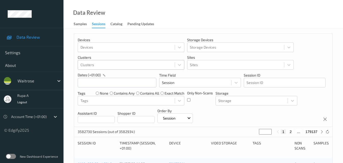
click at [118, 62] on div at bounding box center [127, 65] width 92 height 6
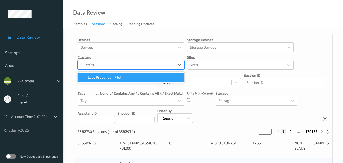
click at [52, 100] on div "rupa a Logout" at bounding box center [32, 99] width 64 height 18
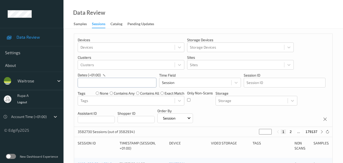
click at [89, 83] on input "text" at bounding box center [117, 83] width 79 height 10
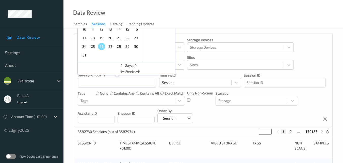
click at [124, 38] on span "22" at bounding box center [127, 37] width 7 height 7
click at [128, 38] on span "22" at bounding box center [127, 37] width 7 height 7
type input "22/08/2025 00:00 -> 22/08/2025 23:59"
click at [201, 73] on p "Time Field" at bounding box center [200, 75] width 82 height 5
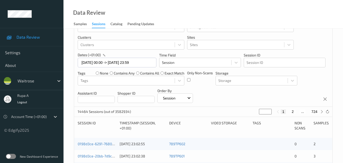
scroll to position [51, 0]
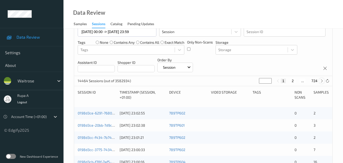
click at [321, 81] on icon at bounding box center [322, 81] width 4 height 4
type input "*"
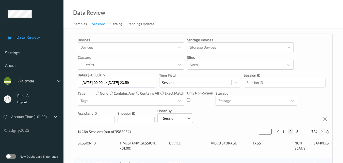
click at [322, 130] on icon at bounding box center [322, 132] width 4 height 4
type input "*"
click at [322, 130] on icon at bounding box center [322, 132] width 4 height 4
type input "*"
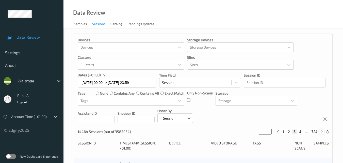
type input "*"
click at [320, 133] on div at bounding box center [322, 132] width 6 height 6
type input "*"
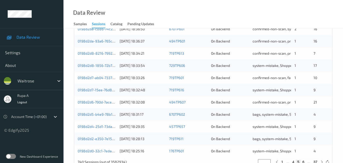
scroll to position [254, 0]
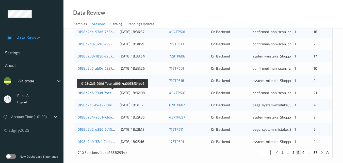
click at [97, 92] on link "0198d2d6-790d-7ace-a896-4a0058f34bb6" at bounding box center [113, 92] width 70 height 4
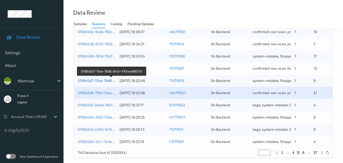
click at [98, 80] on link "0198d2d7-15ee-76d8-84a7-f70cea960515" at bounding box center [112, 80] width 68 height 4
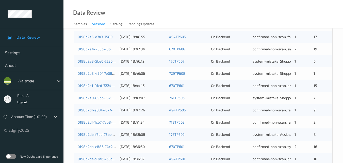
scroll to position [0, 0]
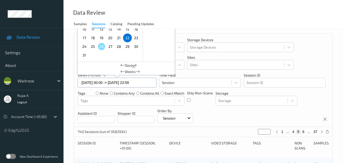
click at [116, 84] on div "22/08/2025 00:00 -> 22/08/2025 23:59 August , 2025 Sun Mon Tue Wed Thu Fri Sat …" at bounding box center [117, 82] width 79 height 10
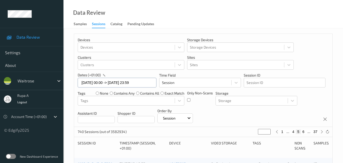
click at [117, 82] on div "22/08/2025 00:00 -> 22/08/2025 23:59" at bounding box center [117, 82] width 79 height 10
click at [117, 80] on div "22/08/2025 00:00 -> 22/08/2025 23:59" at bounding box center [117, 82] width 79 height 10
click at [118, 80] on div "22/08/2025 00:00 -> 22/08/2025 23:59" at bounding box center [117, 82] width 79 height 10
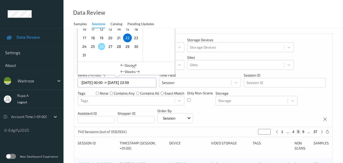
click at [121, 85] on input "22/08/2025 00:00 -> 22/08/2025 23:59" at bounding box center [117, 83] width 79 height 10
click at [137, 38] on span "23" at bounding box center [136, 37] width 7 height 7
type input "23/08/2025 00:00"
type input "*"
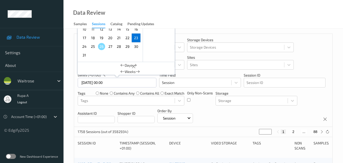
click at [137, 37] on span "23" at bounding box center [136, 37] width 7 height 7
type input "23/08/2025 00:00 -> 23/08/2025 23:59"
click at [204, 101] on div "Only Non-Scans" at bounding box center [200, 97] width 26 height 15
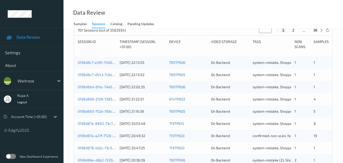
scroll to position [102, 0]
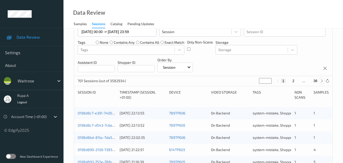
click at [321, 82] on icon at bounding box center [322, 81] width 4 height 4
type input "*"
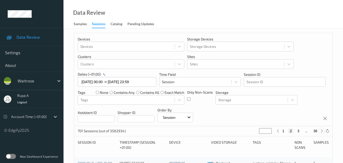
scroll to position [0, 0]
click at [322, 133] on icon at bounding box center [322, 132] width 4 height 4
type input "*"
click at [322, 133] on icon at bounding box center [322, 132] width 4 height 4
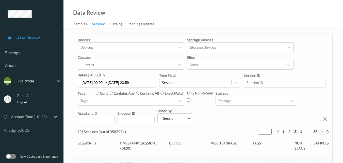
type input "*"
click at [322, 133] on icon at bounding box center [322, 132] width 4 height 4
type input "*"
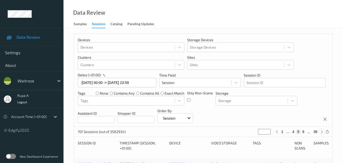
click at [322, 133] on icon at bounding box center [322, 132] width 4 height 4
type input "*"
click at [322, 133] on icon at bounding box center [322, 132] width 4 height 4
type input "*"
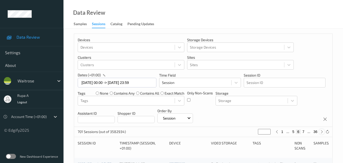
type input "*"
click at [322, 133] on icon at bounding box center [322, 132] width 4 height 4
type input "*"
click at [322, 133] on icon at bounding box center [322, 132] width 4 height 4
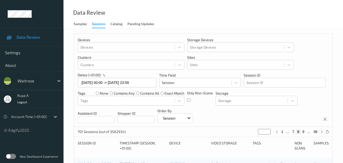
type input "*"
click at [322, 133] on icon at bounding box center [322, 132] width 4 height 4
type input "**"
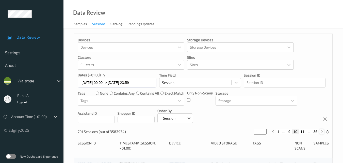
click at [322, 133] on icon at bounding box center [322, 132] width 4 height 4
type input "**"
click at [322, 133] on icon at bounding box center [322, 132] width 4 height 4
type input "**"
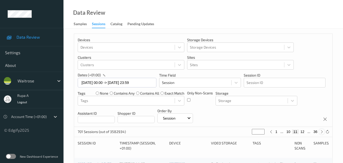
type input "**"
click at [322, 133] on icon at bounding box center [322, 132] width 4 height 4
type input "**"
click at [322, 133] on icon at bounding box center [322, 132] width 4 height 4
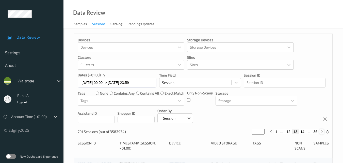
type input "**"
click at [322, 133] on icon at bounding box center [322, 132] width 4 height 4
type input "**"
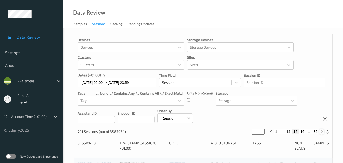
click at [322, 133] on icon at bounding box center [322, 132] width 4 height 4
type input "**"
click at [322, 133] on icon at bounding box center [322, 132] width 4 height 4
type input "**"
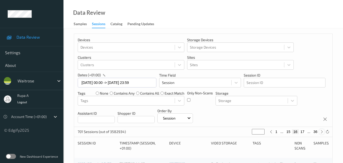
type input "**"
click at [322, 133] on icon at bounding box center [322, 132] width 4 height 4
type input "**"
click at [322, 133] on icon at bounding box center [322, 132] width 4 height 4
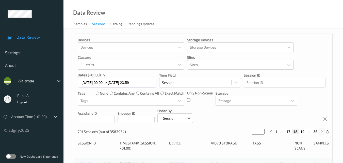
type input "**"
click at [322, 133] on icon at bounding box center [322, 132] width 4 height 4
type input "**"
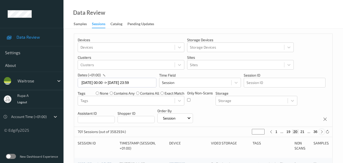
click at [322, 133] on icon at bounding box center [322, 132] width 4 height 4
type input "**"
click at [322, 133] on icon at bounding box center [322, 132] width 4 height 4
type input "**"
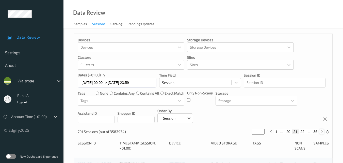
type input "**"
click at [322, 133] on icon at bounding box center [322, 132] width 4 height 4
type input "**"
click at [322, 133] on icon at bounding box center [322, 132] width 4 height 4
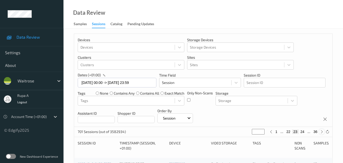
type input "**"
click at [322, 133] on icon at bounding box center [322, 132] width 4 height 4
type input "**"
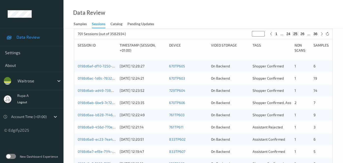
scroll to position [102, 0]
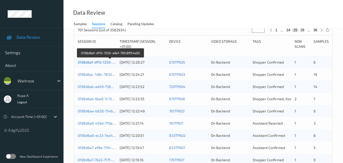
click at [112, 62] on link "0198d6af-df10-7250-a9ef-79fc8ff54e65" at bounding box center [110, 62] width 65 height 4
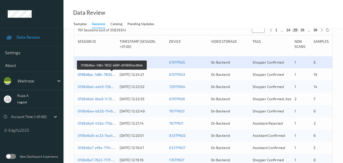
click at [112, 75] on link "0198d6ac-1d8c-7832-b66f-d01890acd8da" at bounding box center [112, 74] width 69 height 4
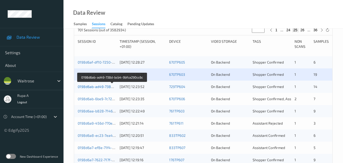
click at [90, 86] on link "0198d6ab-ad49-738d-bcb4-9bfca290cc6c" at bounding box center [112, 86] width 69 height 4
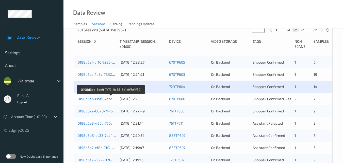
drag, startPoint x: 100, startPoint y: 100, endPoint x: 91, endPoint y: 99, distance: 9.2
click at [91, 99] on link "0198d6ab-6be9-7c72-9e58-3c1eff6e1f80" at bounding box center [111, 99] width 67 height 4
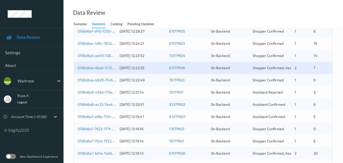
scroll to position [107, 0]
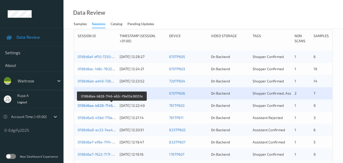
click at [95, 105] on link "0198d6aa-b828-7146-a62c-f9a05e36551a" at bounding box center [112, 105] width 69 height 4
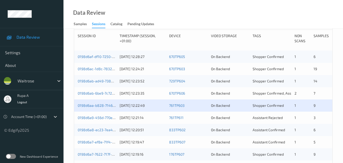
click at [93, 115] on div "0198d6a9-456d-770e-a0cf-a7019f1b4519 23/08/2025 12:21:14 761TP611 On Backend As…" at bounding box center [203, 118] width 258 height 12
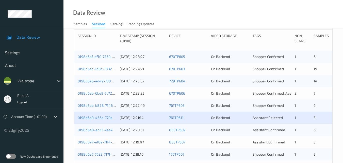
click at [92, 120] on div "0198d6a9-456d-770e-a0cf-a7019f1b4519 23/08/2025 12:21:14 761TP611 On Backend As…" at bounding box center [203, 118] width 258 height 12
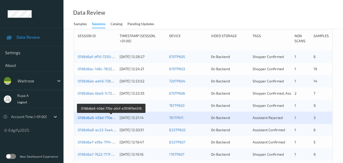
click at [93, 118] on link "0198d6a9-456d-770e-a0cf-a7019f1b4519" at bounding box center [111, 117] width 67 height 4
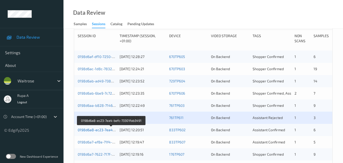
click at [94, 130] on link "0198d6a8-ec23-7ea4-befc-73301fab3491" at bounding box center [112, 130] width 68 height 4
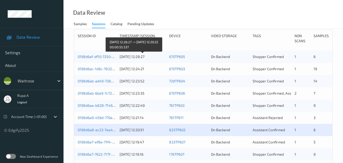
click at [149, 55] on div "23/08/2025 12:28:27" at bounding box center [143, 56] width 46 height 5
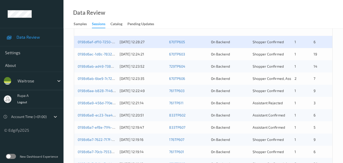
scroll to position [133, 0]
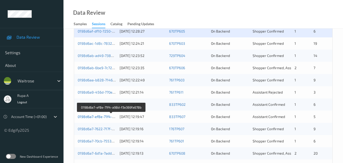
click at [110, 117] on link "0198d6a7-ef8e-71f4-a98d-f3e369fa678b" at bounding box center [111, 116] width 67 height 4
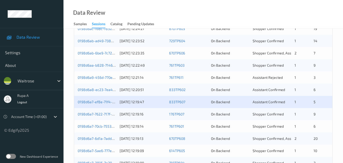
scroll to position [158, 0]
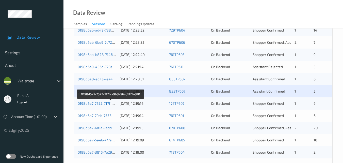
click at [107, 102] on link "0198d6a7-7622-717f-a9b8-96eb112fa8f0" at bounding box center [111, 103] width 66 height 4
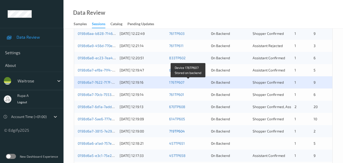
scroll to position [209, 0]
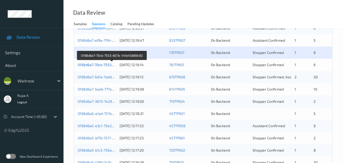
click at [109, 64] on link "0198d6a7-70cb-7553-807e-141e45889c92" at bounding box center [112, 64] width 69 height 4
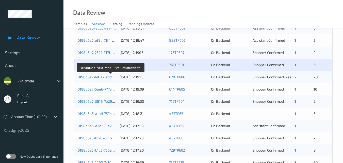
click at [88, 77] on link "0198d6a7-6d1a-7add-93ce-1c40f0fab1fa" at bounding box center [111, 77] width 66 height 4
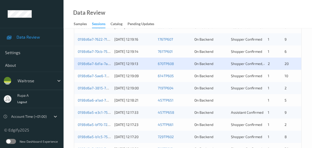
scroll to position [232, 0]
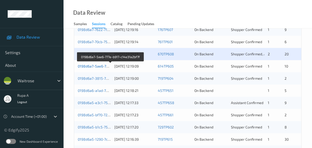
click at [105, 68] on link "0198d6a7-5ae6-777e-b917-c14e31a2bf7f" at bounding box center [111, 66] width 66 height 4
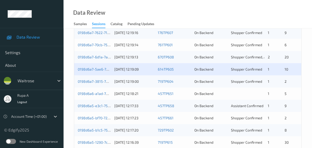
scroll to position [238, 0]
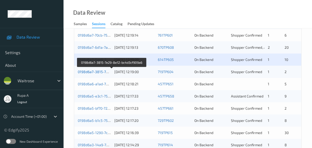
click at [104, 74] on link "0198d6a7-3815-7e29-8e12-bc4d3cf909a6" at bounding box center [112, 72] width 69 height 4
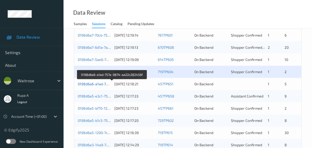
click at [102, 86] on link "0198d6a6-a1ad-757e-9874-aa22c282456f" at bounding box center [112, 84] width 69 height 4
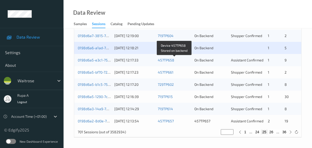
scroll to position [285, 0]
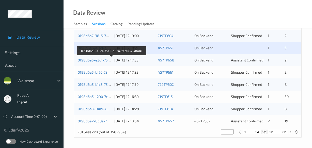
click at [98, 61] on link "0198d6a5-e3c1-75e2-a53a-feb0845dfa41" at bounding box center [112, 60] width 68 height 4
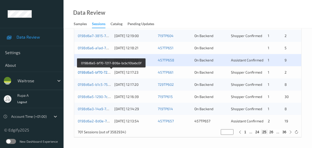
click at [106, 71] on link "0198d6a5-bf70-7217-806a-bcbc10babc0f" at bounding box center [111, 72] width 67 height 4
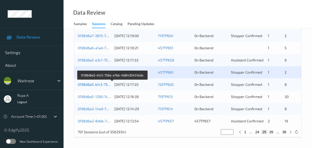
click at [103, 83] on link "0198d6a5-b1c5-756a-a7bb-468430451ebb" at bounding box center [113, 84] width 70 height 4
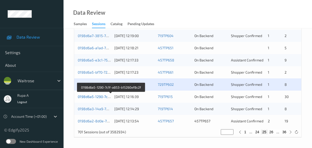
click at [109, 97] on link "0198d6a5-1290-7c1f-a853-b15260ef8c2f" at bounding box center [111, 96] width 67 height 4
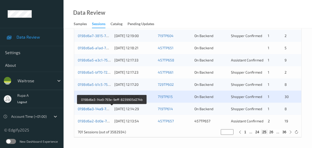
click at [109, 107] on link "0198d6a3-14a9-793e-9eff-8239905d274b" at bounding box center [112, 109] width 69 height 4
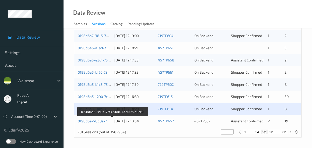
click at [92, 120] on link "0198d6a2-8d0e-77f3-9618-4ed00f4d0cc0" at bounding box center [112, 121] width 69 height 4
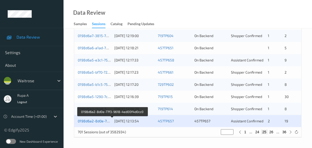
click at [93, 121] on link "0198d6a2-8d0e-77f3-9618-4ed00f4d0cc0" at bounding box center [112, 121] width 69 height 4
click at [107, 120] on link "0198d6a2-8d0e-77f3-9618-4ed00f4d0cc0" at bounding box center [112, 121] width 69 height 4
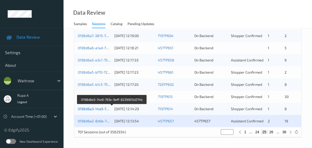
click at [96, 111] on link "0198d6a3-14a9-793e-9eff-8239905d274b" at bounding box center [112, 109] width 69 height 4
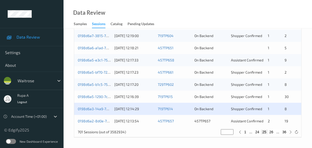
click at [102, 124] on div "0198d6a2-8d0e-77f3-9618-4ed00f4d0cc0 23/08/2025 12:13:54 457TP657 457TP657 Assi…" at bounding box center [187, 121] width 227 height 12
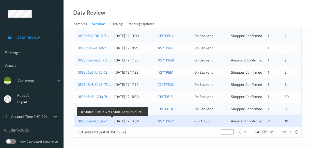
click at [100, 120] on link "0198d6a2-8d0e-77f3-9618-4ed00f4d0cc0" at bounding box center [112, 121] width 69 height 4
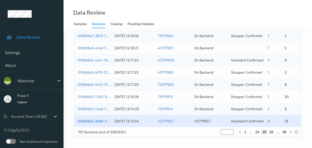
click at [103, 123] on link "0198d6a2-8d0e-77f3-9618-4ed00f4d0cc0" at bounding box center [112, 121] width 69 height 4
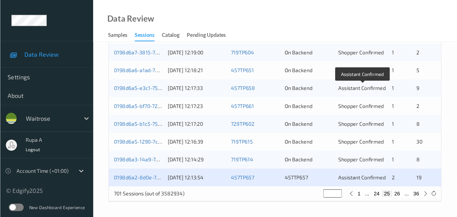
scroll to position [176, 0]
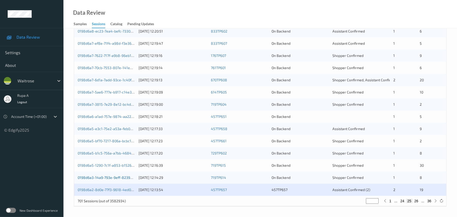
click at [101, 163] on link "0198d6a3-14a9-793e-9eff-8239905d274b" at bounding box center [112, 177] width 69 height 4
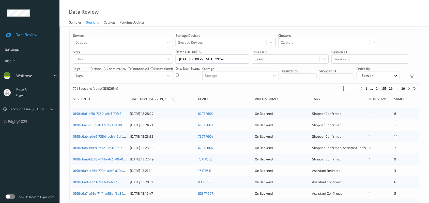
scroll to position [0, 0]
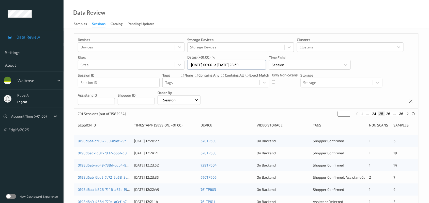
click at [224, 68] on input "23/08/2025 00:00 -> 23/08/2025 23:59" at bounding box center [226, 65] width 79 height 10
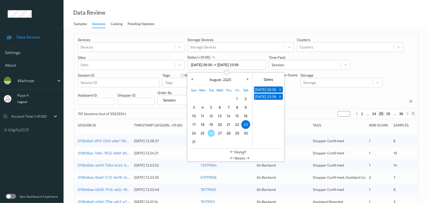
click at [192, 135] on span "24" at bounding box center [193, 133] width 7 height 7
type input "24/08/2025 00:00"
type input "*"
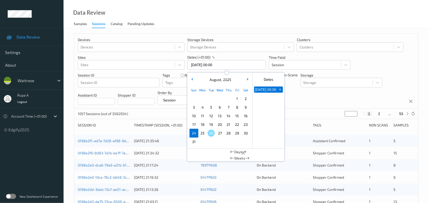
click at [192, 131] on span "24" at bounding box center [193, 133] width 7 height 7
type input "24/08/2025 00:00 -> 24/08/2025 23:59"
click at [298, 103] on div "Devices Devices Storage Devices Storage Devices Clusters Clusters Sites Sites d…" at bounding box center [246, 71] width 344 height 75
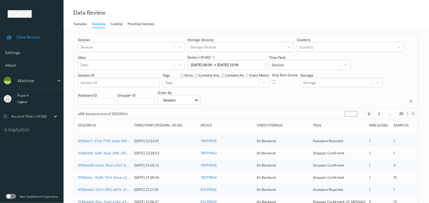
click at [347, 114] on icon at bounding box center [408, 114] width 4 height 4
type input "*"
click at [347, 114] on icon at bounding box center [408, 114] width 4 height 4
type input "*"
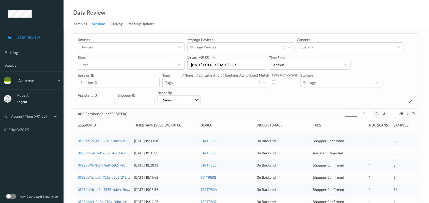
type input "*"
click at [347, 114] on icon at bounding box center [408, 114] width 4 height 4
type input "*"
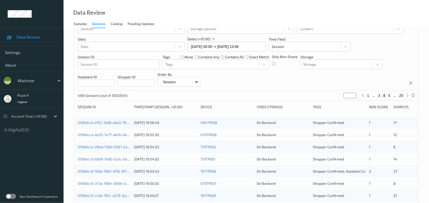
scroll to position [32, 0]
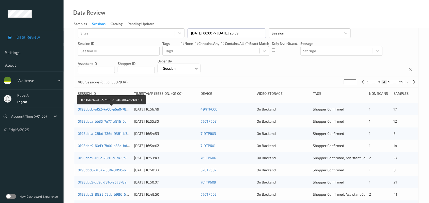
click at [115, 108] on link "0198dccb-ef52-7a06-a6e0-78f4c6cb8781" at bounding box center [112, 109] width 68 height 4
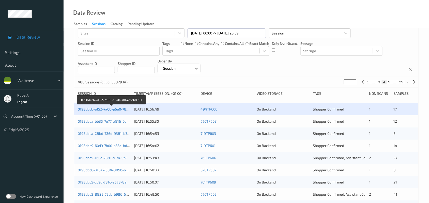
click at [127, 109] on link "0198dccb-ef52-7a06-a6e0-78f4c6cb8781" at bounding box center [112, 109] width 68 height 4
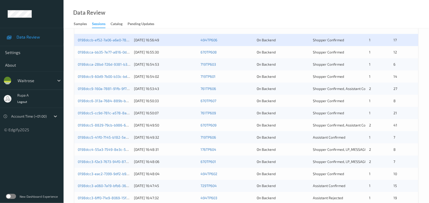
scroll to position [69, 0]
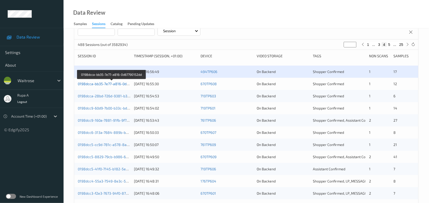
click at [121, 83] on link "0198dcca-bb35-7e77-a816-0d67790152dd" at bounding box center [112, 84] width 68 height 4
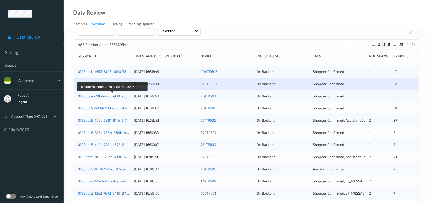
click at [116, 95] on link "0198dcca-28bd-726d-9381-b38a29d88515" at bounding box center [113, 96] width 70 height 4
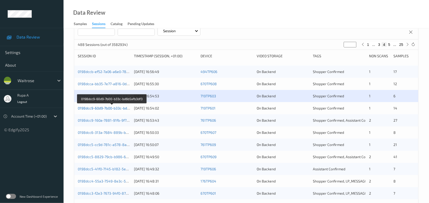
click at [123, 110] on link "0198dcc9-60d9-7b00-b33c-bd6b5afb3df3" at bounding box center [112, 108] width 68 height 4
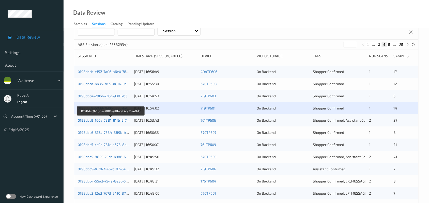
click at [116, 121] on link "0198dcc9-160a-7881-91fb-9f7c921ae0d3" at bounding box center [111, 120] width 66 height 4
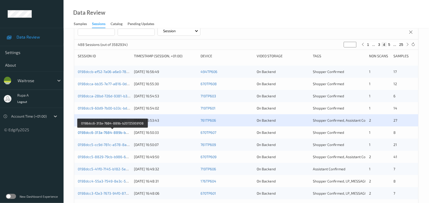
click at [105, 133] on link "0198dcc6-313a-7684-889b-b20725959108" at bounding box center [113, 133] width 70 height 4
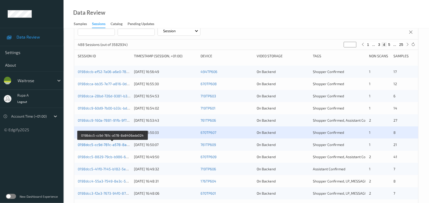
click at [109, 144] on link "0198dcc5-cc9d-781c-a578-8a8406ada024" at bounding box center [113, 145] width 70 height 4
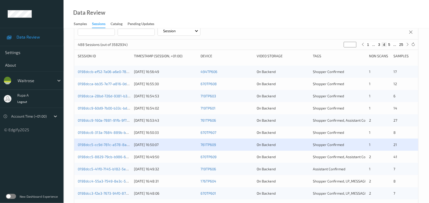
scroll to position [133, 0]
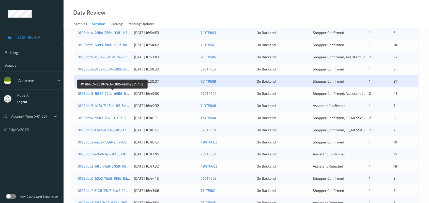
click at [113, 93] on link "0198dcc5-8829-79cb-b986-6b829851d1d8" at bounding box center [113, 93] width 70 height 4
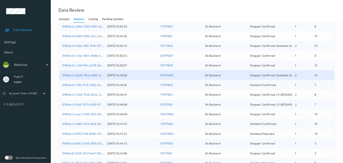
scroll to position [133, 0]
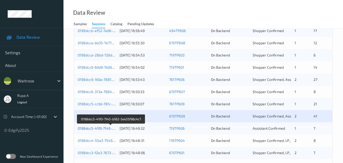
click at [106, 128] on link "0198dcc5-41f0-7145-b182-5ee55f96c4c7" at bounding box center [111, 128] width 67 height 4
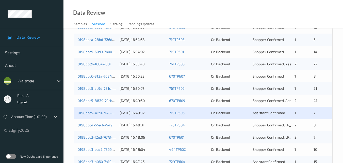
scroll to position [184, 0]
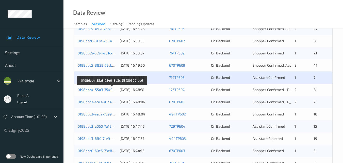
click at [109, 91] on link "0198dcc4-55a3-7549-8e3c-537395091ee6" at bounding box center [113, 89] width 70 height 4
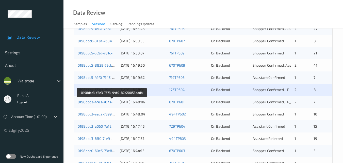
click at [97, 102] on link "0198dcc3-f2e3-7673-94f0-87b20053dadb" at bounding box center [112, 102] width 68 height 4
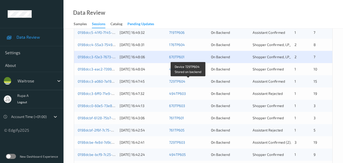
scroll to position [235, 0]
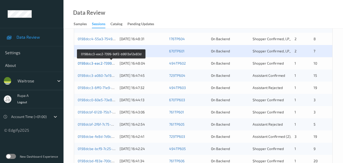
click at [104, 62] on link "0198dcc3-eac2-7399-9df2-b9613a12e83d" at bounding box center [112, 63] width 68 height 4
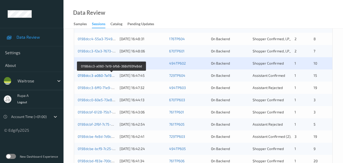
click at [106, 74] on link "0198dcc3-a060-7a19-bfb6-368d193fe8dd" at bounding box center [112, 75] width 68 height 4
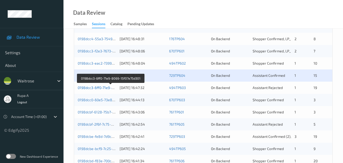
click at [110, 87] on link "0198dcc3-6ff0-71e9-8069-15f07e75d301" at bounding box center [111, 87] width 66 height 4
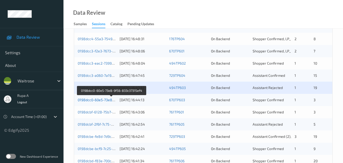
click at [92, 98] on link "0198dcc0-60e5-73e8-9f56-833c37315ef4" at bounding box center [112, 100] width 68 height 4
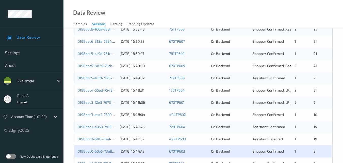
scroll to position [260, 0]
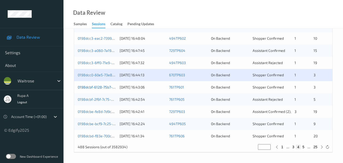
click at [93, 89] on link "0198dcbf-6128-75b7-8acf-99c11b6ba7c1" at bounding box center [111, 87] width 66 height 4
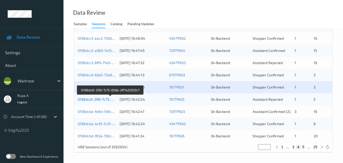
click at [115, 100] on link "0198dcbf-2f6f-7c75-856b-2ff7a25933c7" at bounding box center [110, 99] width 65 height 4
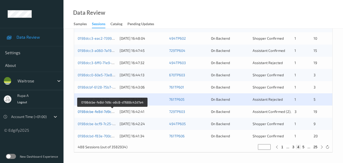
click at [105, 112] on link "0198dcbe-fe8d-7d9c-a8c8-d7688c42d7a4" at bounding box center [113, 111] width 70 height 4
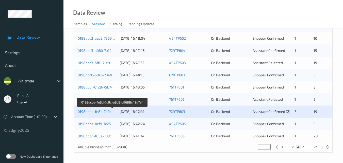
click at [104, 113] on link "0198dcbe-fe8d-7d9c-a8c8-d7688c42d7a4" at bounding box center [113, 111] width 70 height 4
click at [98, 110] on link "0198dcbe-fe8d-7d9c-a8c8-d7688c42d7a4" at bounding box center [113, 111] width 70 height 4
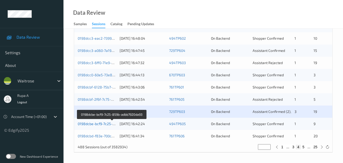
click at [95, 124] on link "0198dcbe-bcf9-7c25-859b-adbb7920da93" at bounding box center [112, 123] width 69 height 4
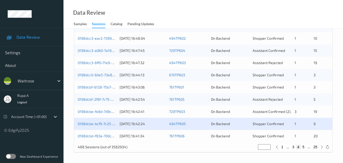
click at [118, 136] on div "0198dcbd-f83e-700c-810c-5e47699bd47e 24/08/2025 16:41:34 761TP606 On Backend Sh…" at bounding box center [203, 136] width 258 height 12
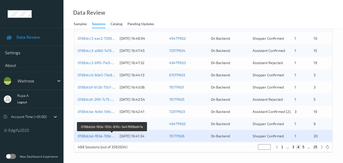
click at [107, 137] on link "0198dcbd-f83e-700c-810c-5e47699bd47e" at bounding box center [112, 136] width 69 height 4
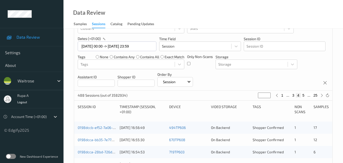
scroll to position [76, 0]
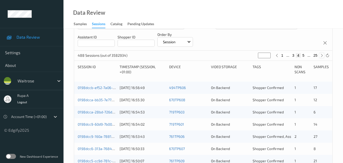
click at [321, 56] on icon at bounding box center [322, 56] width 4 height 4
type input "*"
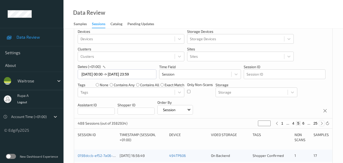
click at [321, 56] on div "Devices Devices Storage Devices Storage Devices Clusters Clusters Sites Sites d…" at bounding box center [203, 71] width 258 height 93
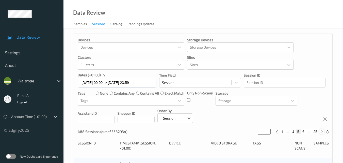
click at [322, 134] on icon at bounding box center [322, 132] width 4 height 4
type input "*"
click at [322, 134] on icon at bounding box center [322, 132] width 4 height 4
type input "*"
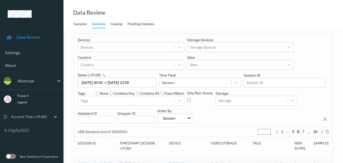
type input "*"
click at [322, 134] on icon at bounding box center [322, 132] width 4 height 4
type input "*"
click at [322, 134] on icon at bounding box center [322, 132] width 4 height 4
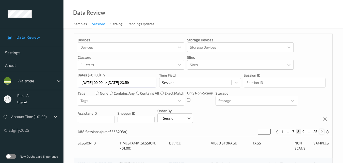
type input "*"
click at [322, 133] on icon at bounding box center [322, 132] width 4 height 4
type input "**"
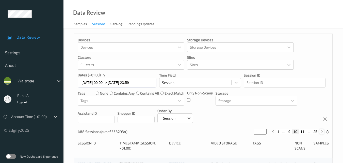
click at [321, 131] on icon at bounding box center [322, 132] width 4 height 4
type input "**"
click at [321, 131] on icon at bounding box center [322, 132] width 4 height 4
type input "**"
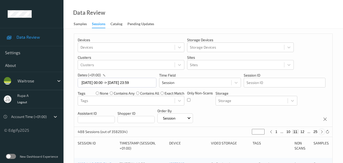
type input "**"
click at [321, 131] on icon at bounding box center [322, 132] width 4 height 4
type input "**"
click at [321, 131] on icon at bounding box center [322, 132] width 4 height 4
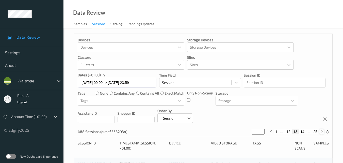
type input "**"
click at [321, 131] on icon at bounding box center [322, 132] width 4 height 4
type input "**"
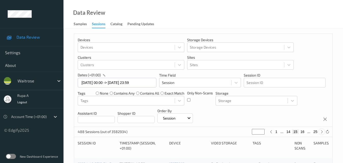
click at [321, 131] on icon at bounding box center [322, 132] width 4 height 4
type input "**"
click at [321, 131] on icon at bounding box center [322, 132] width 4 height 4
type input "**"
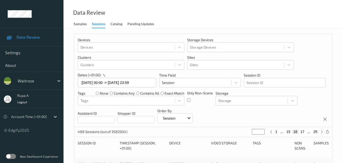
type input "**"
click at [321, 131] on icon at bounding box center [322, 132] width 4 height 4
type input "**"
click at [321, 131] on icon at bounding box center [322, 132] width 4 height 4
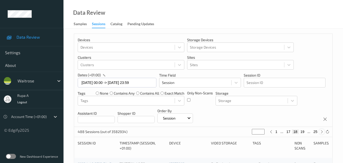
type input "**"
click at [321, 131] on icon at bounding box center [322, 132] width 4 height 4
type input "**"
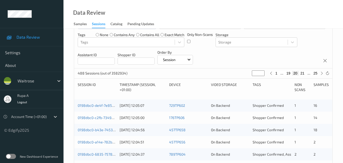
scroll to position [76, 0]
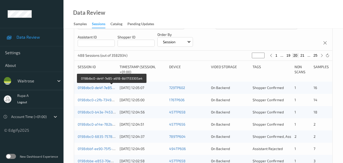
click at [105, 88] on link "0198dbc0-de4f-7e85-a618-6b17133305a4" at bounding box center [112, 87] width 69 height 4
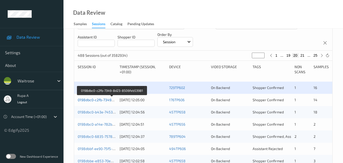
click at [108, 99] on link "0198dbc0-c2fb-7349-8d23-8506feb53981" at bounding box center [112, 100] width 69 height 4
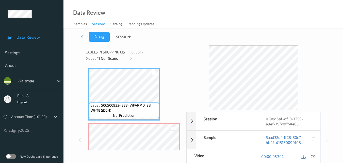
click at [162, 56] on div "0 out of 1 Non Scans" at bounding box center [134, 58] width 97 height 6
click at [129, 60] on icon at bounding box center [131, 58] width 4 height 5
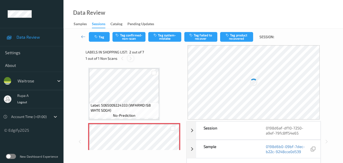
scroll to position [3, 0]
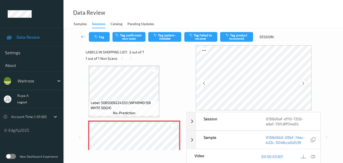
click at [306, 85] on icon at bounding box center [303, 83] width 4 height 5
click at [306, 84] on div at bounding box center [303, 83] width 6 height 6
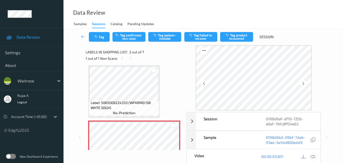
click at [311, 159] on div at bounding box center [313, 156] width 7 height 7
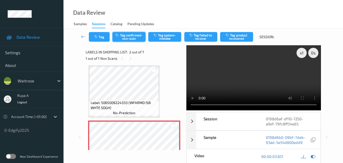
click at [134, 38] on button "Tag confirmed-non-scan" at bounding box center [129, 37] width 33 height 10
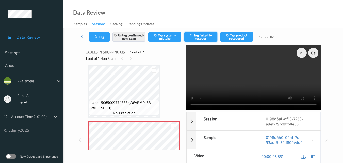
click at [194, 37] on button "Tag failed to recover" at bounding box center [200, 37] width 33 height 10
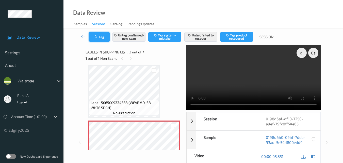
click at [91, 38] on button "Tag" at bounding box center [99, 37] width 21 height 10
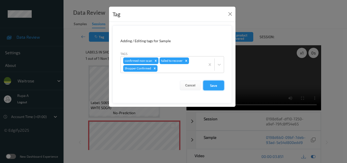
click at [214, 88] on button "Save" at bounding box center [213, 86] width 21 height 10
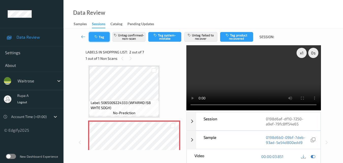
click at [100, 34] on button "Tag" at bounding box center [99, 37] width 21 height 10
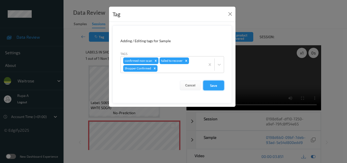
click at [216, 88] on button "Save" at bounding box center [213, 86] width 21 height 10
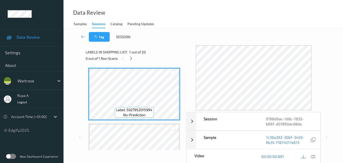
click at [170, 41] on div "Tag Session:" at bounding box center [203, 36] width 259 height 17
click at [130, 58] on icon at bounding box center [131, 58] width 4 height 5
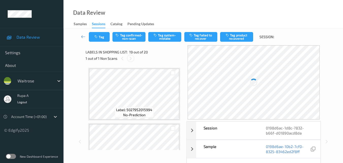
scroll to position [944, 0]
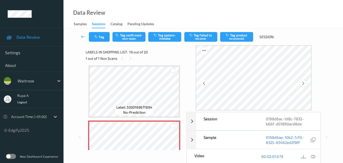
click at [303, 84] on icon at bounding box center [303, 83] width 4 height 5
click at [302, 84] on div at bounding box center [303, 83] width 6 height 6
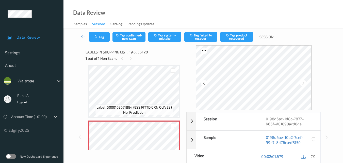
click at [302, 84] on div at bounding box center [303, 83] width 6 height 6
click at [316, 158] on div at bounding box center [313, 156] width 7 height 7
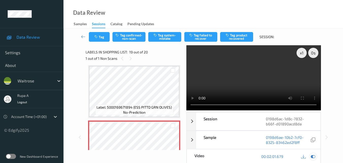
click at [314, 158] on icon at bounding box center [313, 156] width 5 height 5
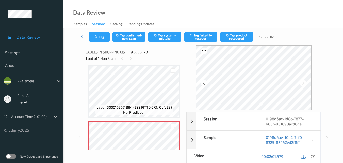
click at [175, 19] on div "Data Review Samples Sessions Catalog Pending Updates" at bounding box center [204, 14] width 280 height 28
click at [314, 157] on icon at bounding box center [313, 156] width 5 height 5
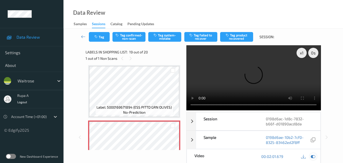
click at [314, 154] on icon at bounding box center [313, 156] width 5 height 5
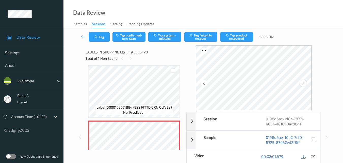
click at [306, 83] on icon at bounding box center [303, 83] width 4 height 5
click at [303, 84] on icon at bounding box center [303, 83] width 4 height 5
click at [315, 160] on div at bounding box center [308, 156] width 17 height 7
click at [306, 81] on div at bounding box center [303, 83] width 6 height 6
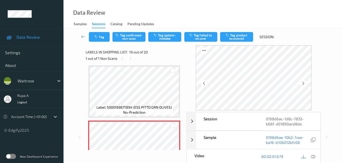
click at [320, 155] on div "00:02:01.679" at bounding box center [287, 156] width 67 height 14
drag, startPoint x: 316, startPoint y: 155, endPoint x: 318, endPoint y: 152, distance: 4.0
click at [316, 155] on div at bounding box center [313, 156] width 7 height 7
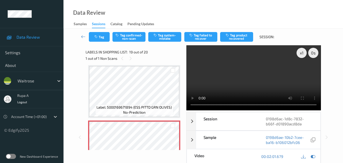
click at [164, 21] on div "Data Review Samples Sessions Catalog Pending Updates" at bounding box center [204, 14] width 280 height 28
click at [166, 40] on button "Tag system-mistake" at bounding box center [164, 37] width 33 height 10
click at [102, 39] on button "Tag" at bounding box center [99, 37] width 21 height 10
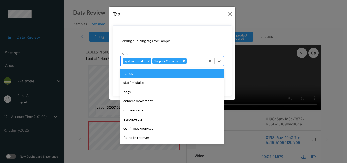
click at [197, 62] on div at bounding box center [195, 61] width 15 height 6
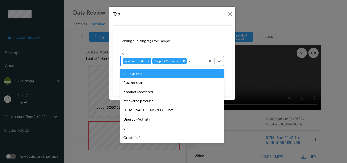
type input "un"
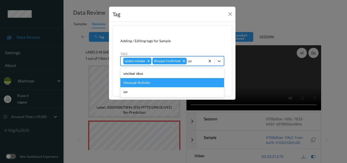
click at [162, 79] on div "Unusual-Activity" at bounding box center [172, 82] width 104 height 9
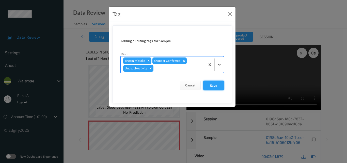
click at [221, 86] on button "Save" at bounding box center [213, 86] width 21 height 10
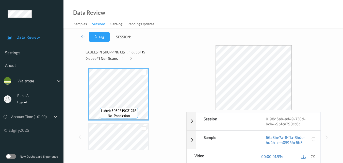
click at [143, 55] on div "Labels in shopping list: 1 out of 15" at bounding box center [134, 52] width 97 height 6
click at [127, 61] on div "0 out of 1 Non Scans" at bounding box center [134, 58] width 97 height 6
click at [131, 55] on div at bounding box center [131, 58] width 6 height 6
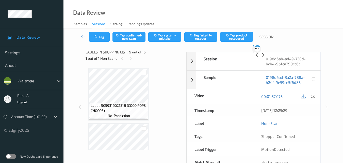
scroll to position [390, 0]
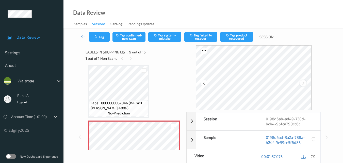
click at [304, 85] on div at bounding box center [303, 83] width 6 height 6
click at [305, 86] on div at bounding box center [303, 83] width 6 height 6
click at [313, 157] on icon at bounding box center [313, 156] width 5 height 5
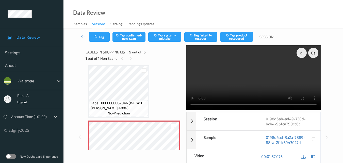
click at [317, 159] on div at bounding box center [308, 156] width 17 height 7
click at [314, 157] on icon at bounding box center [313, 156] width 5 height 5
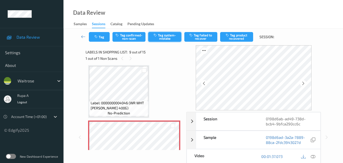
click at [168, 38] on button "Tag system-mistake" at bounding box center [164, 37] width 33 height 10
click at [164, 76] on div "Label: 5059319021218 (COCO POPS CHOCOS) no-prediction Label: 5070000313801 (SUR…" at bounding box center [134, 91] width 92 height 828
click at [306, 82] on icon at bounding box center [303, 83] width 4 height 5
click at [94, 37] on icon "button" at bounding box center [96, 37] width 4 height 4
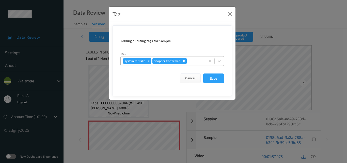
click at [203, 57] on div "system-mistake Shopper Confirmed" at bounding box center [163, 61] width 85 height 9
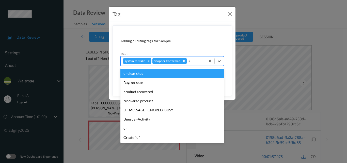
type input "un"
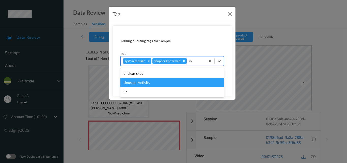
click at [145, 84] on div "Unusual-Activity" at bounding box center [172, 82] width 104 height 9
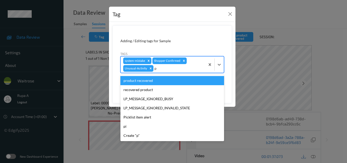
type input "pi"
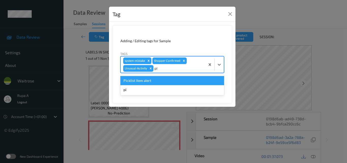
click at [145, 81] on div "Picklist item alert" at bounding box center [172, 80] width 104 height 9
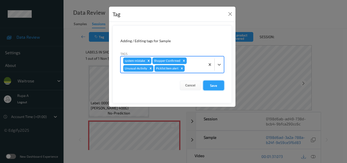
click at [212, 86] on button "Save" at bounding box center [213, 86] width 21 height 10
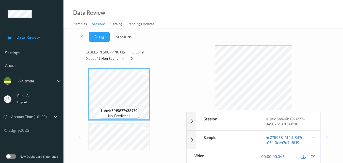
click at [153, 53] on div "Labels in shopping list: 1 out of 9" at bounding box center [134, 52] width 97 height 6
click at [131, 60] on icon at bounding box center [132, 58] width 4 height 5
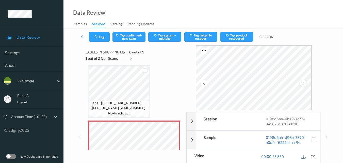
click at [306, 84] on icon at bounding box center [303, 83] width 4 height 5
click at [302, 81] on div at bounding box center [254, 77] width 116 height 65
click at [305, 80] on div at bounding box center [303, 83] width 6 height 6
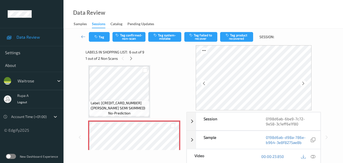
click at [305, 80] on div at bounding box center [303, 83] width 6 height 6
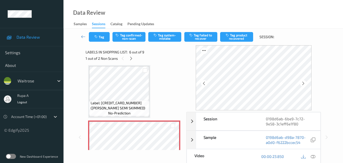
click at [305, 80] on div at bounding box center [303, 83] width 6 height 6
click at [306, 82] on div at bounding box center [303, 83] width 6 height 6
click at [314, 154] on div at bounding box center [313, 156] width 7 height 7
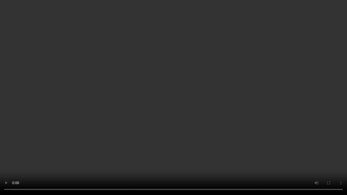
click at [56, 163] on video at bounding box center [173, 97] width 347 height 195
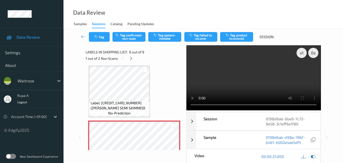
click at [314, 156] on icon at bounding box center [313, 156] width 5 height 5
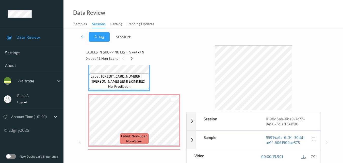
scroll to position [249, 0]
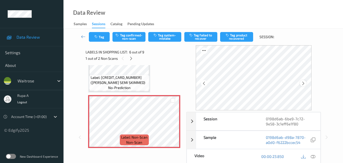
click at [306, 82] on icon at bounding box center [303, 83] width 4 height 5
click at [306, 83] on icon at bounding box center [303, 83] width 4 height 5
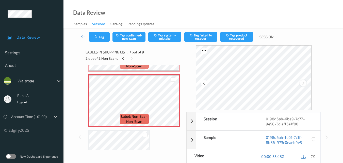
click at [305, 82] on icon at bounding box center [303, 83] width 4 height 5
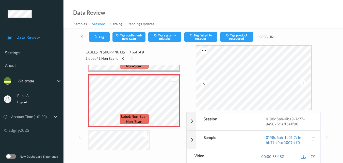
click at [305, 82] on icon at bounding box center [303, 83] width 4 height 5
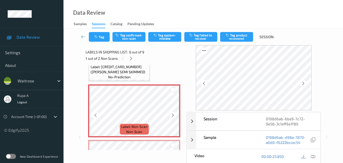
scroll to position [249, 0]
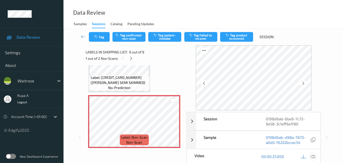
click at [314, 156] on icon at bounding box center [313, 156] width 5 height 5
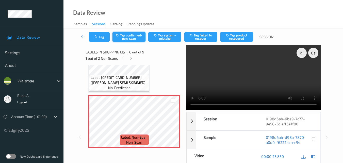
click at [137, 37] on button "Tag confirmed-non-scan" at bounding box center [129, 37] width 33 height 10
click at [96, 36] on icon "button" at bounding box center [96, 37] width 4 height 4
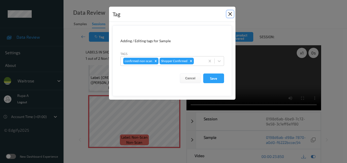
click at [232, 16] on button "Close" at bounding box center [230, 13] width 7 height 7
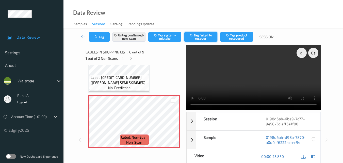
click at [201, 37] on button "Tag failed to recover" at bounding box center [200, 37] width 33 height 10
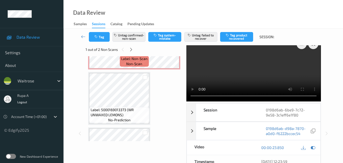
scroll to position [314, 0]
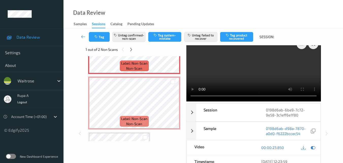
click at [99, 42] on div "Tag Untag confirmed-non-scan Tag system-mistake Untag failed to recover Tag pro…" at bounding box center [203, 36] width 259 height 17
click at [101, 38] on button "Tag" at bounding box center [99, 37] width 21 height 10
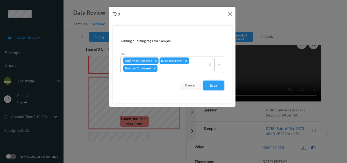
click at [210, 85] on button "Save" at bounding box center [213, 86] width 21 height 10
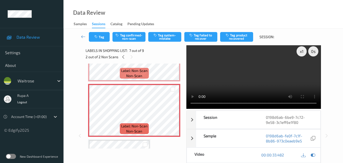
scroll to position [0, 0]
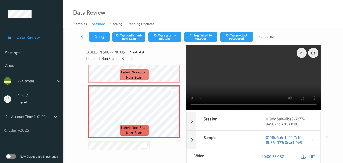
click at [311, 154] on icon at bounding box center [313, 156] width 5 height 5
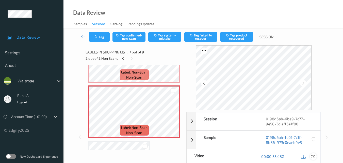
click at [312, 155] on icon at bounding box center [313, 156] width 5 height 5
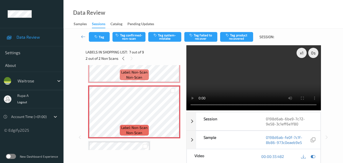
click at [312, 158] on icon at bounding box center [313, 156] width 5 height 5
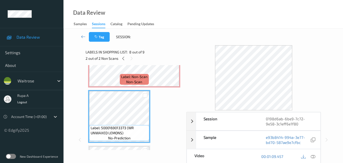
scroll to position [314, 0]
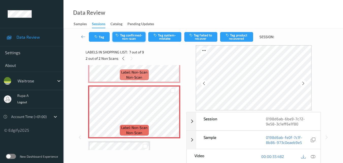
click at [128, 34] on button "Tag confirmed-non-scan" at bounding box center [129, 37] width 33 height 10
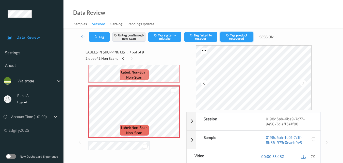
click at [241, 39] on button "Tag product recovered" at bounding box center [236, 37] width 33 height 10
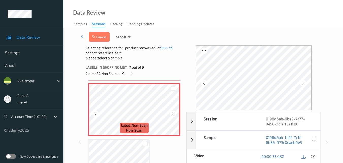
scroll to position [365, 0]
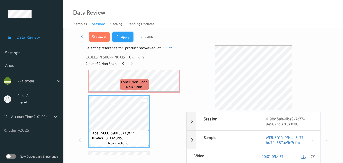
click at [127, 38] on button "Apply" at bounding box center [123, 37] width 21 height 10
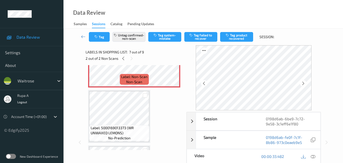
scroll to position [279, 0]
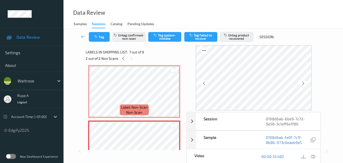
click at [167, 23] on div "Data Review Samples Sessions Catalog Pending Updates" at bounding box center [204, 14] width 280 height 28
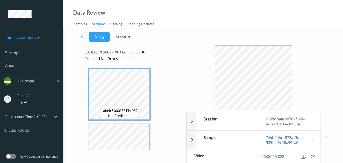
click at [183, 49] on div "Labels in shopping list: 1 out of 10 0 out of 1 Non Scans" at bounding box center [134, 55] width 97 height 20
click at [129, 60] on div at bounding box center [131, 58] width 6 height 6
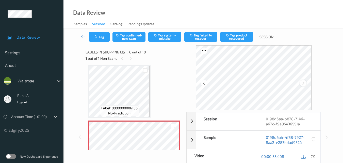
click at [304, 85] on icon at bounding box center [303, 83] width 4 height 5
click at [306, 84] on icon at bounding box center [303, 83] width 4 height 5
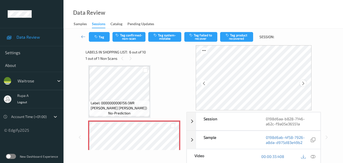
click at [302, 82] on div at bounding box center [303, 83] width 6 height 6
click at [314, 155] on icon at bounding box center [313, 156] width 5 height 5
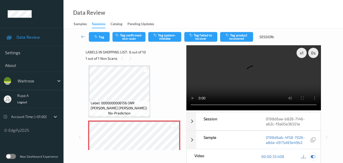
click at [313, 156] on icon at bounding box center [313, 156] width 5 height 5
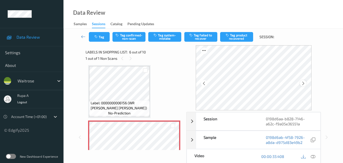
click at [306, 84] on div at bounding box center [303, 83] width 6 height 6
click at [306, 84] on icon at bounding box center [303, 83] width 4 height 5
click at [314, 157] on icon at bounding box center [313, 156] width 5 height 5
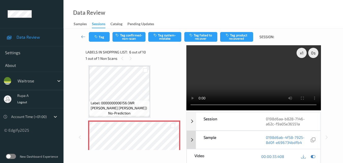
click at [315, 156] on icon at bounding box center [313, 156] width 5 height 5
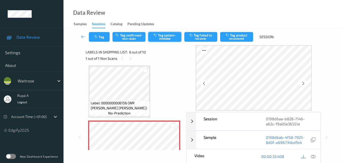
click at [166, 37] on button "Tag system-mistake" at bounding box center [164, 37] width 33 height 10
click at [96, 36] on icon "button" at bounding box center [96, 37] width 4 height 4
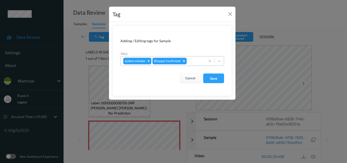
click at [197, 62] on div at bounding box center [195, 61] width 15 height 6
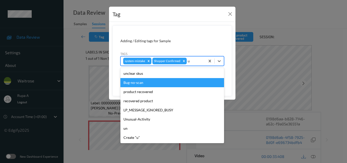
type input "un"
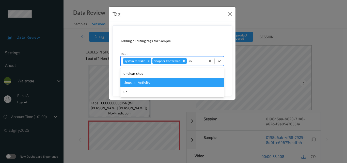
click at [151, 82] on div "Unusual-Activity" at bounding box center [172, 82] width 104 height 9
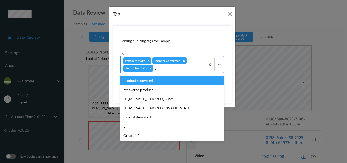
type input "pi"
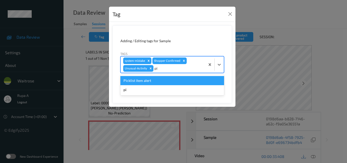
click at [152, 80] on div "Picklist item alert" at bounding box center [172, 80] width 104 height 9
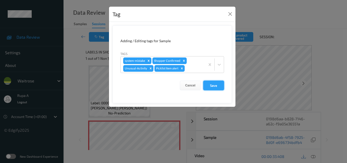
click at [213, 87] on button "Save" at bounding box center [213, 86] width 21 height 10
click at [216, 89] on button "Save" at bounding box center [213, 86] width 21 height 10
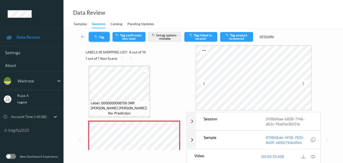
click at [104, 38] on button "Tag" at bounding box center [99, 37] width 21 height 10
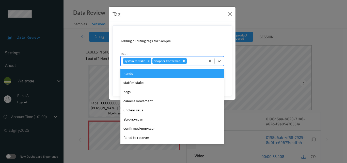
click at [198, 62] on div at bounding box center [195, 61] width 15 height 6
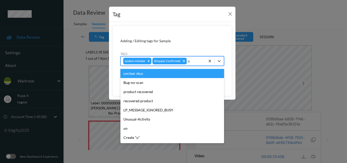
type input "un"
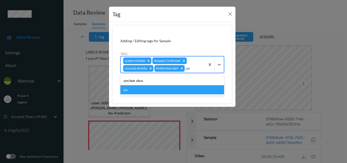
click at [158, 86] on div "un" at bounding box center [172, 89] width 104 height 9
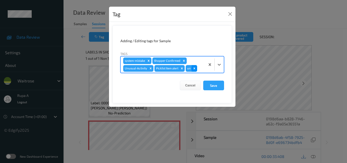
click at [195, 69] on icon "Remove un" at bounding box center [195, 68] width 2 height 2
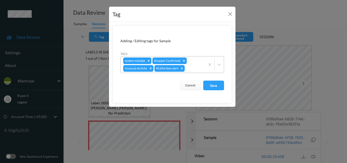
click at [216, 88] on button "Save" at bounding box center [213, 86] width 21 height 10
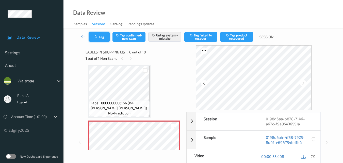
click at [102, 38] on button "Tag" at bounding box center [99, 37] width 21 height 10
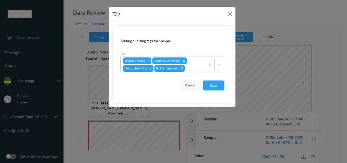
click at [222, 87] on button "Save" at bounding box center [213, 86] width 21 height 10
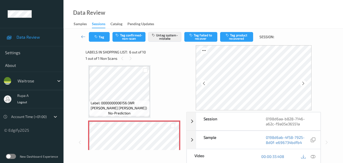
click at [157, 6] on div "Data Review Samples Sessions Catalog Pending Updates" at bounding box center [204, 14] width 280 height 28
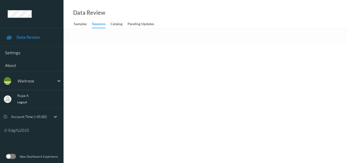
click at [175, 6] on div "Data Review Samples Sessions Catalog Pending Updates" at bounding box center [205, 14] width 283 height 28
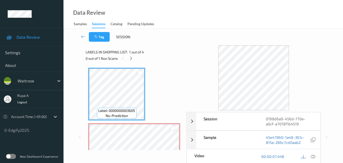
drag, startPoint x: 132, startPoint y: 56, endPoint x: 138, endPoint y: 55, distance: 6.4
click at [133, 56] on icon at bounding box center [131, 58] width 4 height 5
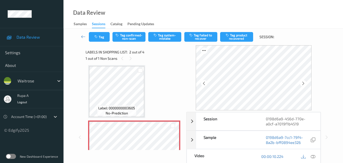
click at [159, 57] on div "1 out of 1 Non Scans" at bounding box center [134, 58] width 97 height 6
click at [306, 82] on icon at bounding box center [303, 83] width 4 height 5
click at [313, 157] on icon at bounding box center [313, 156] width 5 height 5
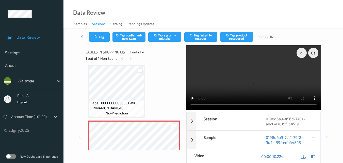
click at [172, 63] on div "Labels in shopping list: 2 out of 4 1 out of 1 Non Scans" at bounding box center [134, 55] width 97 height 20
click at [313, 156] on icon at bounding box center [313, 156] width 5 height 5
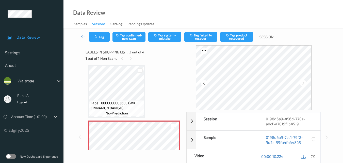
click at [173, 12] on div "Data Review Samples Sessions Catalog Pending Updates" at bounding box center [204, 14] width 280 height 28
click at [306, 84] on div at bounding box center [303, 83] width 6 height 6
click at [313, 153] on div at bounding box center [313, 156] width 7 height 7
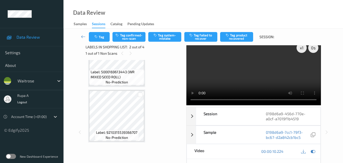
scroll to position [0, 0]
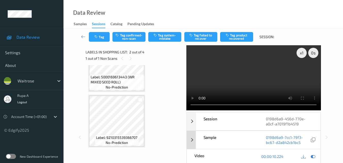
drag, startPoint x: 311, startPoint y: 155, endPoint x: 212, endPoint y: 138, distance: 100.3
click at [311, 155] on icon at bounding box center [313, 156] width 5 height 5
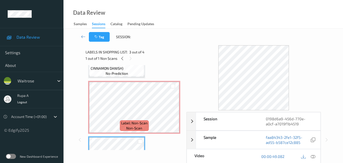
scroll to position [38, 0]
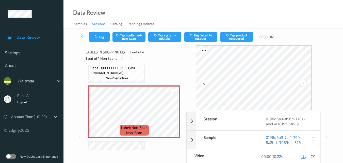
click at [306, 84] on icon at bounding box center [303, 83] width 4 height 5
click at [163, 38] on button "Tag system-mistake" at bounding box center [164, 37] width 33 height 10
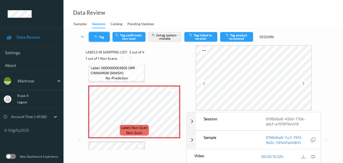
click at [97, 37] on icon "button" at bounding box center [96, 37] width 4 height 4
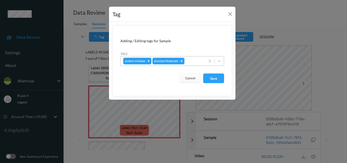
click at [196, 60] on div at bounding box center [193, 61] width 17 height 6
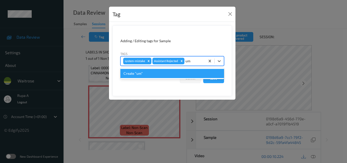
drag, startPoint x: 190, startPoint y: 61, endPoint x: 188, endPoint y: 63, distance: 3.1
click at [188, 63] on input "um" at bounding box center [188, 60] width 6 height 5
type input "un"
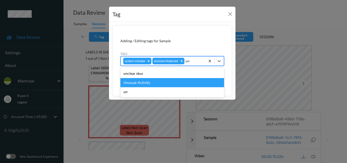
click at [149, 82] on div "Unusual-Activity" at bounding box center [172, 82] width 104 height 9
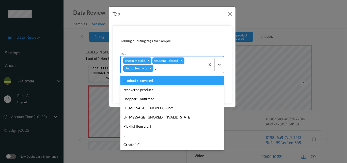
type input "pi"
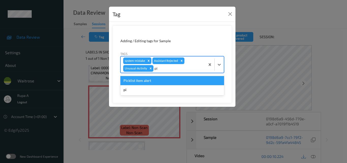
click at [163, 83] on div "Picklist item alert" at bounding box center [172, 80] width 104 height 9
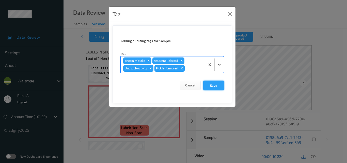
click at [207, 86] on button "Save" at bounding box center [213, 86] width 21 height 10
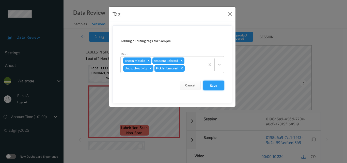
click at [214, 89] on button "Save" at bounding box center [213, 86] width 21 height 10
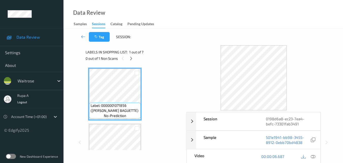
click at [156, 34] on div "Tag Session:" at bounding box center [203, 36] width 259 height 17
click at [128, 58] on div "0 out of 1 Non Scans" at bounding box center [134, 58] width 97 height 6
click at [132, 57] on icon at bounding box center [131, 58] width 4 height 5
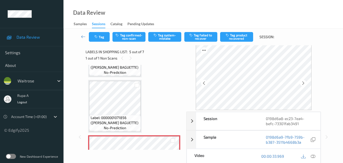
scroll to position [143, 0]
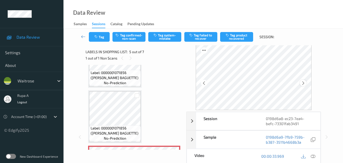
click at [305, 83] on icon at bounding box center [303, 83] width 4 height 5
click at [312, 156] on icon at bounding box center [313, 156] width 5 height 5
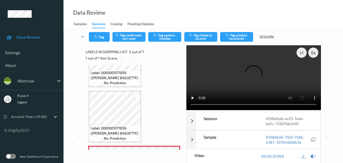
click at [164, 67] on div "Label: 0000001071856 ([PERSON_NAME] BAGUETTE) no-prediction Label: 000000107185…" at bounding box center [134, 116] width 92 height 385
click at [313, 158] on icon at bounding box center [313, 156] width 5 height 5
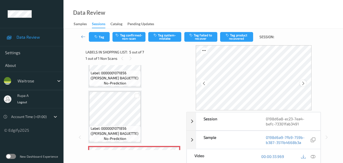
click at [306, 85] on icon at bounding box center [303, 83] width 4 height 5
click at [162, 40] on button "Tag system-mistake" at bounding box center [164, 37] width 33 height 10
click at [173, 37] on button "Tag system-mistake" at bounding box center [164, 37] width 33 height 10
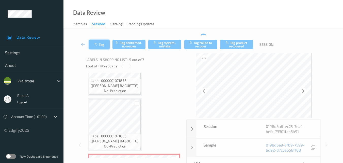
click at [100, 46] on button "Tag" at bounding box center [99, 45] width 21 height 10
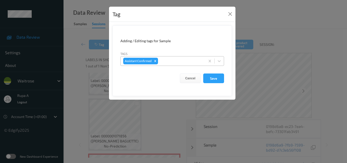
click at [185, 62] on div at bounding box center [181, 61] width 44 height 6
click at [232, 14] on button "Close" at bounding box center [230, 13] width 7 height 7
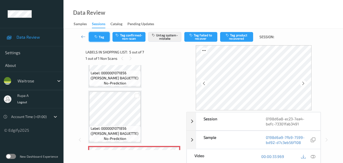
click at [106, 39] on button "Tag" at bounding box center [99, 37] width 21 height 10
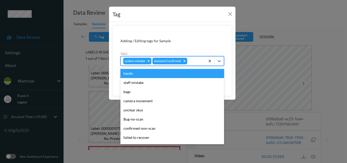
click at [201, 65] on div "system-mistake Assistant Confirmed" at bounding box center [163, 61] width 85 height 9
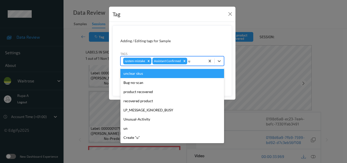
type input "un"
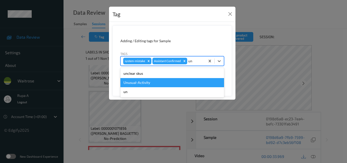
click at [144, 85] on div "Unusual-Activity" at bounding box center [172, 82] width 104 height 9
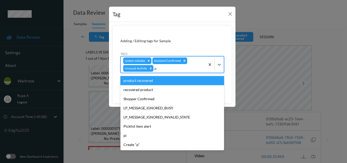
type input "pi"
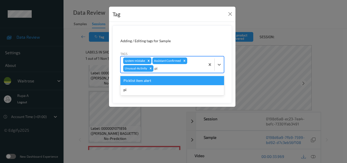
click at [147, 83] on div "Picklist item alert" at bounding box center [172, 80] width 104 height 9
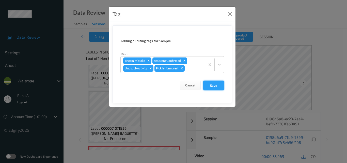
click at [216, 86] on button "Save" at bounding box center [213, 86] width 21 height 10
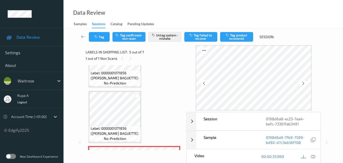
click at [180, 17] on div "Data Review Samples Sessions Catalog Pending Updates" at bounding box center [204, 14] width 280 height 28
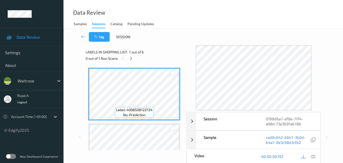
click at [157, 42] on div "Tag Session:" at bounding box center [203, 36] width 259 height 17
click at [131, 57] on icon at bounding box center [131, 58] width 4 height 5
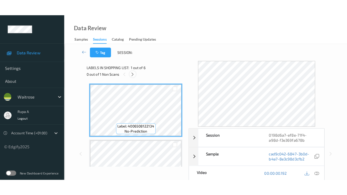
scroll to position [224, 0]
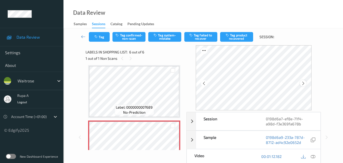
click at [302, 84] on icon at bounding box center [303, 83] width 4 height 5
click at [305, 81] on icon at bounding box center [303, 83] width 4 height 5
click at [313, 155] on icon at bounding box center [313, 156] width 5 height 5
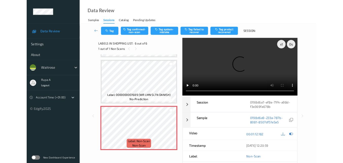
scroll to position [218, 0]
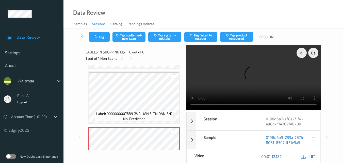
click at [315, 158] on icon at bounding box center [313, 156] width 5 height 5
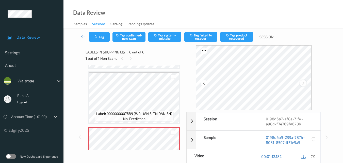
click at [306, 84] on div at bounding box center [303, 83] width 6 height 6
click at [313, 157] on icon at bounding box center [313, 156] width 5 height 5
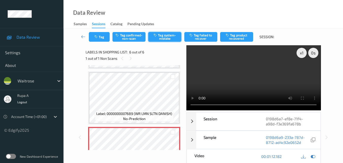
click at [163, 36] on button "Tag system-mistake" at bounding box center [164, 37] width 33 height 10
click at [102, 38] on button "Tag" at bounding box center [99, 37] width 21 height 10
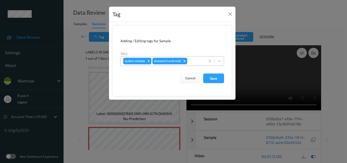
click at [205, 59] on div "system-mistake Assistant Confirmed" at bounding box center [163, 61] width 85 height 9
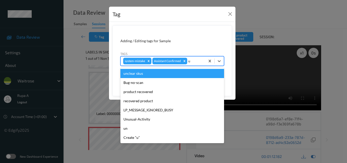
type input "un"
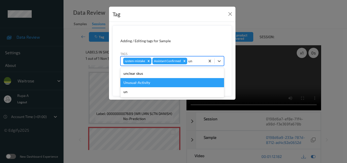
click at [169, 81] on div "Unusual-Activity" at bounding box center [172, 82] width 104 height 9
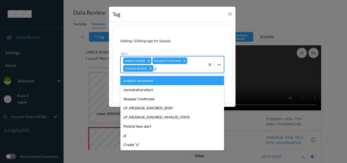
type input "pi"
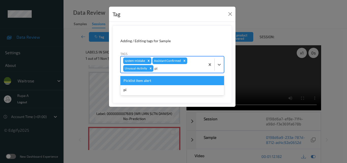
click at [166, 81] on div "Picklist item alert" at bounding box center [172, 80] width 104 height 9
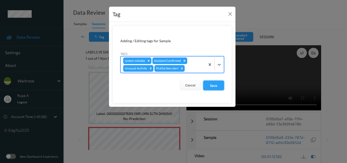
click at [216, 87] on button "Save" at bounding box center [213, 86] width 21 height 10
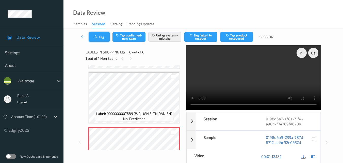
click at [94, 35] on icon "button" at bounding box center [96, 37] width 4 height 4
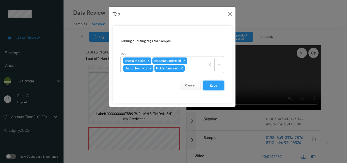
click at [220, 81] on button "Save" at bounding box center [213, 86] width 21 height 10
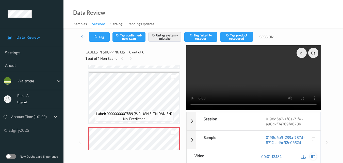
click at [312, 156] on icon at bounding box center [313, 156] width 5 height 5
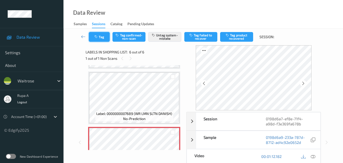
click at [94, 38] on button "Tag" at bounding box center [99, 37] width 21 height 10
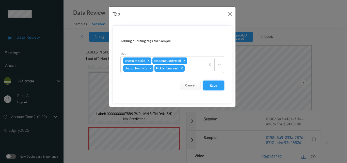
click at [214, 89] on button "Save" at bounding box center [213, 86] width 21 height 10
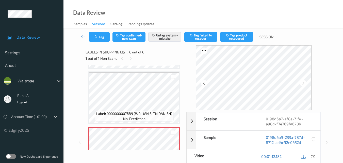
click at [178, 13] on div "Data Review Samples Sessions Catalog Pending Updates" at bounding box center [204, 14] width 280 height 28
click at [305, 82] on icon at bounding box center [303, 83] width 4 height 5
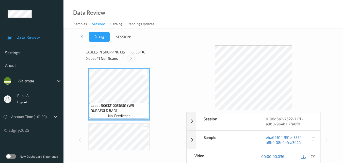
click at [132, 59] on icon at bounding box center [131, 58] width 4 height 5
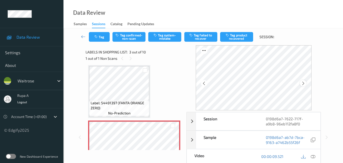
click at [303, 82] on icon at bounding box center [303, 83] width 4 height 5
click at [304, 82] on icon at bounding box center [303, 83] width 4 height 5
click at [316, 155] on div at bounding box center [313, 156] width 7 height 7
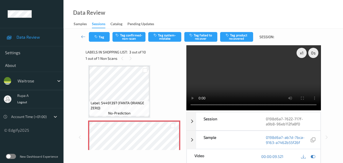
click at [303, 72] on video at bounding box center [253, 77] width 134 height 65
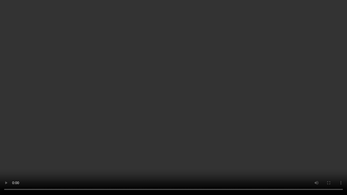
click at [320, 101] on video at bounding box center [173, 97] width 347 height 195
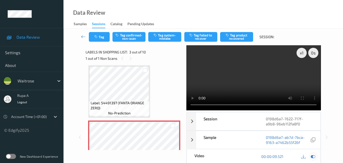
click at [316, 156] on div at bounding box center [313, 156] width 7 height 7
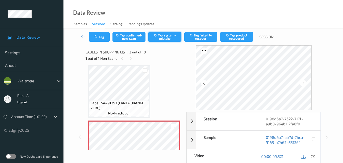
click at [170, 40] on button "Tag system-mistake" at bounding box center [164, 37] width 33 height 10
click at [102, 38] on button "Tag" at bounding box center [99, 37] width 21 height 10
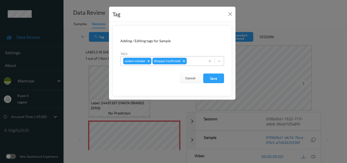
click at [189, 60] on div at bounding box center [195, 61] width 15 height 6
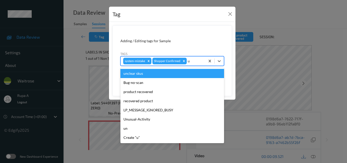
type input "un"
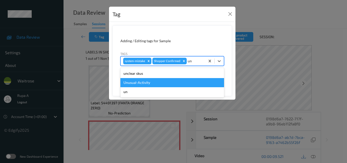
click at [155, 83] on div "Unusual-Activity" at bounding box center [172, 82] width 104 height 9
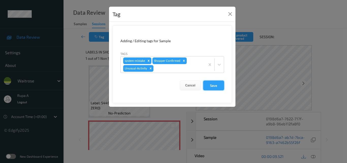
click at [216, 85] on button "Save" at bounding box center [213, 86] width 21 height 10
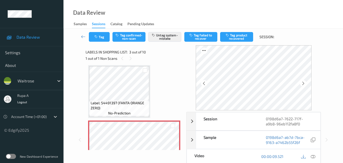
click at [314, 157] on icon at bounding box center [313, 156] width 5 height 5
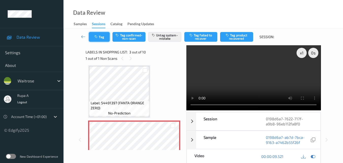
click at [102, 36] on button "Tag" at bounding box center [99, 37] width 21 height 10
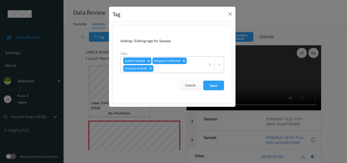
drag, startPoint x: 215, startPoint y: 86, endPoint x: 207, endPoint y: 64, distance: 23.8
click at [215, 86] on button "Save" at bounding box center [213, 86] width 21 height 10
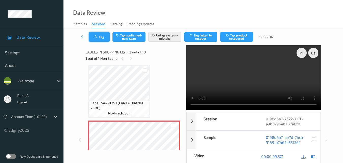
click at [98, 38] on icon "button" at bounding box center [96, 37] width 4 height 4
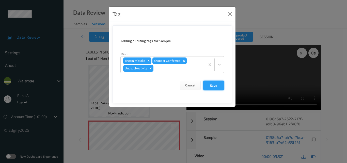
click at [211, 87] on button "Save" at bounding box center [213, 86] width 21 height 10
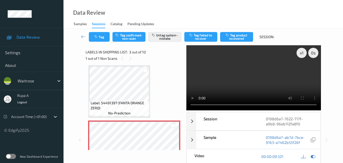
drag, startPoint x: 208, startPoint y: 10, endPoint x: 167, endPoint y: 13, distance: 41.3
click at [208, 10] on div "Data Review Samples Sessions Catalog Pending Updates" at bounding box center [204, 14] width 280 height 28
click at [96, 41] on button "Tag" at bounding box center [99, 37] width 21 height 10
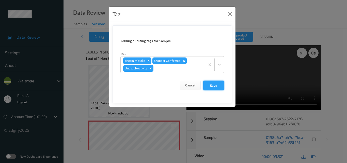
click at [211, 81] on button "Save" at bounding box center [213, 86] width 21 height 10
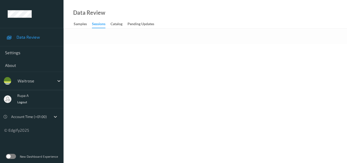
click at [169, 9] on div "Data Review Samples Sessions Catalog Pending Updates" at bounding box center [205, 14] width 283 height 28
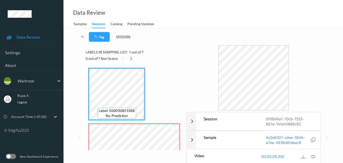
click at [133, 62] on div "Labels in shopping list: 1 out of 7 0 out of 1 Non Scans" at bounding box center [134, 55] width 97 height 20
click at [132, 59] on icon at bounding box center [131, 58] width 4 height 5
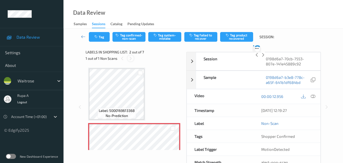
scroll to position [3, 0]
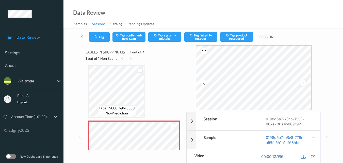
click at [304, 81] on icon at bounding box center [303, 83] width 4 height 5
click at [314, 158] on icon at bounding box center [313, 156] width 5 height 5
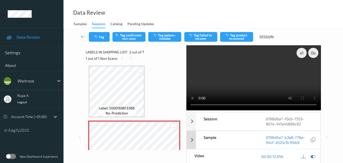
drag, startPoint x: 310, startPoint y: 157, endPoint x: 304, endPoint y: 148, distance: 10.6
click at [311, 157] on div at bounding box center [313, 156] width 7 height 7
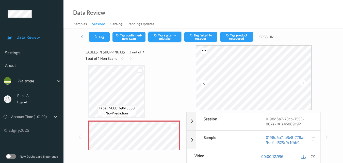
click at [168, 35] on button "Tag system-mistake" at bounding box center [164, 37] width 33 height 10
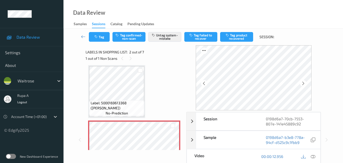
click at [101, 38] on button "Tag" at bounding box center [99, 37] width 21 height 10
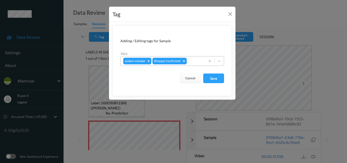
click at [193, 63] on div at bounding box center [195, 61] width 15 height 6
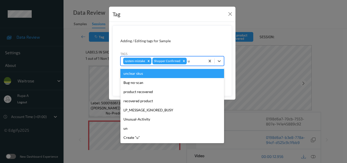
type input "un"
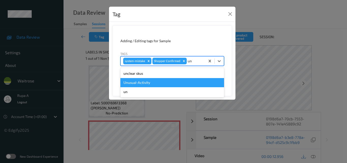
click at [154, 80] on div "Unusual-Activity" at bounding box center [172, 82] width 104 height 9
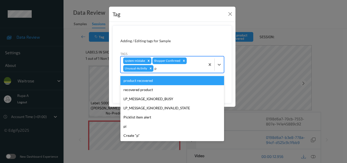
type input "pi"
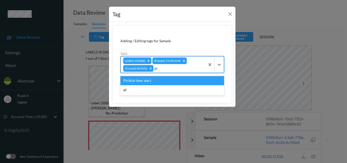
click at [154, 83] on div "Picklist item alert" at bounding box center [172, 80] width 104 height 9
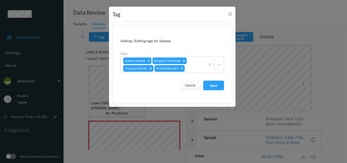
click at [222, 91] on form "Adding / Editing tags for Sample Tags system-mistake Shopper Confirmed Unusual-…" at bounding box center [172, 64] width 119 height 78
click at [220, 88] on button "Save" at bounding box center [213, 86] width 21 height 10
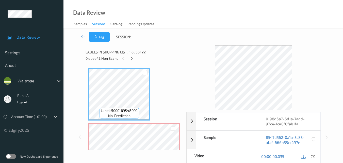
click at [169, 57] on div "0 out of 2 Non Scans" at bounding box center [134, 58] width 97 height 6
click at [133, 57] on icon at bounding box center [132, 58] width 4 height 5
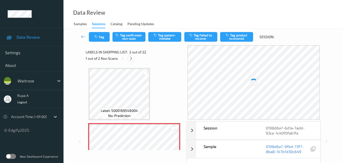
scroll to position [3, 0]
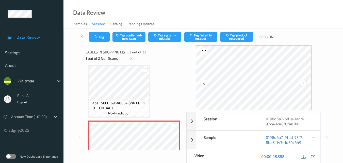
click at [306, 84] on div at bounding box center [303, 83] width 6 height 6
click at [306, 85] on icon at bounding box center [303, 83] width 4 height 5
click at [307, 151] on div "00:00:08.388" at bounding box center [287, 156] width 67 height 14
click at [316, 159] on div at bounding box center [308, 156] width 17 height 7
click at [313, 155] on icon at bounding box center [313, 156] width 5 height 5
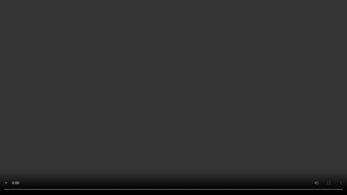
click at [341, 136] on video at bounding box center [173, 97] width 347 height 195
click at [346, 138] on video at bounding box center [173, 97] width 347 height 195
click at [8, 163] on video at bounding box center [173, 97] width 347 height 195
click at [28, 163] on video at bounding box center [173, 97] width 347 height 195
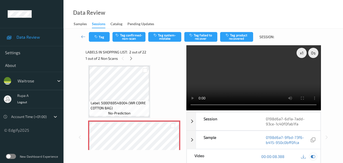
click at [313, 158] on icon at bounding box center [313, 156] width 5 height 5
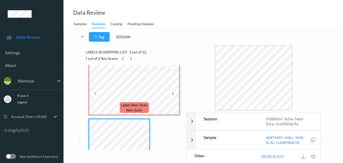
scroll to position [51, 0]
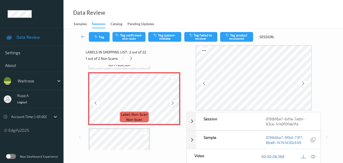
click at [175, 103] on icon at bounding box center [173, 103] width 4 height 5
click at [306, 84] on div at bounding box center [303, 83] width 6 height 6
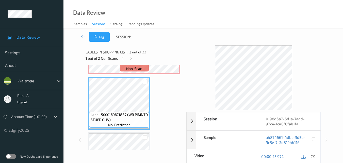
scroll to position [76, 0]
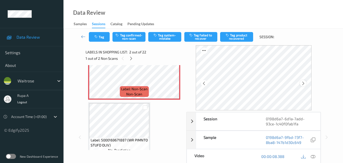
click at [302, 85] on div at bounding box center [303, 83] width 6 height 6
click at [312, 157] on icon at bounding box center [313, 156] width 5 height 5
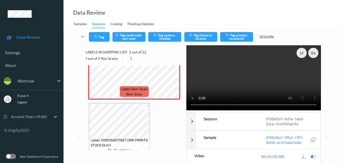
click at [315, 156] on icon at bounding box center [313, 156] width 5 height 5
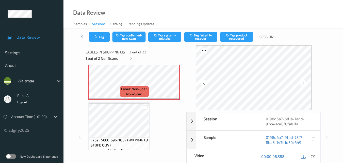
click at [132, 36] on button "Tag confirmed-non-scan" at bounding box center [129, 37] width 33 height 10
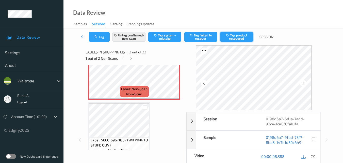
click at [232, 36] on button "Tag product recovered" at bounding box center [236, 37] width 33 height 10
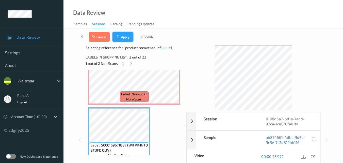
click at [117, 39] on button "Apply" at bounding box center [123, 37] width 21 height 10
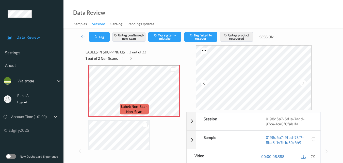
scroll to position [51, 0]
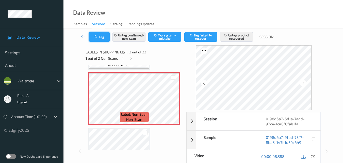
click at [99, 40] on button "Tag" at bounding box center [99, 37] width 21 height 10
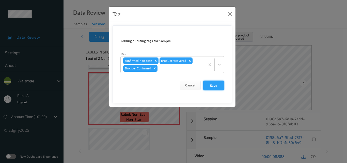
click at [210, 83] on button "Save" at bounding box center [213, 86] width 21 height 10
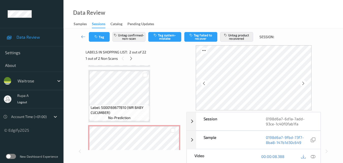
scroll to position [406, 0]
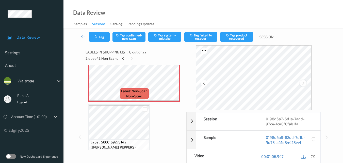
click at [305, 85] on icon at bounding box center [303, 83] width 4 height 5
click at [313, 156] on icon at bounding box center [313, 156] width 5 height 5
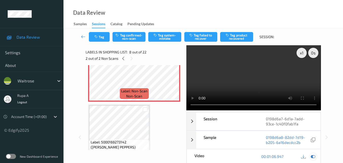
drag, startPoint x: 315, startPoint y: 157, endPoint x: 280, endPoint y: 156, distance: 35.6
click at [315, 157] on icon at bounding box center [313, 156] width 5 height 5
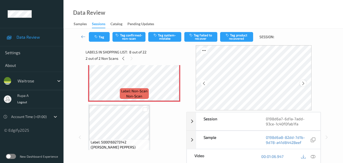
click at [305, 83] on icon at bounding box center [303, 83] width 4 height 5
click at [312, 160] on div at bounding box center [308, 156] width 17 height 7
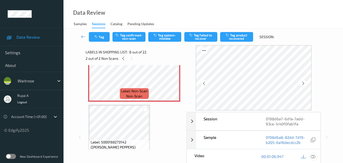
click at [313, 156] on icon at bounding box center [313, 156] width 5 height 5
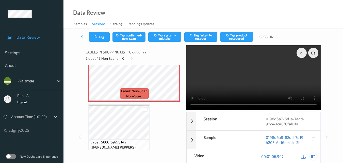
click at [315, 153] on div at bounding box center [313, 156] width 7 height 7
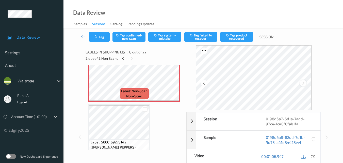
click at [306, 81] on icon at bounding box center [303, 83] width 4 height 5
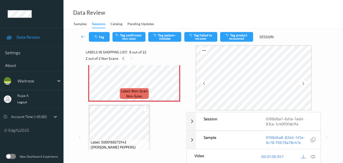
click at [306, 81] on icon at bounding box center [303, 83] width 4 height 5
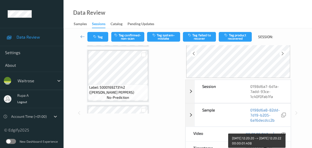
scroll to position [23, 0]
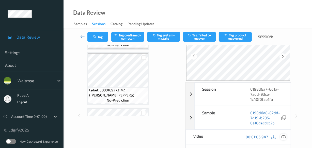
click at [285, 139] on icon at bounding box center [283, 137] width 5 height 5
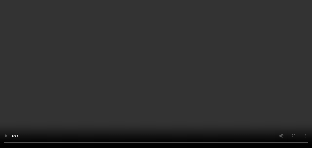
scroll to position [46, 0]
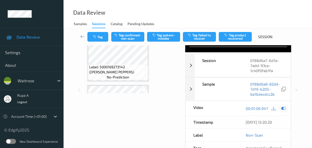
click at [281, 111] on icon at bounding box center [283, 108] width 5 height 5
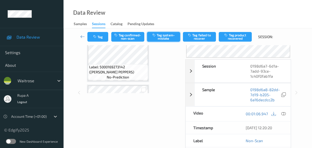
click at [157, 37] on button "Tag system-mistake" at bounding box center [163, 37] width 33 height 10
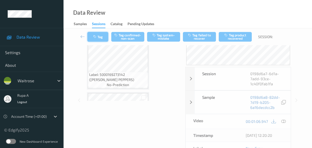
click at [99, 36] on button "Tag" at bounding box center [97, 37] width 21 height 10
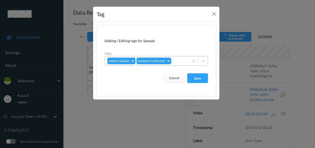
click at [181, 61] on div at bounding box center [179, 61] width 14 height 6
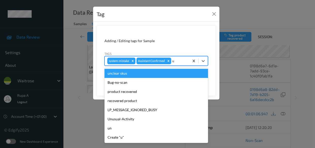
type input "un"
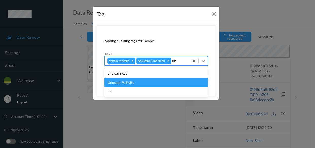
click at [136, 82] on div "Unusual-Activity" at bounding box center [157, 82] width 104 height 9
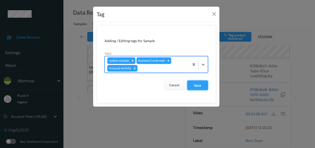
click at [202, 85] on button "Save" at bounding box center [197, 86] width 21 height 10
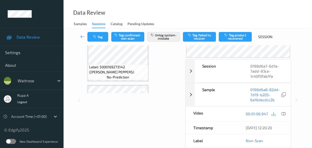
click at [153, 105] on div "Labels in shopping list: 8 out of 22 2 out of 2 Non Scans Label: 5000169548004 …" at bounding box center [132, 100] width 97 height 202
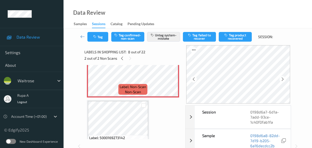
scroll to position [408, 0]
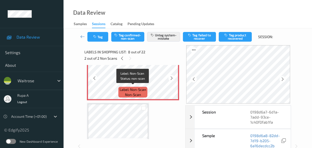
click at [127, 87] on span "Label: Non-Scan" at bounding box center [133, 89] width 26 height 5
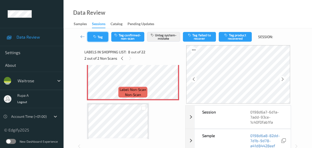
click at [101, 39] on button "Tag" at bounding box center [97, 37] width 21 height 10
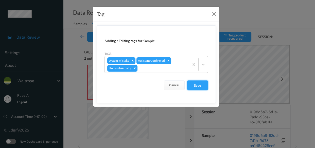
click at [205, 87] on button "Save" at bounding box center [197, 86] width 21 height 10
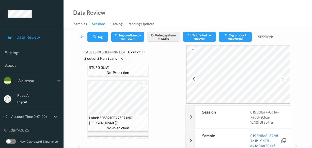
click at [120, 59] on icon at bounding box center [122, 58] width 4 height 5
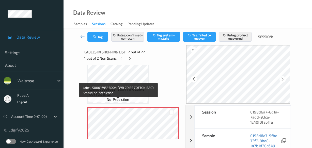
scroll to position [25, 0]
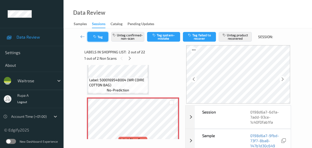
click at [88, 38] on button "Tag" at bounding box center [97, 37] width 21 height 10
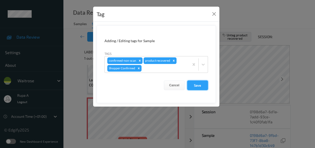
click at [203, 89] on button "Save" at bounding box center [197, 86] width 21 height 10
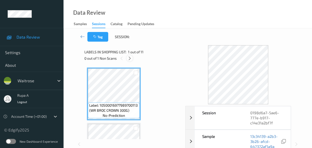
click at [130, 58] on icon at bounding box center [130, 58] width 4 height 5
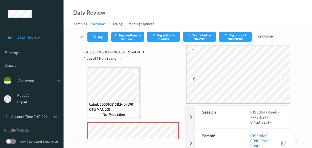
click at [282, 79] on icon at bounding box center [282, 79] width 4 height 5
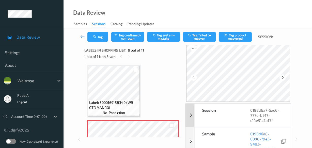
scroll to position [0, 0]
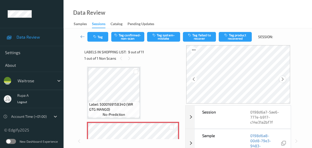
click at [285, 78] on icon at bounding box center [282, 79] width 4 height 5
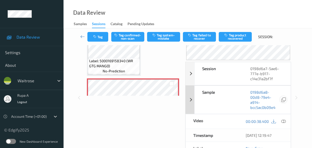
scroll to position [69, 0]
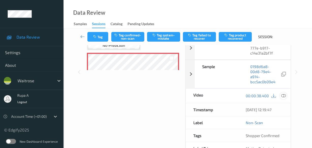
click at [282, 92] on div at bounding box center [283, 95] width 7 height 7
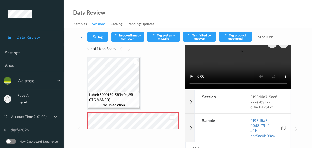
scroll to position [0, 0]
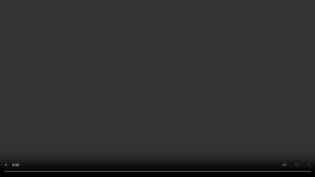
click at [150, 131] on video at bounding box center [157, 88] width 315 height 177
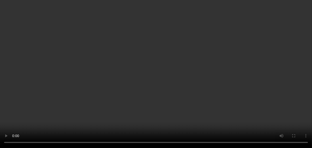
scroll to position [23, 0]
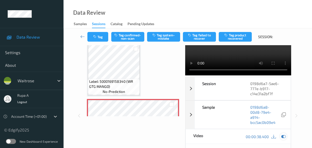
click at [285, 139] on icon at bounding box center [283, 136] width 5 height 5
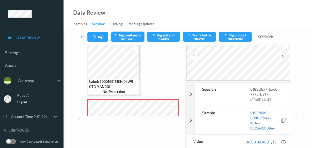
click at [123, 38] on button "Tag confirmed-non-scan" at bounding box center [127, 37] width 33 height 10
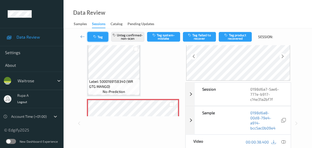
click at [101, 39] on button "Tag" at bounding box center [97, 37] width 21 height 10
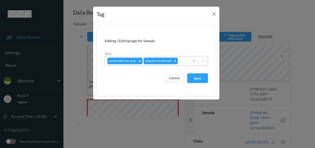
click at [186, 58] on div at bounding box center [183, 61] width 8 height 6
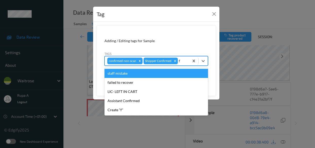
type input "fa"
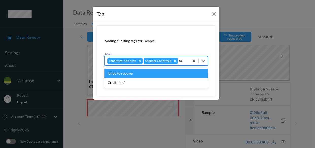
click at [137, 75] on div "failed to recover" at bounding box center [157, 73] width 104 height 9
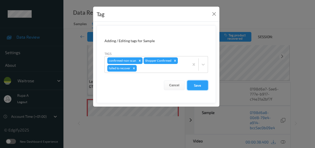
click at [199, 83] on button "Save" at bounding box center [197, 86] width 21 height 10
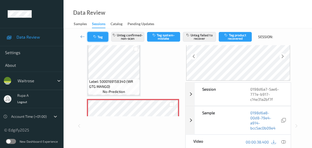
click at [98, 38] on button "Tag" at bounding box center [97, 37] width 21 height 10
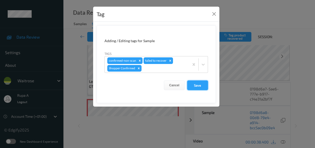
click at [191, 84] on button "Save" at bounding box center [197, 86] width 21 height 10
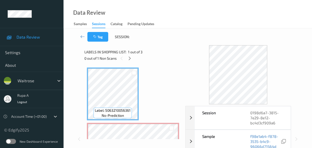
drag, startPoint x: 162, startPoint y: 49, endPoint x: 144, endPoint y: 56, distance: 20.4
click at [162, 49] on div "Labels in shopping list: 1 out of 3" at bounding box center [132, 52] width 97 height 6
click at [131, 59] on icon at bounding box center [130, 58] width 4 height 5
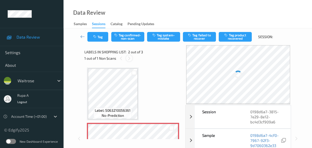
scroll to position [3, 0]
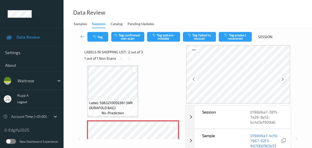
click at [285, 79] on icon at bounding box center [282, 79] width 4 height 5
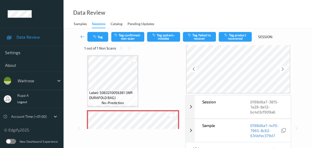
scroll to position [23, 0]
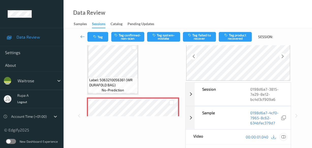
click at [283, 136] on icon at bounding box center [283, 137] width 5 height 5
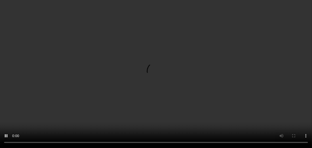
scroll to position [46, 0]
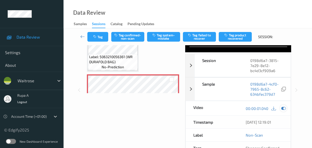
click at [284, 111] on icon at bounding box center [283, 108] width 5 height 5
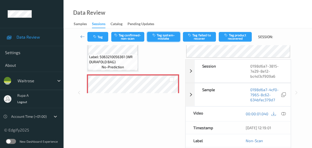
click at [166, 39] on button "Tag system-mistake" at bounding box center [163, 37] width 33 height 10
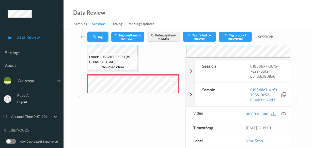
click at [100, 38] on button "Tag" at bounding box center [97, 37] width 21 height 10
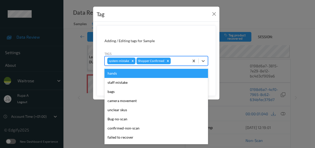
click at [185, 62] on div at bounding box center [179, 61] width 15 height 6
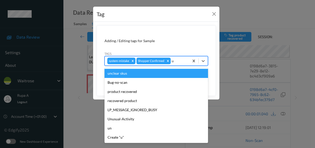
type input "un"
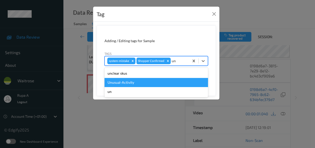
click at [132, 82] on div "Unusual-Activity" at bounding box center [157, 82] width 104 height 9
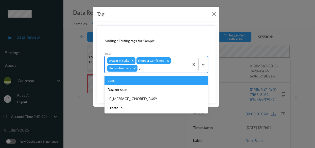
type input "ba"
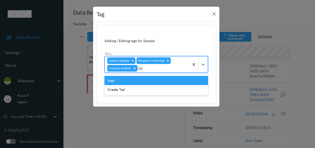
click at [125, 81] on div "bags" at bounding box center [157, 80] width 104 height 9
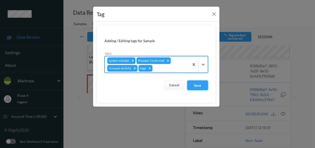
click at [204, 88] on button "Save" at bounding box center [197, 86] width 21 height 10
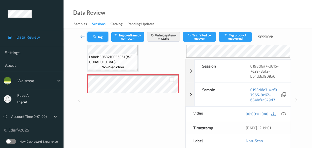
click at [94, 34] on button "Tag" at bounding box center [97, 37] width 21 height 10
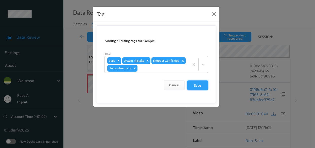
click at [196, 89] on button "Save" at bounding box center [197, 86] width 21 height 10
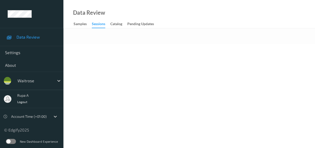
click at [174, 35] on div at bounding box center [190, 35] width 252 height 15
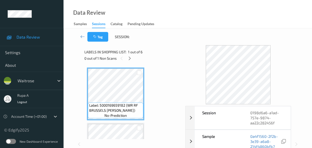
click at [167, 46] on div "Labels in shopping list: 1 out of 6 0 out of 1 Non Scans" at bounding box center [132, 55] width 97 height 20
click at [129, 58] on icon at bounding box center [130, 58] width 4 height 5
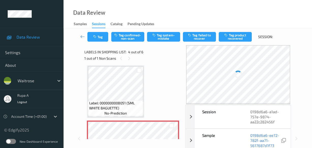
click at [159, 67] on div "Label: 5000169659182 (WR RF BRUSSELS [PERSON_NAME]) no-prediction Label: 503527…" at bounding box center [133, 119] width 92 height 329
click at [285, 77] on icon at bounding box center [282, 79] width 4 height 5
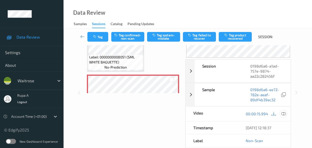
click at [285, 113] on icon at bounding box center [283, 114] width 5 height 5
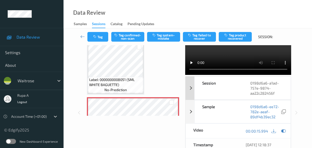
scroll to position [0, 0]
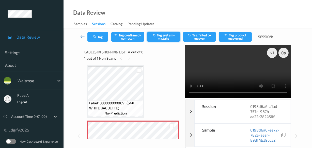
click at [161, 39] on button "Tag system-mistake" at bounding box center [163, 37] width 33 height 10
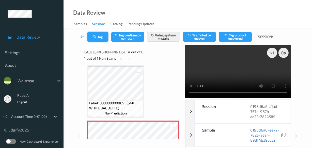
click at [93, 36] on icon "button" at bounding box center [95, 37] width 4 height 4
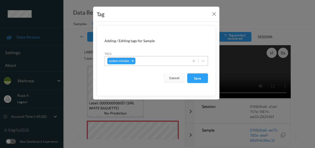
click at [180, 62] on div at bounding box center [162, 61] width 50 height 6
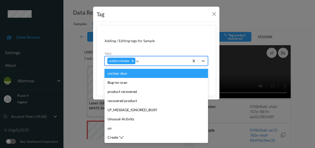
type input "un"
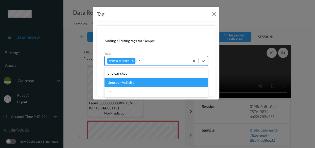
click at [138, 82] on div "Unusual-Activity" at bounding box center [157, 82] width 104 height 9
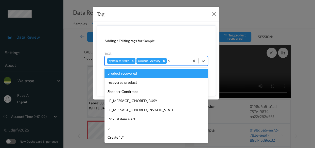
type input "pi"
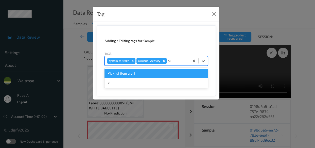
click at [137, 74] on div "Picklist item alert" at bounding box center [157, 73] width 104 height 9
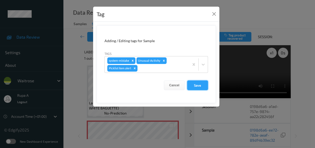
click at [204, 84] on button "Save" at bounding box center [197, 86] width 21 height 10
click at [193, 86] on button "Save" at bounding box center [197, 86] width 21 height 10
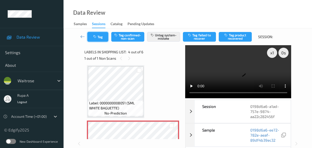
click at [88, 39] on button "Tag" at bounding box center [97, 37] width 21 height 10
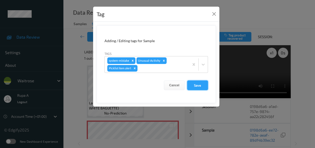
click at [206, 85] on button "Save" at bounding box center [197, 86] width 21 height 10
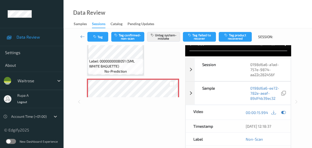
scroll to position [46, 0]
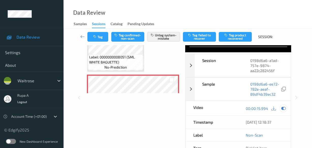
click at [285, 106] on icon at bounding box center [283, 108] width 5 height 5
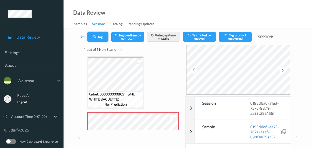
scroll to position [0, 0]
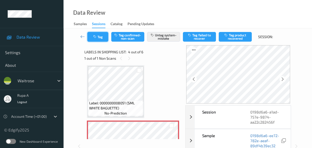
click at [100, 39] on button "Tag" at bounding box center [97, 37] width 21 height 10
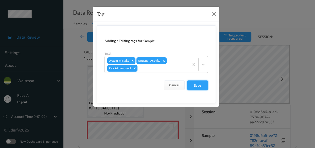
click at [191, 89] on button "Save" at bounding box center [197, 86] width 21 height 10
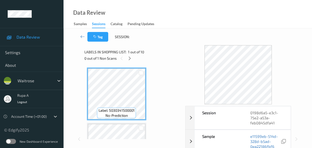
click at [171, 49] on div "Labels in shopping list: 1 out of 10" at bounding box center [132, 52] width 97 height 6
click at [129, 61] on div at bounding box center [130, 58] width 6 height 6
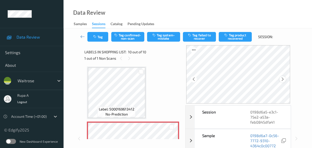
click at [285, 79] on icon at bounding box center [282, 79] width 4 height 5
click at [285, 80] on icon at bounding box center [282, 79] width 4 height 5
click at [285, 81] on icon at bounding box center [282, 79] width 4 height 5
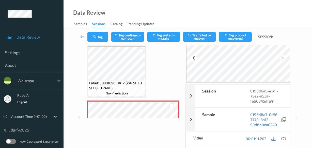
scroll to position [46, 0]
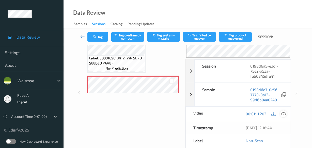
click at [285, 113] on icon at bounding box center [283, 114] width 5 height 5
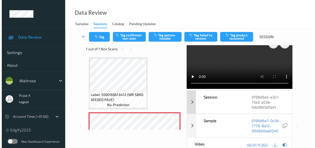
scroll to position [0, 0]
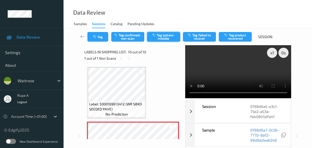
click at [169, 39] on button "Tag system-mistake" at bounding box center [163, 37] width 33 height 10
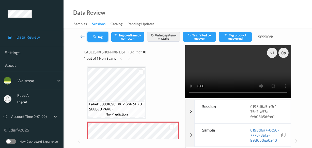
click at [101, 38] on button "Tag" at bounding box center [97, 37] width 21 height 10
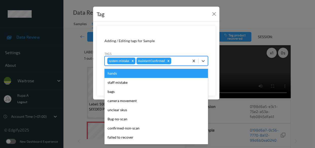
click at [187, 61] on div at bounding box center [179, 61] width 14 height 6
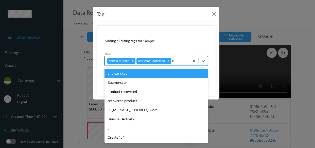
type input "un"
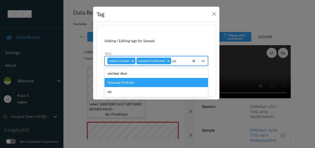
click at [136, 79] on div "Unusual-Activity" at bounding box center [157, 82] width 104 height 9
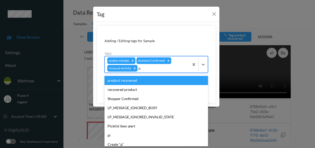
type input "pi"
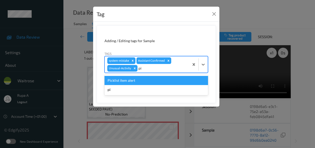
click at [133, 82] on div "Picklist item alert" at bounding box center [157, 80] width 104 height 9
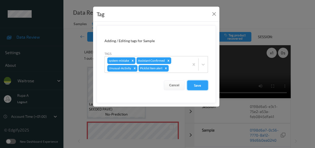
click at [203, 87] on button "Save" at bounding box center [197, 86] width 21 height 10
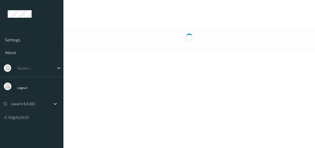
click at [151, 56] on body "Settings About Select... Logout Local (+5.5:30) © Edgify 2025 New Dashboard Exp…" at bounding box center [157, 74] width 315 height 148
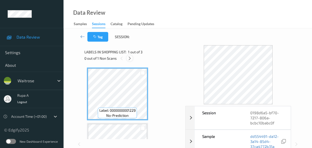
click at [132, 57] on icon at bounding box center [130, 58] width 4 height 5
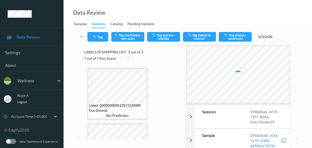
scroll to position [58, 0]
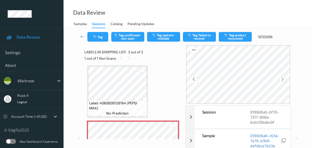
click at [282, 78] on icon at bounding box center [282, 79] width 4 height 5
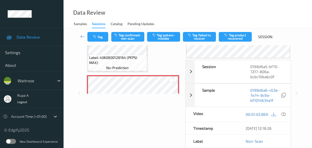
scroll to position [46, 0]
click at [283, 116] on div at bounding box center [283, 113] width 7 height 7
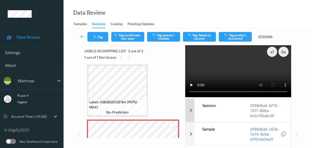
scroll to position [0, 0]
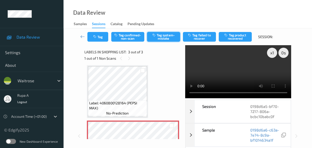
click at [169, 37] on button "Tag system-mistake" at bounding box center [163, 37] width 33 height 10
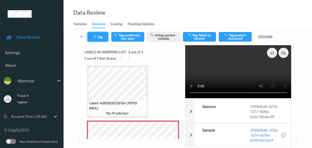
click at [92, 39] on button "Tag" at bounding box center [97, 37] width 21 height 10
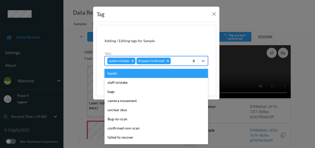
click at [181, 62] on div at bounding box center [179, 61] width 15 height 6
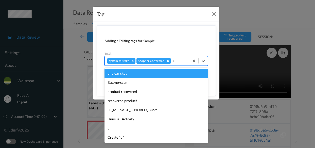
type input "un"
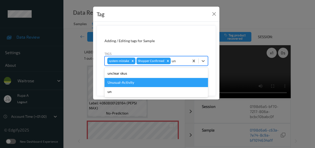
click at [124, 81] on div "Unusual-Activity" at bounding box center [157, 82] width 104 height 9
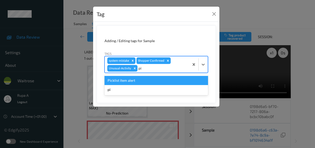
type input "pic"
click at [149, 81] on div "Picklist item alert" at bounding box center [157, 80] width 104 height 9
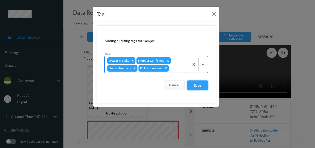
click at [204, 86] on button "Save" at bounding box center [197, 86] width 21 height 10
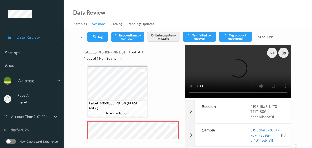
click at [175, 24] on div "Data Review Samples Sessions Catalog Pending Updates" at bounding box center [188, 14] width 248 height 28
click at [101, 36] on button "Tag" at bounding box center [97, 37] width 21 height 10
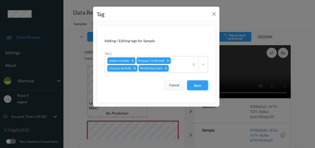
click at [195, 89] on button "Save" at bounding box center [197, 86] width 21 height 10
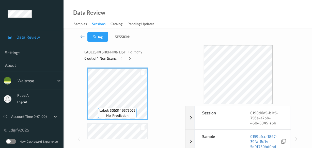
click at [157, 43] on div "Tag Session:" at bounding box center [188, 36] width 228 height 17
click at [128, 58] on icon at bounding box center [130, 58] width 4 height 5
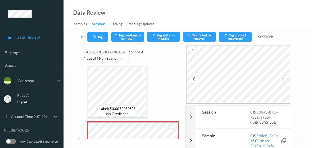
click at [283, 78] on icon at bounding box center [282, 79] width 4 height 5
click at [282, 78] on icon at bounding box center [282, 79] width 4 height 5
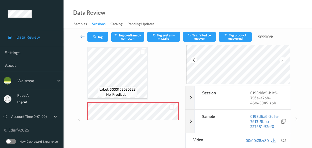
scroll to position [46, 0]
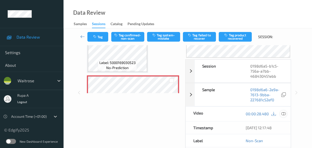
click at [284, 116] on icon at bounding box center [283, 114] width 5 height 5
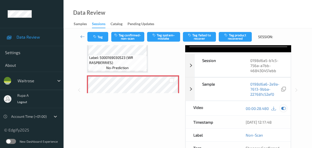
click at [285, 111] on icon at bounding box center [283, 108] width 5 height 5
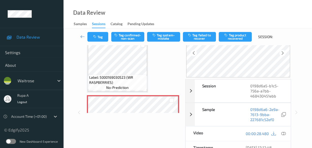
scroll to position [0, 0]
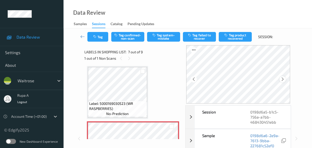
click at [284, 81] on icon at bounding box center [282, 79] width 4 height 5
click at [284, 80] on icon at bounding box center [282, 79] width 4 height 5
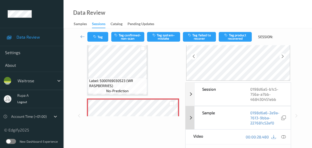
scroll to position [23, 0]
click at [285, 140] on div at bounding box center [283, 137] width 7 height 7
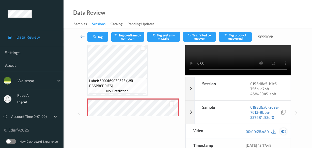
click at [282, 135] on div at bounding box center [283, 131] width 7 height 7
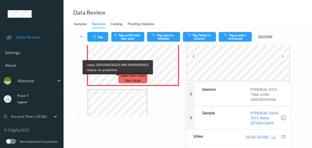
scroll to position [348, 0]
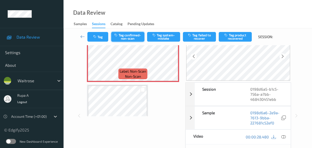
click at [132, 36] on button "Tag confirmed-non-scan" at bounding box center [127, 37] width 33 height 10
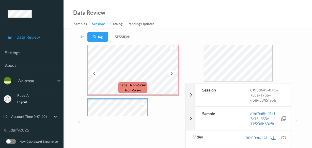
scroll to position [325, 0]
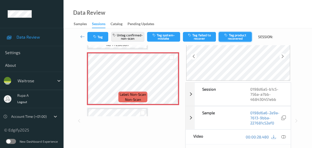
click at [235, 37] on button "Tag product recovered" at bounding box center [235, 37] width 33 height 10
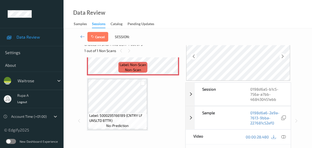
scroll to position [371, 0]
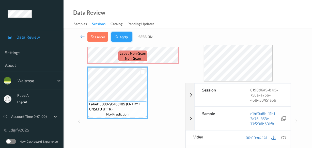
click at [127, 41] on button "Apply" at bounding box center [121, 37] width 21 height 10
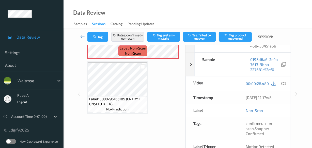
scroll to position [278, 0]
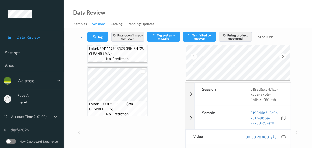
click at [158, 69] on div "Label: 5060149575079 (BERTINET S&amp;RMARY FOC) no-prediction Label: 5060149575…" at bounding box center [133, 37] width 92 height 496
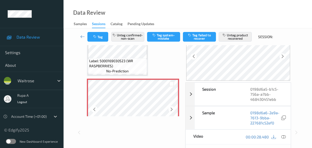
scroll to position [302, 0]
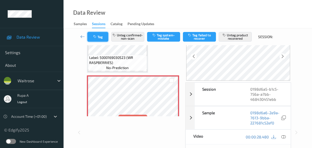
click at [103, 37] on button "Tag" at bounding box center [97, 37] width 21 height 10
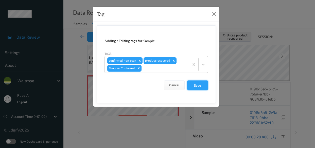
click at [202, 85] on button "Save" at bounding box center [197, 86] width 21 height 10
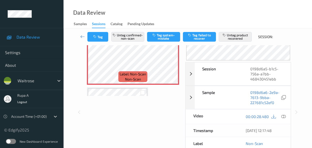
scroll to position [46, 0]
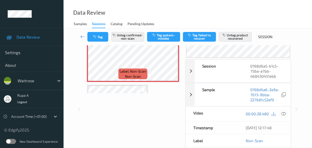
click at [285, 116] on icon at bounding box center [283, 114] width 5 height 5
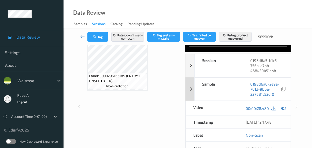
drag, startPoint x: 284, startPoint y: 117, endPoint x: 249, endPoint y: 104, distance: 37.8
click at [284, 111] on icon at bounding box center [283, 108] width 5 height 5
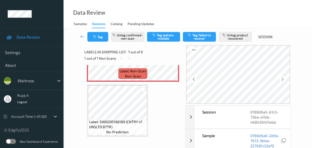
scroll to position [394, 0]
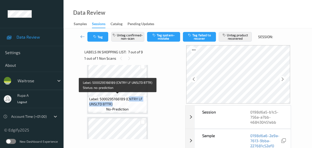
drag, startPoint x: 129, startPoint y: 96, endPoint x: 129, endPoint y: 105, distance: 8.9
click at [129, 105] on span "Label: 5000295166189 (CNTRY LF UNSLTD BTTR)" at bounding box center [117, 102] width 57 height 10
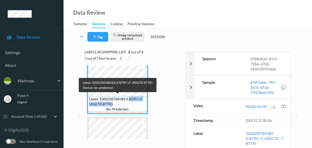
copy span "NTRY LF UNSLTD BTTR)"
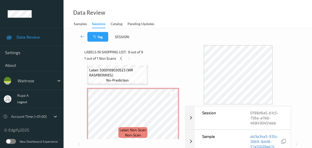
scroll to position [310, 0]
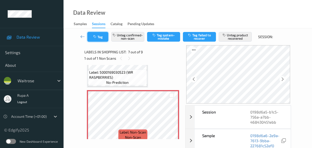
click at [100, 41] on button "Tag" at bounding box center [97, 37] width 21 height 10
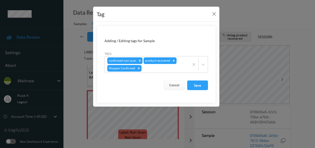
click at [199, 89] on button "Save" at bounding box center [197, 86] width 21 height 10
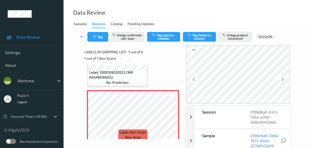
click at [155, 17] on div "Data Review Samples Sessions Catalog Pending Updates" at bounding box center [188, 14] width 248 height 28
click at [94, 37] on icon "button" at bounding box center [95, 37] width 4 height 4
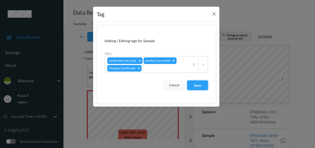
click at [200, 84] on button "Save" at bounding box center [197, 86] width 21 height 10
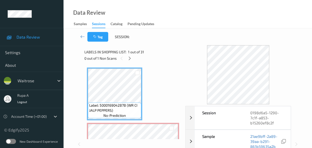
drag, startPoint x: 159, startPoint y: 35, endPoint x: 139, endPoint y: 49, distance: 25.0
click at [160, 37] on div "Tag Session:" at bounding box center [188, 36] width 228 height 17
click at [129, 59] on icon at bounding box center [130, 58] width 4 height 5
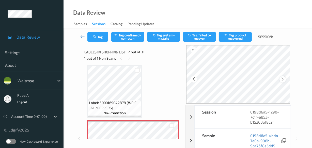
click at [284, 78] on icon at bounding box center [282, 79] width 4 height 5
click at [282, 80] on icon at bounding box center [282, 79] width 4 height 5
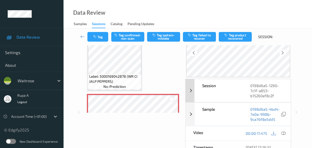
scroll to position [0, 0]
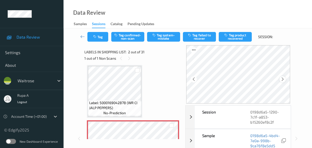
click at [285, 78] on icon at bounding box center [282, 79] width 4 height 5
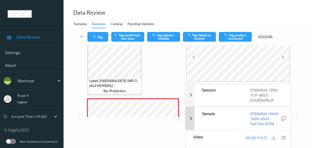
scroll to position [46, 0]
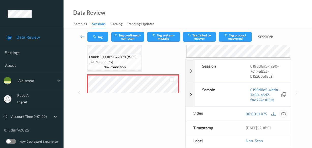
click at [284, 116] on icon at bounding box center [283, 114] width 5 height 5
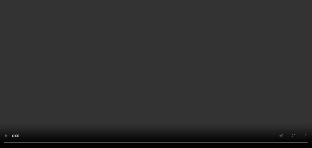
scroll to position [23, 0]
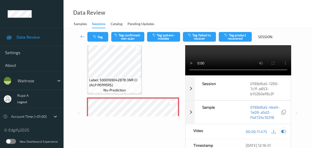
click at [284, 134] on icon at bounding box center [283, 131] width 5 height 5
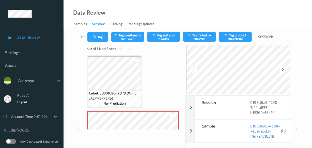
scroll to position [0, 0]
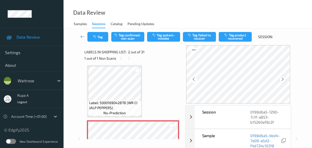
click at [283, 78] on icon at bounding box center [282, 79] width 4 height 5
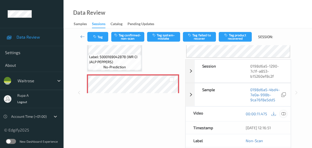
click at [283, 116] on icon at bounding box center [283, 114] width 5 height 5
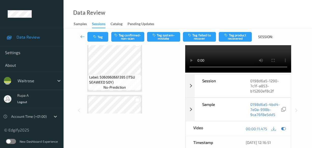
scroll to position [69, 0]
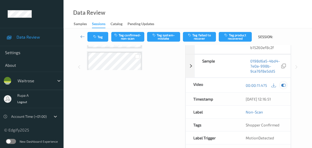
click at [283, 88] on icon at bounding box center [283, 85] width 5 height 5
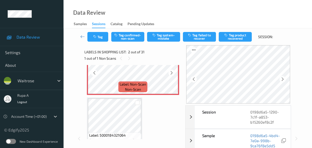
scroll to position [72, 0]
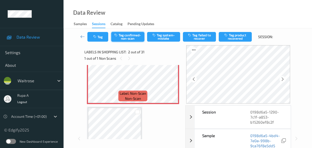
click at [131, 38] on button "Tag confirmed-non-scan" at bounding box center [127, 37] width 33 height 10
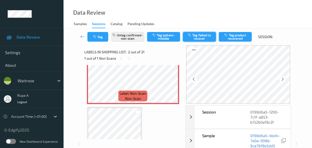
click at [208, 39] on button "Tag failed to recover" at bounding box center [199, 37] width 33 height 10
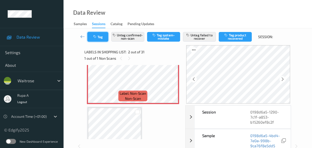
click at [98, 37] on button "Tag" at bounding box center [97, 37] width 21 height 10
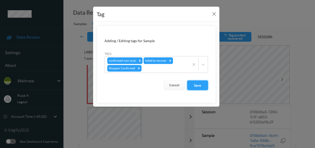
click at [197, 85] on button "Save" at bounding box center [197, 86] width 21 height 10
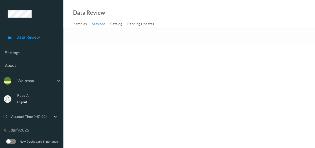
click at [152, 76] on body "Data Review Settings About waitrose rupa a Logout Account Time (+01:00) © Edgif…" at bounding box center [157, 74] width 315 height 148
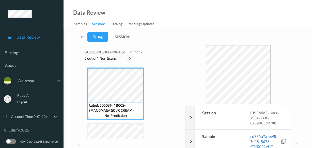
click at [130, 59] on icon at bounding box center [130, 58] width 4 height 5
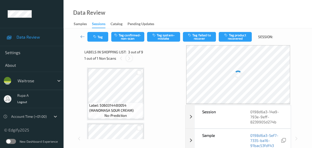
scroll to position [58, 0]
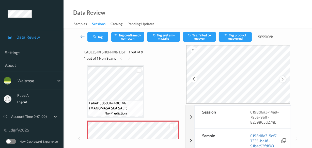
click at [285, 78] on icon at bounding box center [282, 79] width 4 height 5
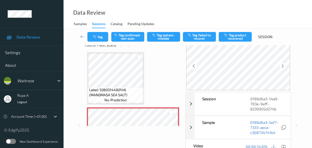
scroll to position [23, 0]
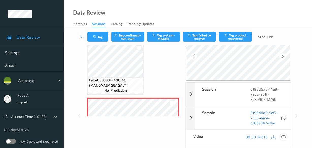
click at [283, 137] on icon at bounding box center [283, 137] width 5 height 5
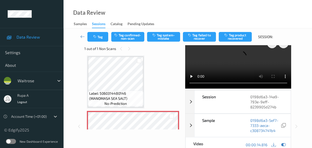
scroll to position [0, 0]
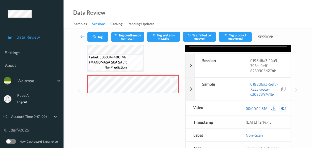
click at [284, 112] on div at bounding box center [283, 108] width 7 height 7
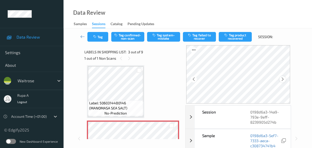
click at [285, 78] on icon at bounding box center [282, 79] width 4 height 5
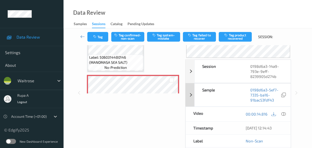
scroll to position [46, 0]
click at [280, 114] on div at bounding box center [283, 113] width 7 height 7
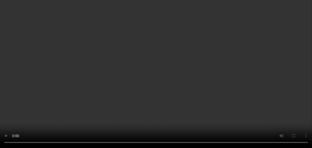
scroll to position [23, 0]
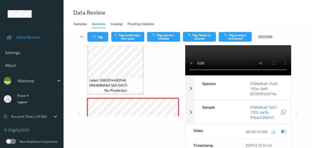
click at [282, 134] on icon at bounding box center [283, 131] width 5 height 5
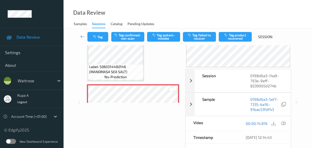
scroll to position [46, 0]
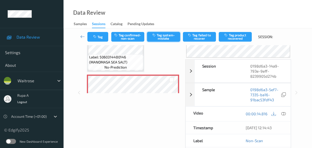
click at [166, 36] on button "Tag system-mistake" at bounding box center [163, 37] width 33 height 10
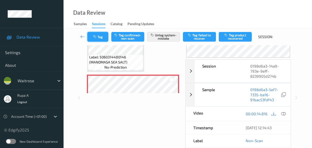
click at [91, 35] on button "Tag" at bounding box center [97, 37] width 21 height 10
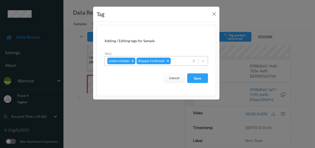
click at [175, 58] on div at bounding box center [179, 61] width 15 height 6
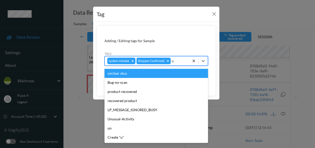
type input "un"
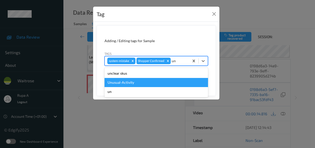
click at [152, 86] on div "Unusual-Activity" at bounding box center [157, 82] width 104 height 9
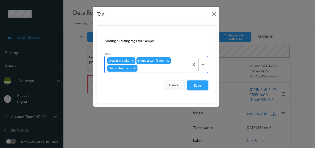
click at [203, 89] on button "Save" at bounding box center [197, 86] width 21 height 10
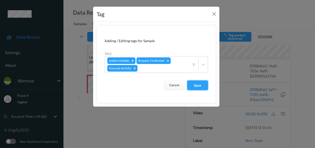
click at [198, 88] on button "Save" at bounding box center [197, 86] width 21 height 10
click at [199, 87] on button "Save" at bounding box center [197, 86] width 21 height 10
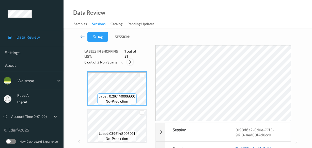
click at [130, 60] on icon at bounding box center [130, 62] width 4 height 5
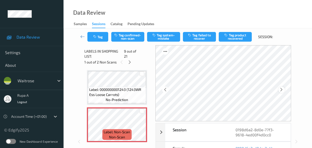
click at [282, 87] on div at bounding box center [281, 90] width 6 height 6
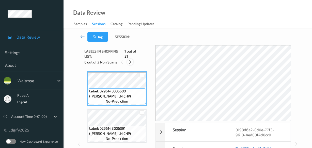
click at [131, 64] on icon at bounding box center [130, 62] width 4 height 5
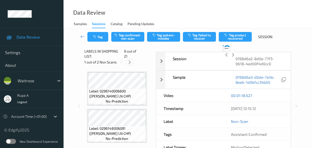
scroll to position [263, 0]
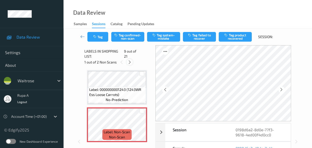
click at [131, 64] on icon at bounding box center [130, 62] width 4 height 5
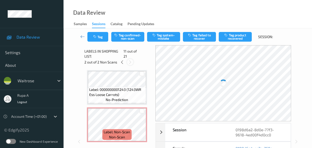
scroll to position [337, 0]
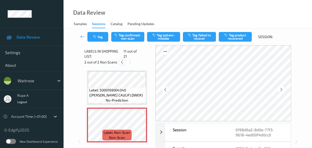
click at [124, 62] on div at bounding box center [122, 62] width 6 height 6
click at [281, 89] on icon at bounding box center [281, 89] width 4 height 5
click at [281, 88] on icon at bounding box center [281, 89] width 4 height 5
click at [282, 88] on icon at bounding box center [281, 89] width 4 height 5
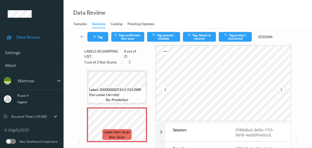
click at [282, 88] on icon at bounding box center [281, 89] width 4 height 5
click at [167, 90] on icon at bounding box center [165, 89] width 4 height 5
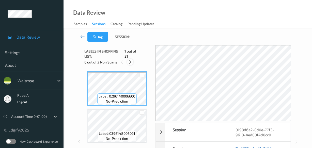
click at [130, 61] on icon at bounding box center [130, 62] width 4 height 5
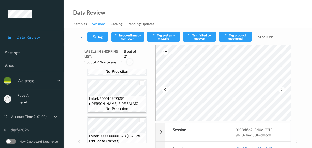
click at [129, 64] on icon at bounding box center [130, 62] width 4 height 5
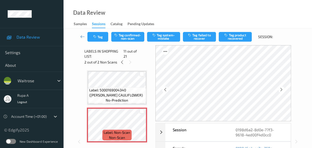
click at [119, 63] on div "2 out of 2 Non Scans" at bounding box center [118, 62] width 68 height 6
click at [120, 63] on icon at bounding box center [122, 62] width 4 height 5
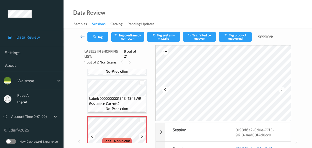
scroll to position [263, 0]
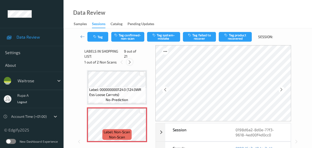
click at [129, 62] on icon at bounding box center [130, 62] width 4 height 5
click at [123, 62] on icon at bounding box center [122, 62] width 4 height 5
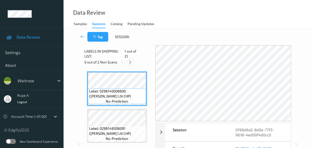
click at [131, 63] on icon at bounding box center [130, 62] width 4 height 5
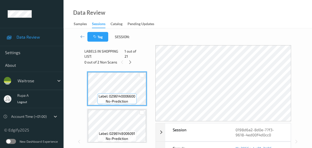
click at [128, 65] on div "0 out of 2 Non Scans" at bounding box center [118, 62] width 68 height 6
click at [131, 64] on div at bounding box center [130, 62] width 6 height 6
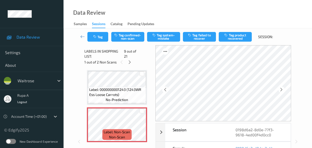
click at [198, 12] on div "Data Review Samples Sessions Catalog Pending Updates" at bounding box center [188, 14] width 248 height 28
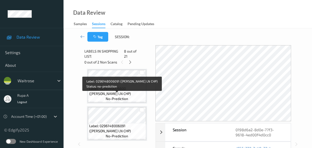
scroll to position [0, 0]
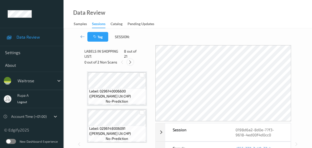
click at [131, 64] on icon at bounding box center [130, 62] width 4 height 5
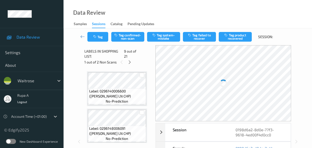
scroll to position [263, 0]
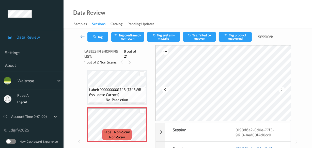
click at [132, 14] on div "Data Review Samples Sessions Catalog Pending Updates" at bounding box center [188, 14] width 248 height 28
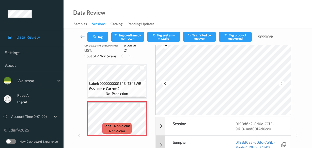
scroll to position [0, 0]
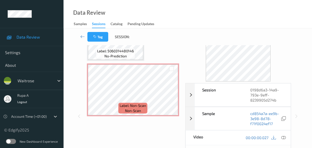
scroll to position [92, 0]
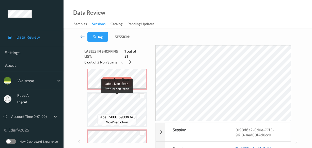
scroll to position [300, 0]
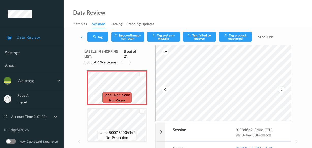
click at [283, 91] on div at bounding box center [281, 90] width 6 height 6
click at [283, 91] on icon at bounding box center [281, 89] width 4 height 5
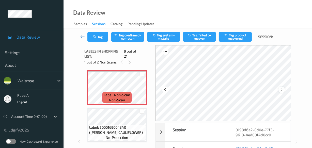
click at [282, 90] on icon at bounding box center [281, 89] width 4 height 5
click at [165, 15] on div "Data Review Samples Sessions Catalog Pending Updates" at bounding box center [188, 14] width 248 height 28
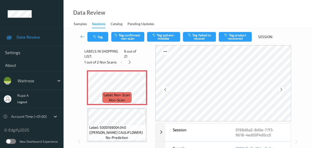
click at [280, 92] on div at bounding box center [281, 90] width 6 height 6
click at [279, 92] on div at bounding box center [281, 90] width 6 height 6
click at [283, 90] on icon at bounding box center [281, 89] width 4 height 5
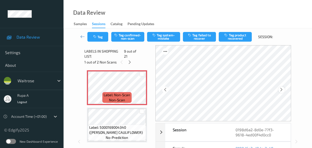
click at [283, 90] on icon at bounding box center [281, 89] width 4 height 5
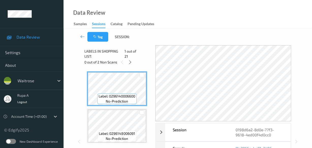
click at [140, 58] on div "Labels in shopping list: 1 out of 21" at bounding box center [118, 54] width 68 height 10
click at [132, 62] on icon at bounding box center [130, 62] width 4 height 5
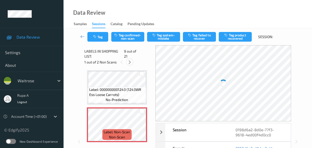
click at [131, 62] on icon at bounding box center [130, 62] width 4 height 5
click at [283, 89] on icon at bounding box center [281, 89] width 4 height 5
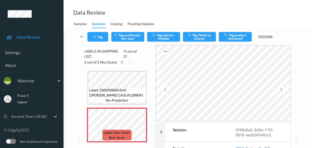
click at [283, 89] on icon at bounding box center [281, 89] width 4 height 5
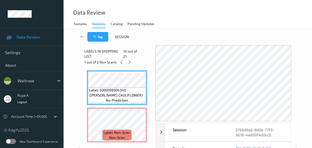
click at [198, 28] on div "Data Review Samples Sessions Catalog Pending Updates" at bounding box center [188, 14] width 248 height 28
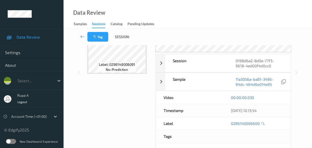
click at [127, 86] on div "Labels in shopping list: 1 out of 21 0 out of 2 Non Scans Label: 0296140006600 …" at bounding box center [118, 72] width 68 height 193
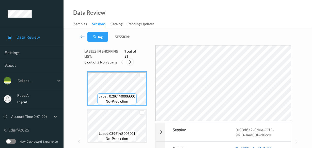
click at [129, 63] on icon at bounding box center [130, 62] width 4 height 5
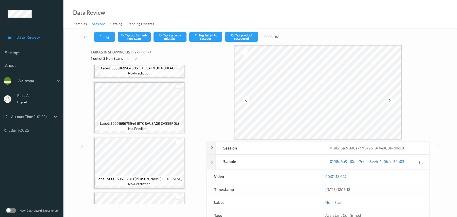
scroll to position [42, 0]
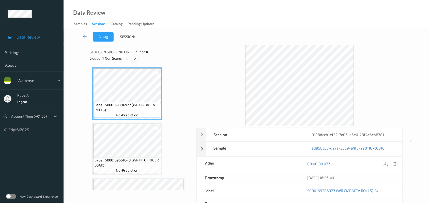
click at [135, 56] on icon at bounding box center [135, 58] width 4 height 5
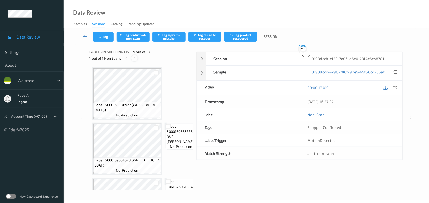
scroll to position [389, 0]
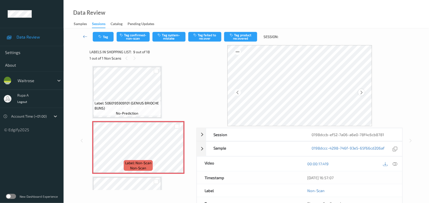
click at [364, 94] on div at bounding box center [361, 92] width 6 height 6
click at [395, 166] on icon at bounding box center [395, 164] width 5 height 5
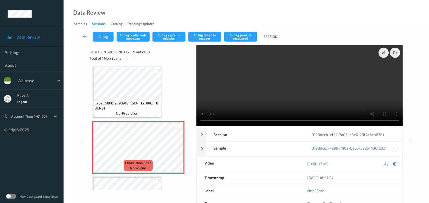
click at [394, 166] on icon at bounding box center [395, 164] width 5 height 5
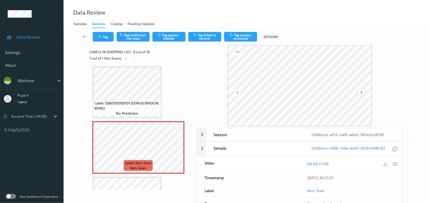
click at [361, 93] on icon at bounding box center [361, 92] width 4 height 5
click at [363, 92] on icon at bounding box center [361, 92] width 4 height 5
click at [360, 91] on icon at bounding box center [361, 92] width 4 height 5
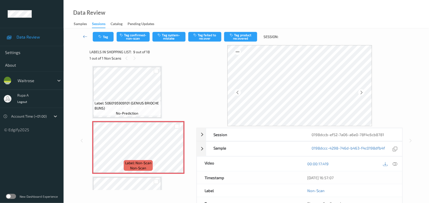
click at [360, 91] on icon at bounding box center [361, 92] width 4 height 5
click at [361, 91] on icon at bounding box center [361, 92] width 4 height 5
click at [394, 164] on icon at bounding box center [395, 164] width 5 height 5
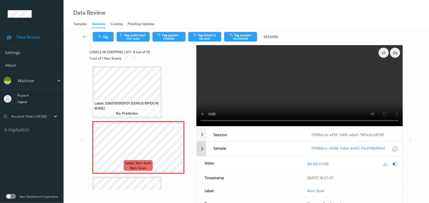
click at [397, 164] on icon at bounding box center [395, 164] width 5 height 5
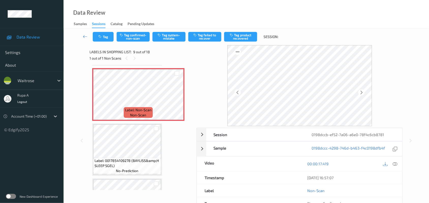
scroll to position [453, 0]
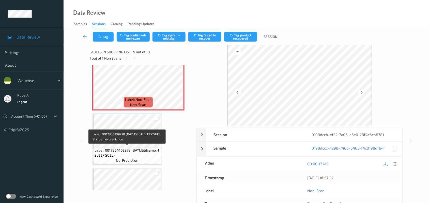
click at [130, 149] on span "Label: 0017854109278 (BAYLISS&amp;H SLEEP SGEL)" at bounding box center [126, 153] width 65 height 10
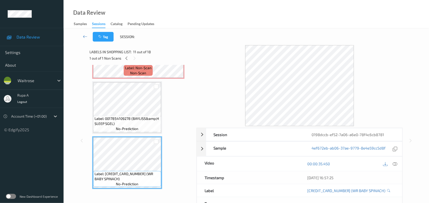
scroll to position [421, 0]
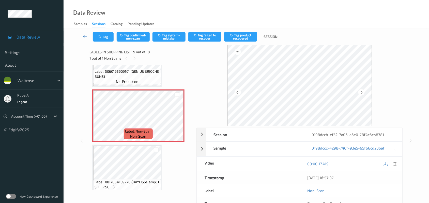
click at [399, 164] on div "00:00:17.419" at bounding box center [350, 164] width 103 height 14
click at [364, 91] on div at bounding box center [361, 92] width 6 height 6
click at [397, 162] on icon at bounding box center [395, 164] width 5 height 5
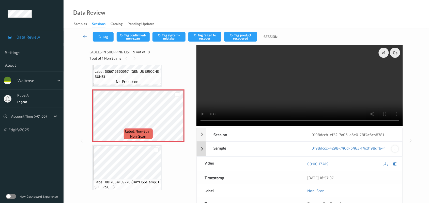
click at [397, 165] on icon at bounding box center [395, 164] width 5 height 5
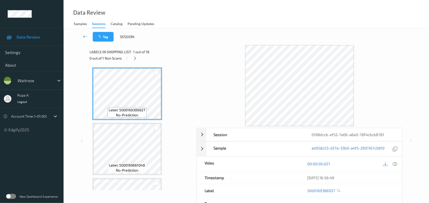
drag, startPoint x: 197, startPoint y: 52, endPoint x: 188, endPoint y: 60, distance: 12.6
click at [196, 53] on div at bounding box center [299, 85] width 207 height 81
click at [137, 60] on icon at bounding box center [135, 58] width 4 height 5
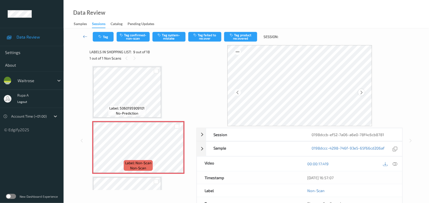
click at [362, 94] on icon at bounding box center [361, 92] width 4 height 5
click at [396, 163] on icon at bounding box center [395, 164] width 5 height 5
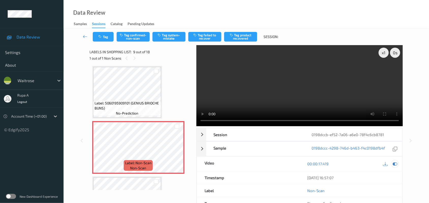
click at [396, 164] on icon at bounding box center [395, 164] width 5 height 5
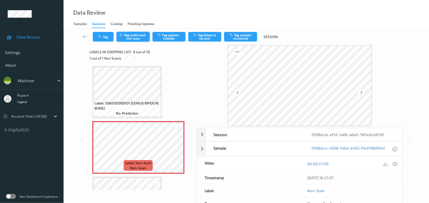
click at [139, 39] on button "Tag confirmed-non-scan" at bounding box center [133, 37] width 33 height 10
click at [135, 37] on button "Tag confirmed-non-scan" at bounding box center [133, 37] width 33 height 10
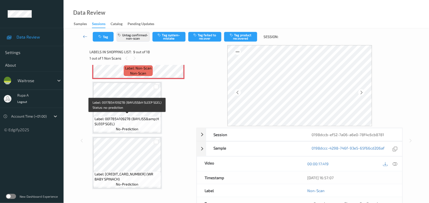
scroll to position [484, 0]
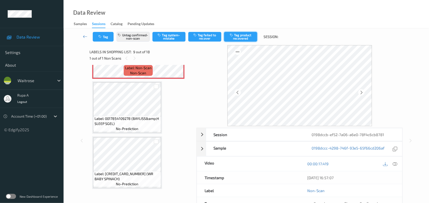
click at [247, 33] on button "Tag product recovered" at bounding box center [240, 37] width 33 height 10
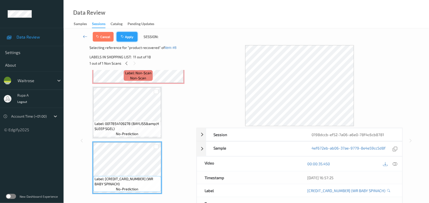
click at [128, 34] on button "Apply" at bounding box center [127, 37] width 21 height 10
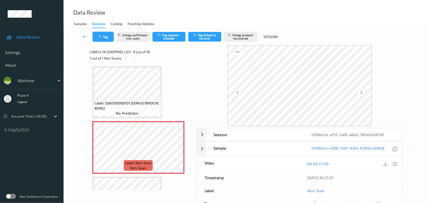
click at [100, 41] on button "Tag" at bounding box center [103, 37] width 21 height 10
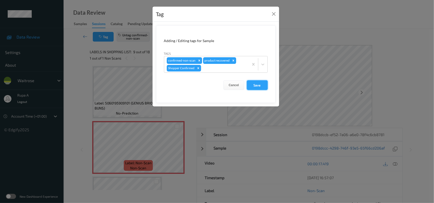
click at [259, 87] on button "Save" at bounding box center [257, 86] width 21 height 10
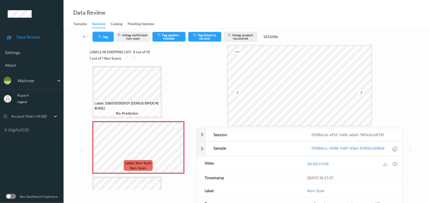
click at [99, 40] on button "Tag" at bounding box center [103, 37] width 21 height 10
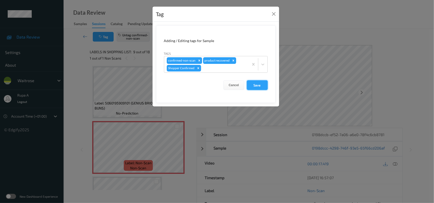
click at [259, 88] on button "Save" at bounding box center [257, 86] width 21 height 10
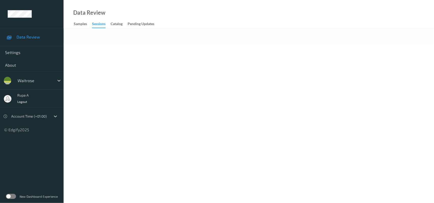
click at [217, 61] on body "Data Review Settings About waitrose rupa a Logout Account Time (+01:00) © Edgif…" at bounding box center [217, 101] width 434 height 203
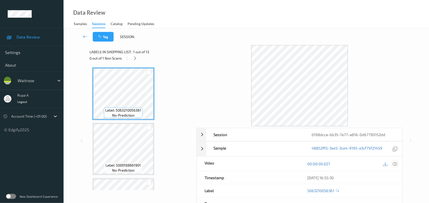
click at [396, 164] on icon at bounding box center [395, 164] width 5 height 5
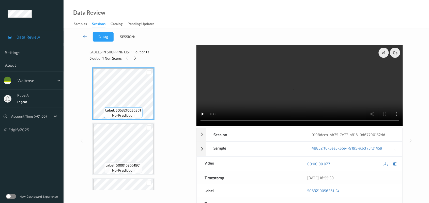
click at [195, 22] on div "Data Review Samples Sessions Catalog Pending Updates" at bounding box center [246, 14] width 365 height 28
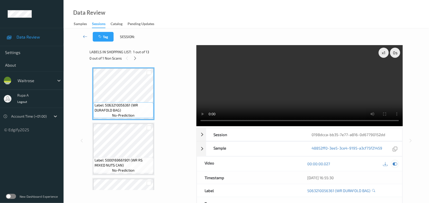
click at [397, 163] on icon at bounding box center [395, 164] width 5 height 5
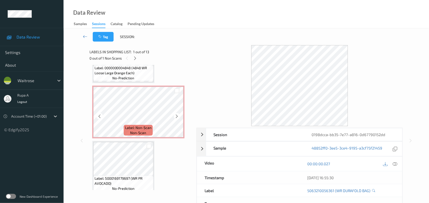
scroll to position [254, 0]
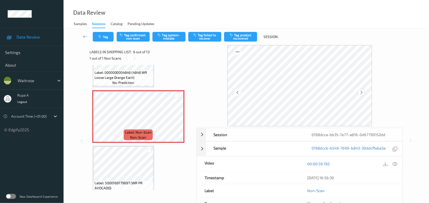
click at [360, 94] on icon at bounding box center [361, 92] width 4 height 5
click at [398, 162] on div at bounding box center [390, 164] width 17 height 7
click at [398, 164] on div at bounding box center [394, 164] width 7 height 7
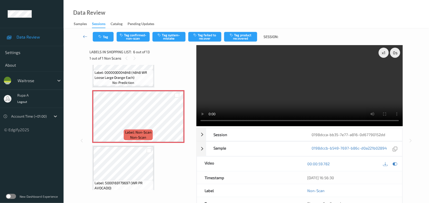
drag, startPoint x: 396, startPoint y: 166, endPoint x: 320, endPoint y: 127, distance: 85.4
click at [396, 165] on icon at bounding box center [395, 164] width 5 height 5
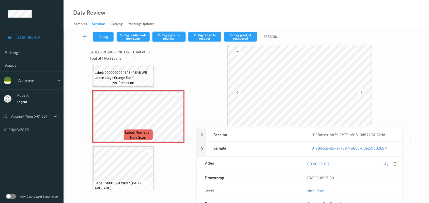
click at [165, 38] on button "Tag system-mistake" at bounding box center [168, 37] width 33 height 10
click at [106, 39] on button "Tag" at bounding box center [103, 37] width 21 height 10
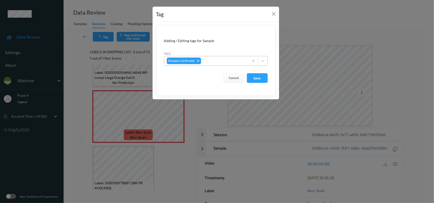
click at [212, 60] on div at bounding box center [224, 61] width 44 height 6
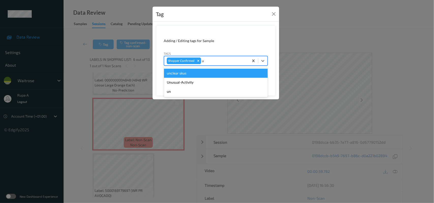
type input "un"
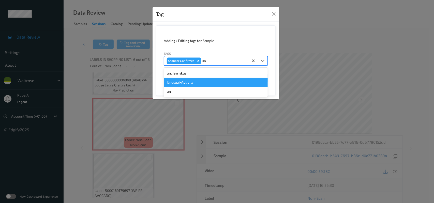
click at [198, 82] on div "Unusual-Activity" at bounding box center [216, 82] width 104 height 9
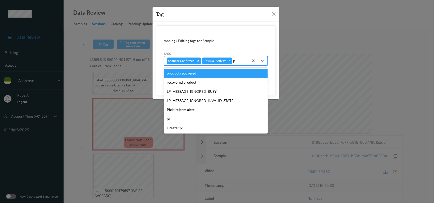
type input "pi"
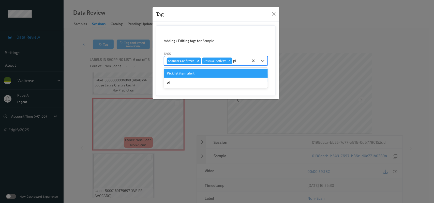
click at [193, 76] on div "Picklist item alert" at bounding box center [216, 73] width 104 height 9
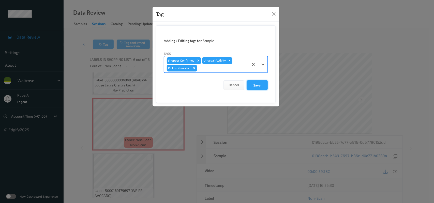
click at [257, 87] on button "Save" at bounding box center [257, 86] width 21 height 10
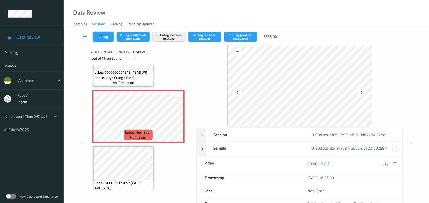
click at [104, 41] on button "Tag" at bounding box center [103, 37] width 21 height 10
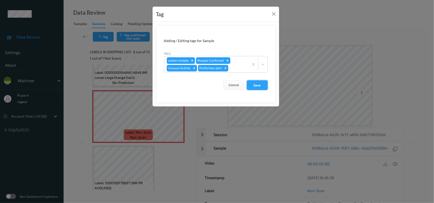
click at [256, 84] on button "Save" at bounding box center [257, 86] width 21 height 10
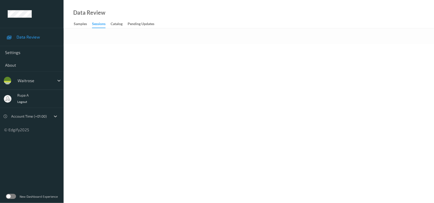
click at [221, 45] on body "Data Review Settings About waitrose rupa a Logout Account Time (+01:00) © Edgif…" at bounding box center [217, 101] width 434 height 203
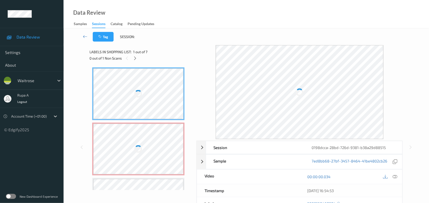
click at [196, 16] on div "Data Review Samples Sessions Catalog Pending Updates" at bounding box center [246, 14] width 365 height 28
click at [136, 59] on icon at bounding box center [135, 58] width 4 height 5
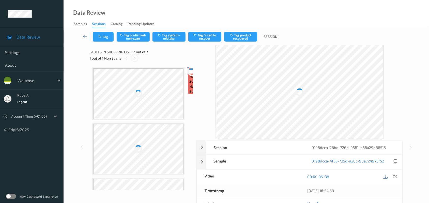
scroll to position [3, 0]
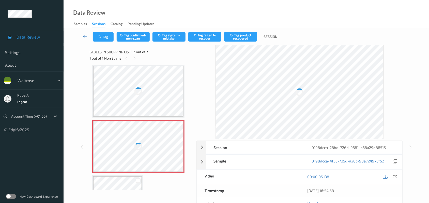
click at [182, 96] on div at bounding box center [138, 91] width 90 height 51
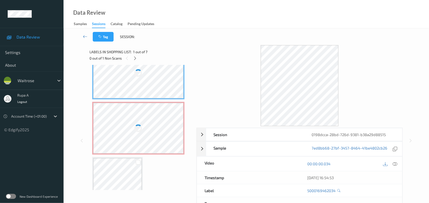
scroll to position [34, 0]
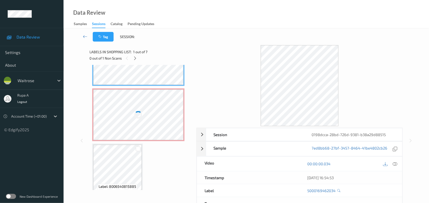
click at [162, 115] on div at bounding box center [138, 115] width 90 height 51
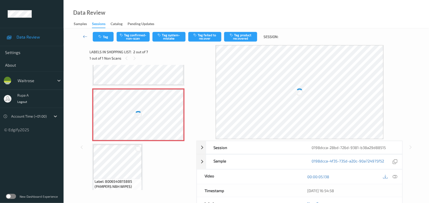
scroll to position [161, 0]
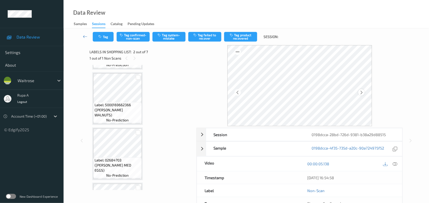
click at [363, 93] on icon at bounding box center [361, 92] width 4 height 5
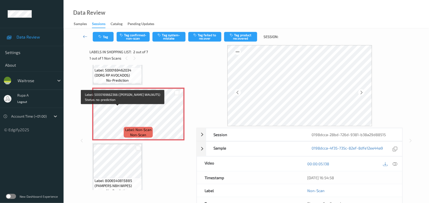
scroll to position [34, 0]
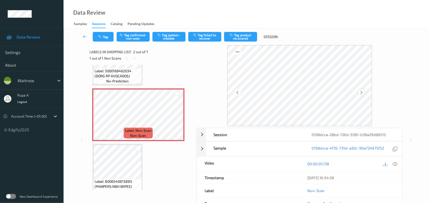
click at [362, 92] on icon at bounding box center [361, 92] width 4 height 5
click at [394, 162] on div at bounding box center [394, 164] width 7 height 7
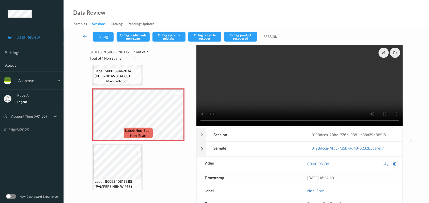
click at [396, 166] on icon at bounding box center [395, 164] width 5 height 5
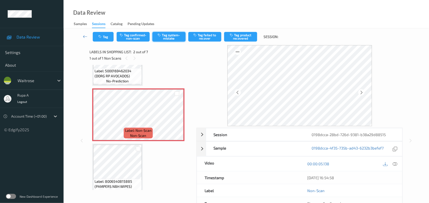
click at [177, 38] on button "Tag system-mistake" at bounding box center [168, 37] width 33 height 10
click at [102, 40] on button "Tag" at bounding box center [103, 37] width 21 height 10
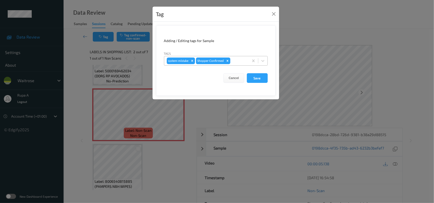
click at [243, 63] on div at bounding box center [238, 61] width 15 height 6
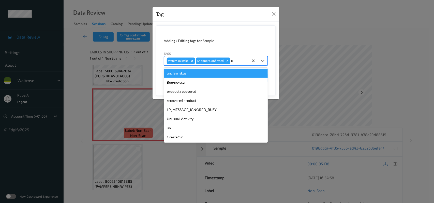
type input "un"
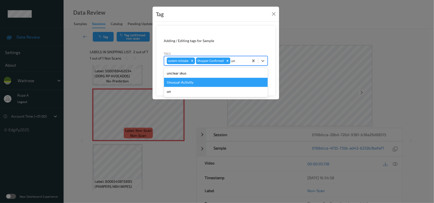
click at [207, 85] on div "Unusual-Activity" at bounding box center [216, 82] width 104 height 9
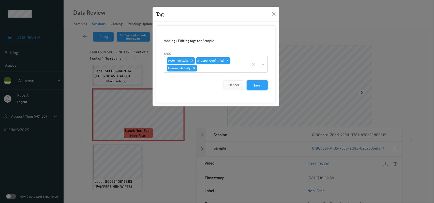
click at [249, 84] on button "Save" at bounding box center [257, 86] width 21 height 10
click at [252, 91] on form "Adding / Editing tags for Sample Tags system-mistake Shopper Confirmed Unusual-…" at bounding box center [215, 64] width 119 height 78
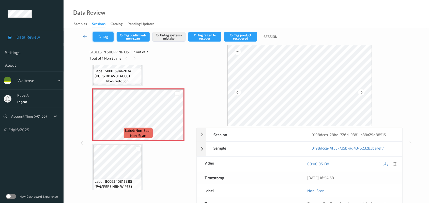
click at [107, 38] on button "Tag" at bounding box center [103, 37] width 21 height 10
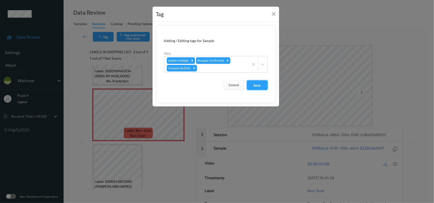
click at [254, 86] on button "Save" at bounding box center [257, 86] width 21 height 10
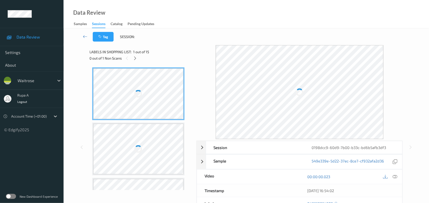
click at [230, 38] on div "Tag Session:" at bounding box center [246, 36] width 344 height 17
click at [134, 59] on icon at bounding box center [135, 58] width 4 height 5
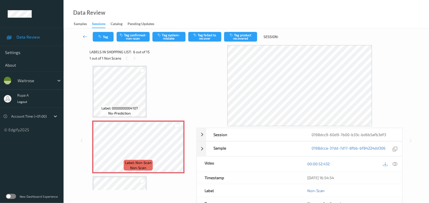
click at [392, 163] on div at bounding box center [394, 164] width 7 height 7
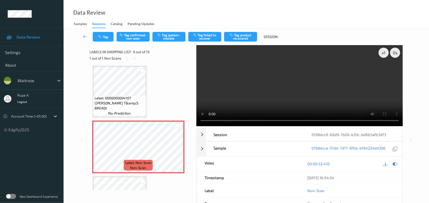
click at [394, 164] on icon at bounding box center [395, 164] width 5 height 5
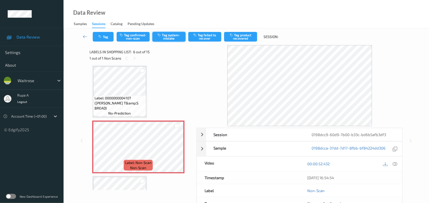
click at [168, 36] on button "Tag system-mistake" at bounding box center [168, 37] width 33 height 10
click at [101, 37] on icon "button" at bounding box center [101, 37] width 4 height 4
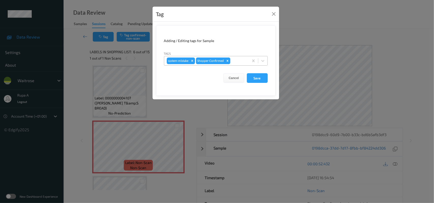
click at [234, 65] on div "system-mistake Shopper Confirmed" at bounding box center [206, 61] width 85 height 9
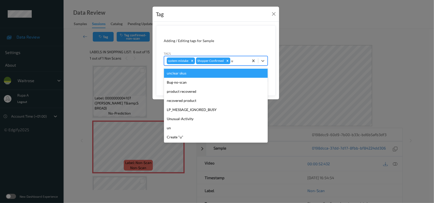
type input "un"
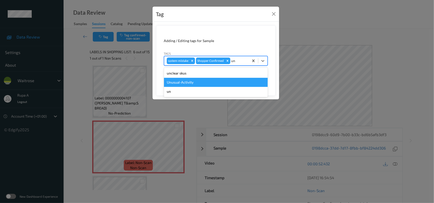
click at [201, 80] on div "Unusual-Activity" at bounding box center [216, 82] width 104 height 9
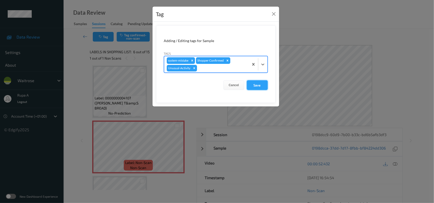
click at [263, 84] on button "Save" at bounding box center [257, 86] width 21 height 10
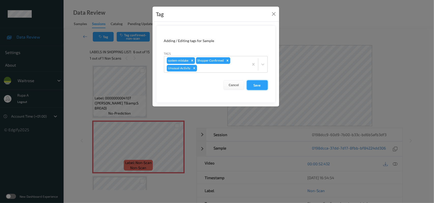
click at [258, 87] on button "Save" at bounding box center [257, 86] width 21 height 10
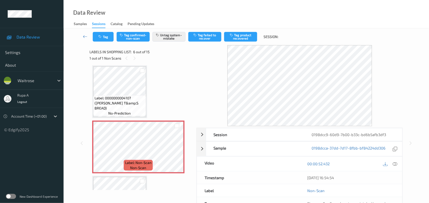
click at [106, 42] on div "Tag Tag confirmed-non-scan Untag system-mistake Tag failed to recover Tag produ…" at bounding box center [246, 36] width 344 height 17
click at [105, 35] on button "Tag" at bounding box center [103, 37] width 21 height 10
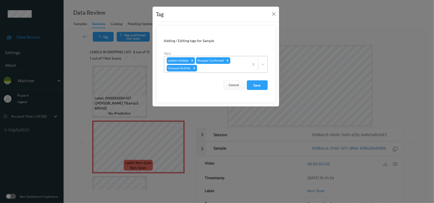
click at [194, 68] on icon "Remove Unusual-Activity" at bounding box center [194, 68] width 2 height 2
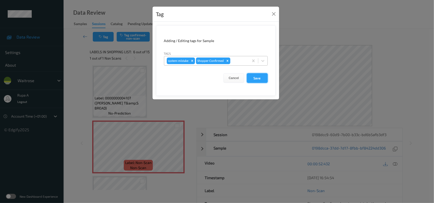
click at [256, 77] on button "Save" at bounding box center [257, 78] width 21 height 10
click at [256, 80] on button "Save" at bounding box center [257, 78] width 21 height 10
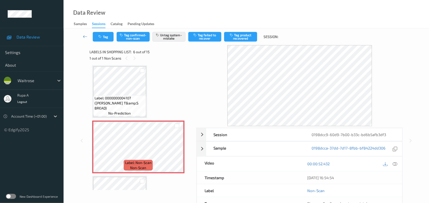
click at [97, 45] on div "Labels in shopping list: 6 out of 15 1 out of 1 Non Scans" at bounding box center [141, 55] width 103 height 20
click at [108, 40] on button "Tag" at bounding box center [103, 37] width 21 height 10
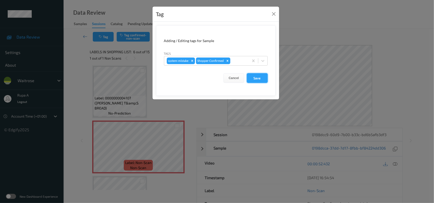
click at [251, 81] on button "Save" at bounding box center [257, 78] width 21 height 10
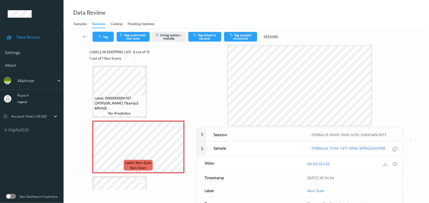
click at [97, 37] on button "Tag" at bounding box center [103, 37] width 21 height 10
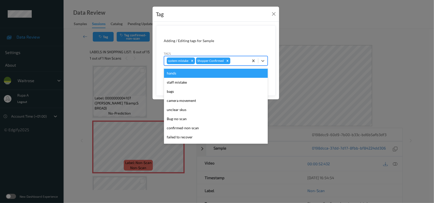
click at [241, 61] on div at bounding box center [238, 61] width 15 height 6
type input "un"
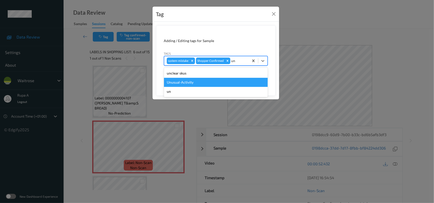
click at [211, 81] on div "Unusual-Activity" at bounding box center [216, 82] width 104 height 9
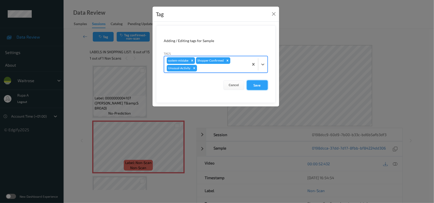
click at [258, 89] on button "Save" at bounding box center [257, 86] width 21 height 10
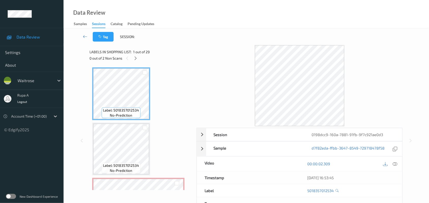
click at [207, 80] on div at bounding box center [299, 85] width 207 height 81
click at [137, 59] on icon at bounding box center [135, 58] width 4 height 5
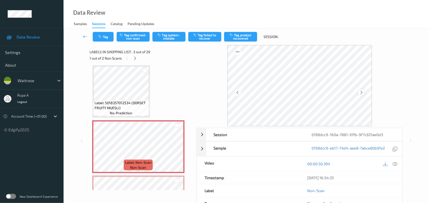
click at [360, 91] on icon at bounding box center [361, 92] width 4 height 5
click at [397, 162] on icon at bounding box center [395, 164] width 5 height 5
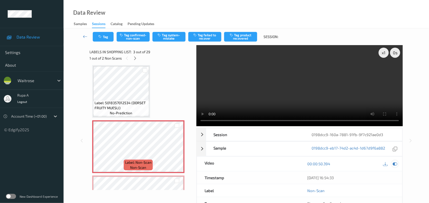
click at [396, 163] on icon at bounding box center [395, 164] width 5 height 5
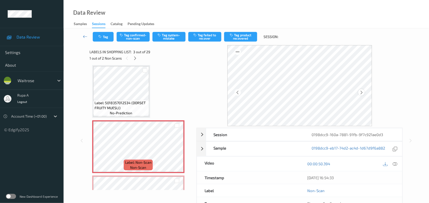
click at [361, 90] on icon at bounding box center [361, 92] width 4 height 5
click at [360, 94] on icon at bounding box center [361, 92] width 4 height 5
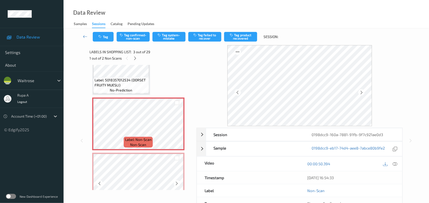
scroll to position [89, 0]
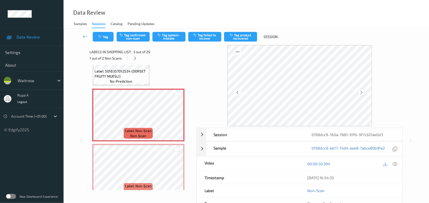
click at [364, 92] on div at bounding box center [361, 92] width 6 height 6
click at [394, 164] on icon at bounding box center [395, 164] width 5 height 5
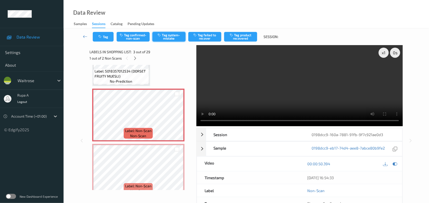
click at [171, 38] on button "Tag system-mistake" at bounding box center [168, 37] width 33 height 10
click at [396, 164] on icon at bounding box center [395, 164] width 5 height 5
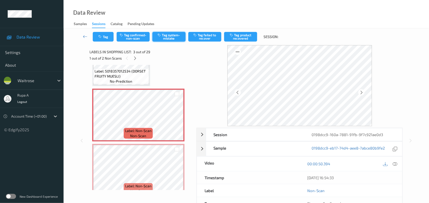
click at [163, 38] on button "Tag system-mistake" at bounding box center [168, 37] width 33 height 10
click at [108, 39] on button "Tag" at bounding box center [103, 37] width 21 height 10
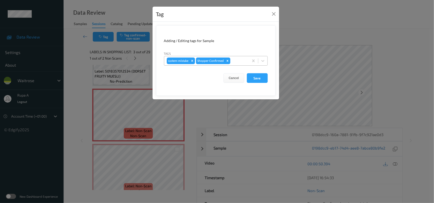
click at [237, 64] on div at bounding box center [238, 61] width 15 height 6
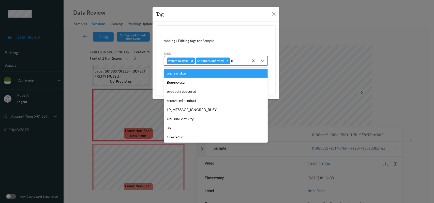
type input "un"
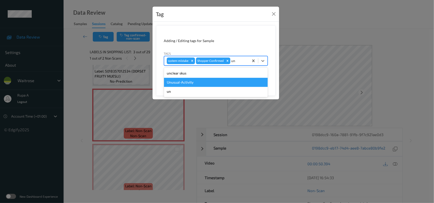
click at [201, 85] on div "Unusual-Activity" at bounding box center [216, 82] width 104 height 9
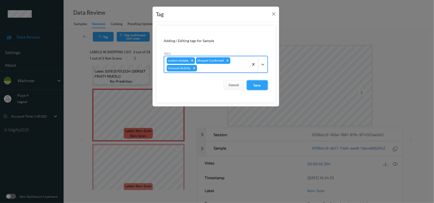
click at [261, 90] on button "Save" at bounding box center [257, 86] width 21 height 10
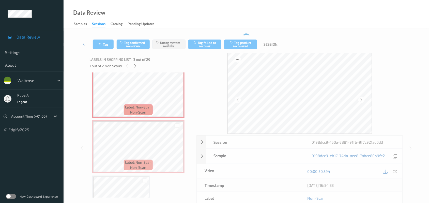
scroll to position [121, 0]
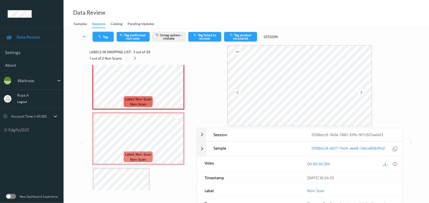
click at [111, 36] on button "Tag" at bounding box center [103, 37] width 21 height 10
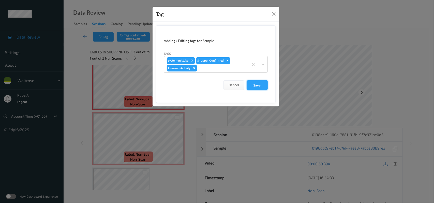
click at [267, 89] on button "Save" at bounding box center [257, 86] width 21 height 10
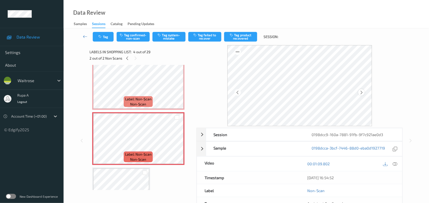
click at [363, 92] on icon at bounding box center [361, 92] width 4 height 5
click at [392, 165] on div at bounding box center [394, 164] width 7 height 7
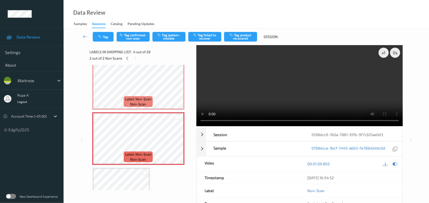
click at [394, 166] on icon at bounding box center [395, 164] width 5 height 5
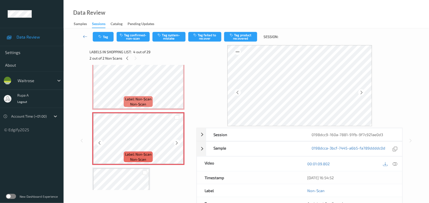
scroll to position [153, 0]
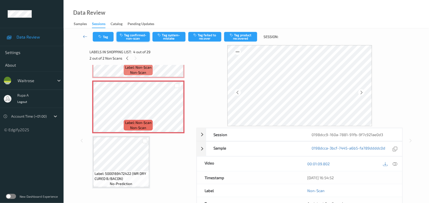
click at [134, 39] on button "Tag confirmed-non-scan" at bounding box center [133, 37] width 33 height 10
click at [211, 37] on button "Tag failed to recover" at bounding box center [204, 37] width 33 height 10
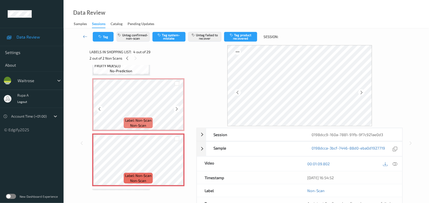
scroll to position [89, 0]
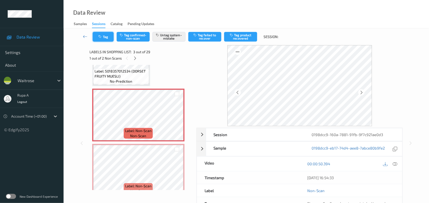
click at [101, 37] on icon "button" at bounding box center [101, 37] width 4 height 4
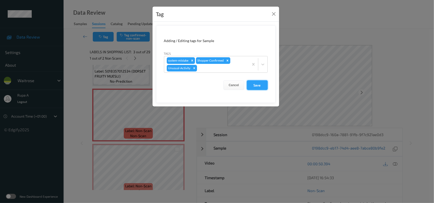
click at [262, 86] on button "Save" at bounding box center [257, 86] width 21 height 10
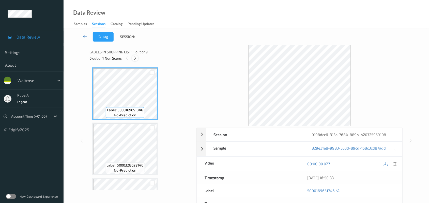
click at [137, 57] on icon at bounding box center [135, 58] width 4 height 5
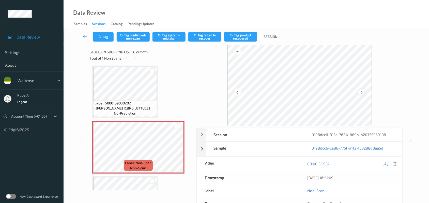
click at [361, 91] on icon at bounding box center [361, 92] width 4 height 5
click at [395, 165] on icon at bounding box center [395, 164] width 5 height 5
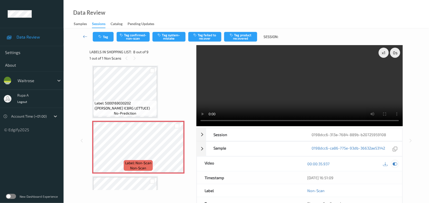
click at [394, 162] on div at bounding box center [394, 164] width 7 height 7
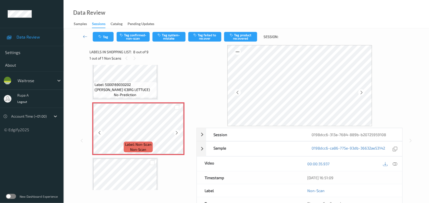
scroll to position [366, 0]
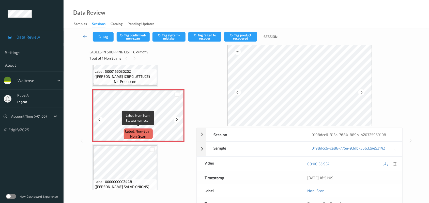
click at [128, 130] on span "Label: Non-Scan" at bounding box center [138, 131] width 26 height 5
click at [175, 37] on button "Tag system-mistake" at bounding box center [168, 37] width 33 height 10
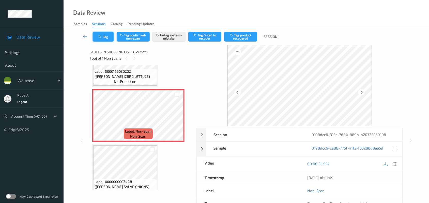
click at [101, 37] on icon "button" at bounding box center [101, 37] width 4 height 4
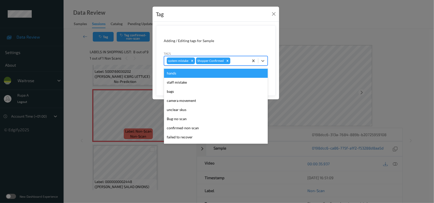
click at [248, 62] on div "system-mistake Shopper Confirmed" at bounding box center [206, 61] width 85 height 9
type input "un"
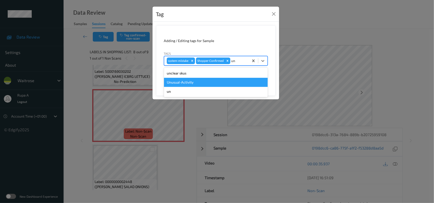
click at [208, 83] on div "Unusual-Activity" at bounding box center [216, 82] width 104 height 9
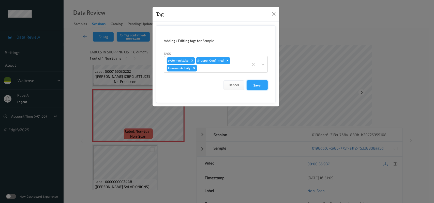
click at [248, 85] on button "Save" at bounding box center [257, 86] width 21 height 10
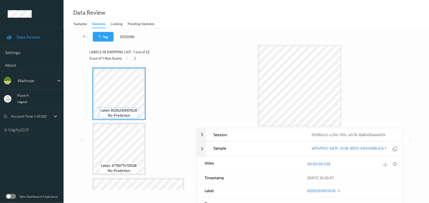
click at [207, 64] on div at bounding box center [299, 85] width 207 height 81
click at [138, 58] on div at bounding box center [135, 58] width 6 height 6
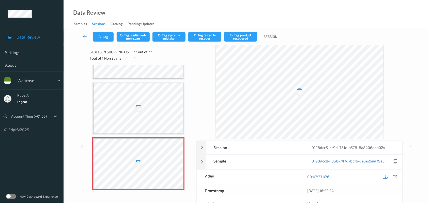
click at [215, 22] on div "Data Review Samples Sessions Catalog Pending Updates" at bounding box center [246, 14] width 365 height 28
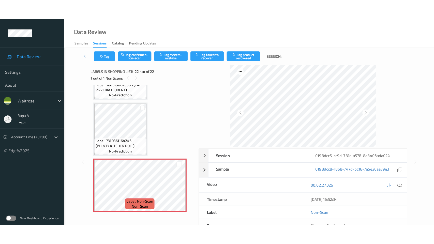
scroll to position [1088, 0]
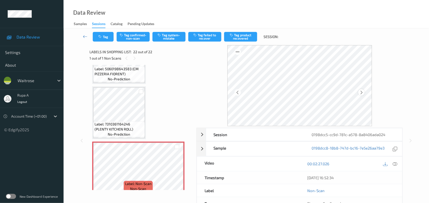
click at [360, 91] on icon at bounding box center [361, 92] width 4 height 5
click at [396, 163] on icon at bounding box center [395, 164] width 5 height 5
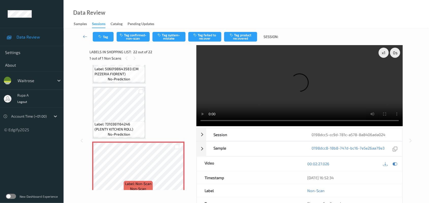
scroll to position [1052, 0]
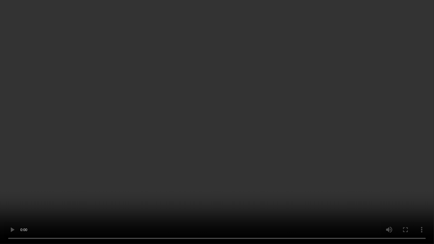
click at [408, 114] on video at bounding box center [217, 122] width 434 height 244
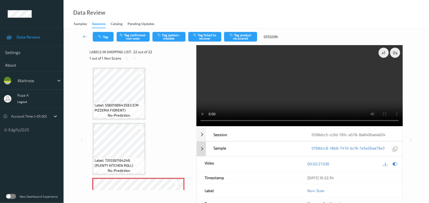
click at [394, 164] on icon at bounding box center [395, 164] width 5 height 5
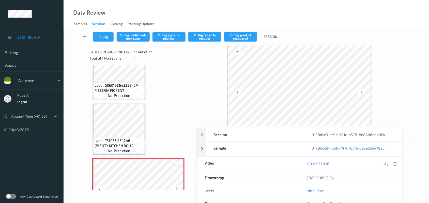
scroll to position [1084, 0]
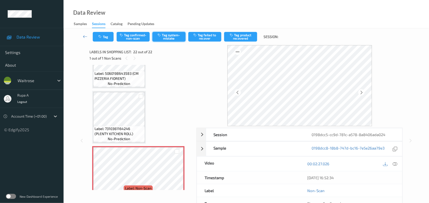
click at [160, 36] on icon "button" at bounding box center [160, 35] width 4 height 4
click at [103, 35] on button "Tag" at bounding box center [103, 37] width 21 height 10
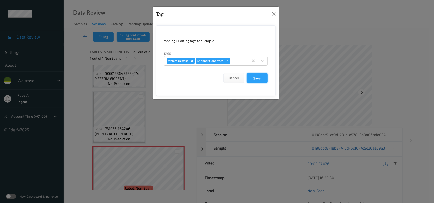
click at [265, 83] on button "Save" at bounding box center [257, 78] width 21 height 10
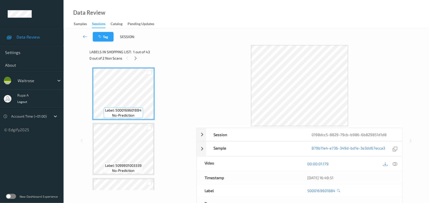
click at [189, 38] on div "Tag Session:" at bounding box center [246, 36] width 344 height 17
click at [135, 60] on icon at bounding box center [135, 58] width 4 height 5
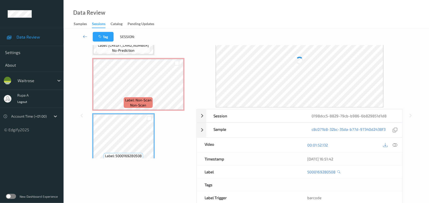
scroll to position [555, 0]
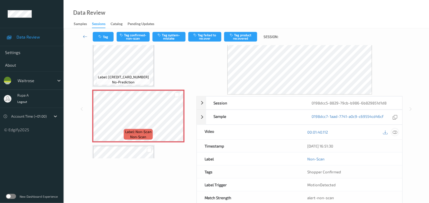
click at [395, 129] on div at bounding box center [394, 132] width 7 height 7
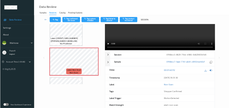
scroll to position [0, 0]
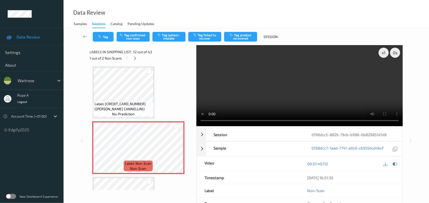
click at [395, 164] on icon at bounding box center [395, 164] width 5 height 5
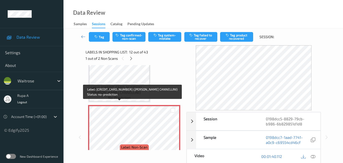
scroll to position [606, 0]
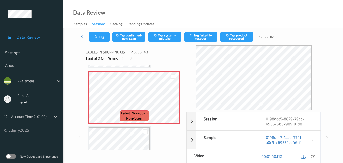
click at [314, 157] on icon at bounding box center [313, 156] width 5 height 5
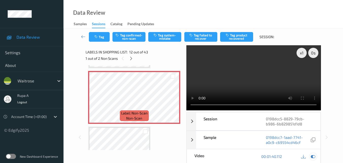
click at [316, 157] on div at bounding box center [313, 156] width 7 height 7
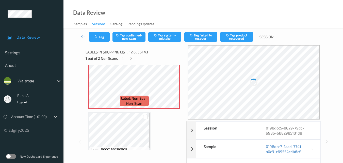
scroll to position [631, 0]
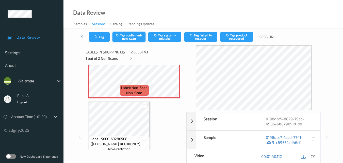
click at [120, 39] on button "Tag confirmed-non-scan" at bounding box center [129, 37] width 33 height 10
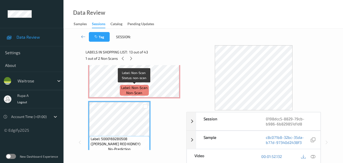
click at [141, 88] on span "Label: Non-Scan" at bounding box center [134, 87] width 26 height 5
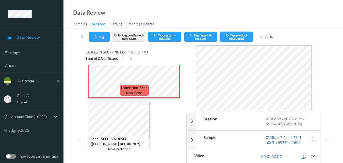
click at [235, 37] on button "Tag product recovered" at bounding box center [236, 37] width 33 height 10
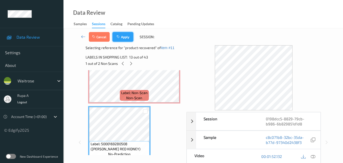
click at [125, 37] on button "Apply" at bounding box center [123, 37] width 21 height 10
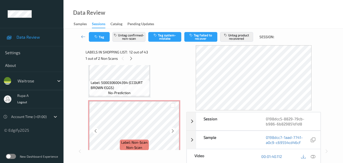
scroll to position [861, 0]
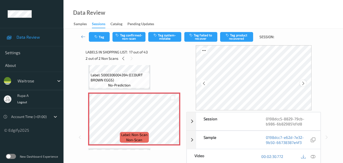
click at [305, 83] on icon at bounding box center [303, 83] width 4 height 5
click at [311, 155] on icon at bounding box center [313, 156] width 5 height 5
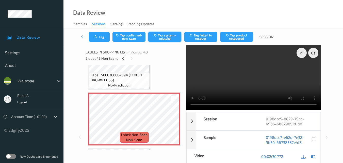
click at [167, 40] on button "Tag system-mistake" at bounding box center [164, 37] width 33 height 10
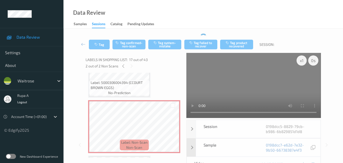
click at [314, 156] on div "Sample 0198dcc7-e62d-7e32-9b50-66738387e4f3" at bounding box center [258, 147] width 125 height 18
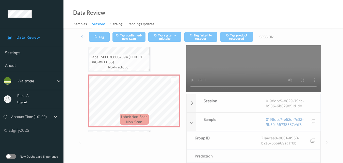
scroll to position [0, 0]
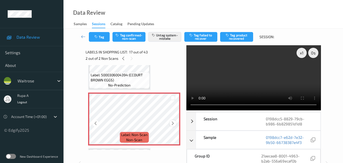
click at [173, 123] on icon at bounding box center [173, 123] width 4 height 5
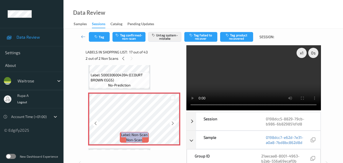
click at [173, 123] on icon at bounding box center [173, 123] width 4 height 5
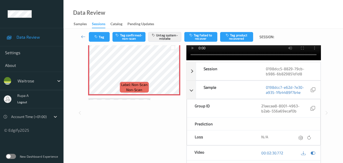
scroll to position [51, 0]
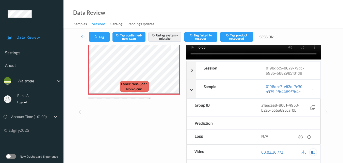
click at [315, 151] on icon at bounding box center [313, 152] width 5 height 5
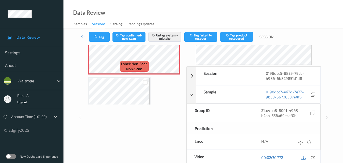
scroll to position [76, 0]
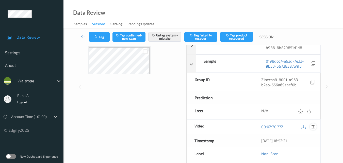
click at [311, 128] on icon at bounding box center [313, 126] width 5 height 5
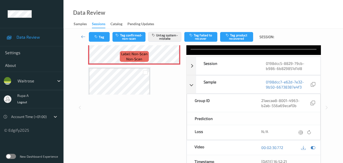
scroll to position [0, 0]
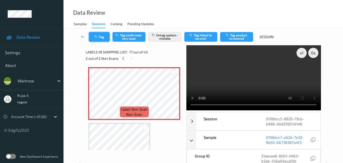
click at [96, 40] on button "Tag" at bounding box center [99, 37] width 21 height 10
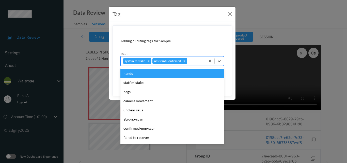
click at [194, 58] on div "system-mistake Assistant Confirmed" at bounding box center [163, 61] width 85 height 9
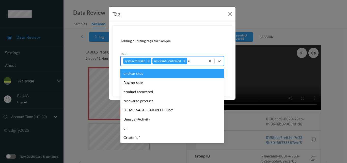
type input "un"
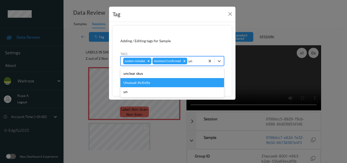
click at [149, 83] on div "Unusual-Activity" at bounding box center [172, 82] width 104 height 9
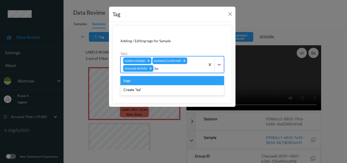
type input "bag"
click at [148, 83] on div "bags" at bounding box center [172, 80] width 104 height 9
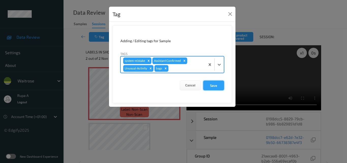
click at [216, 88] on button "Save" at bounding box center [213, 86] width 21 height 10
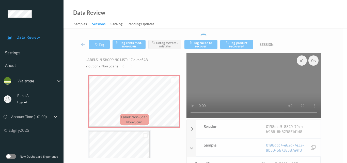
click at [215, 87] on video at bounding box center [253, 85] width 134 height 65
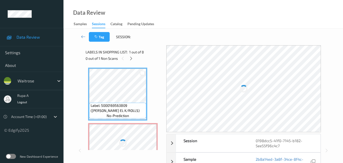
click at [155, 17] on div "Data Review Samples Sessions Catalog Pending Updates" at bounding box center [204, 14] width 280 height 28
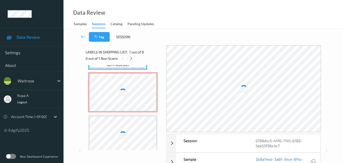
click at [131, 57] on icon at bounding box center [131, 58] width 4 height 5
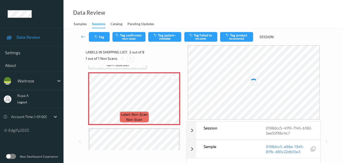
scroll to position [3, 0]
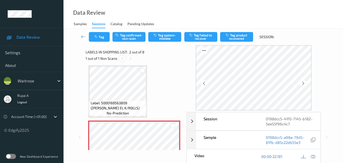
click at [122, 59] on icon at bounding box center [122, 58] width 4 height 5
click at [306, 85] on icon at bounding box center [303, 83] width 4 height 5
click at [306, 82] on div at bounding box center [303, 83] width 6 height 6
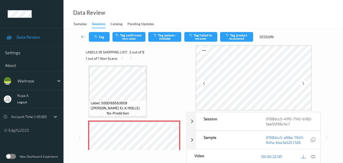
click at [306, 82] on div at bounding box center [303, 83] width 6 height 6
click at [304, 83] on icon at bounding box center [303, 83] width 4 height 5
click at [313, 157] on icon at bounding box center [313, 156] width 5 height 5
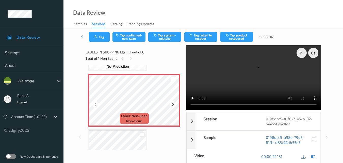
scroll to position [53, 0]
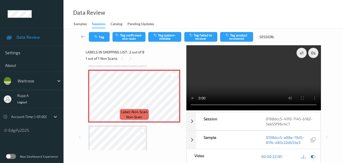
click at [316, 157] on div at bounding box center [313, 156] width 7 height 7
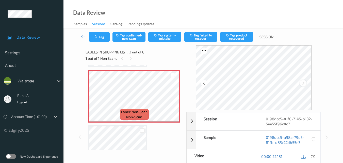
click at [304, 82] on icon at bounding box center [303, 83] width 4 height 5
click at [304, 85] on icon at bounding box center [303, 83] width 4 height 5
click at [313, 154] on icon at bounding box center [313, 156] width 5 height 5
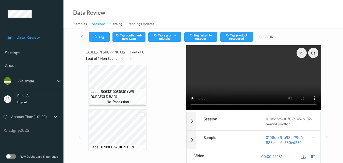
scroll to position [130, 0]
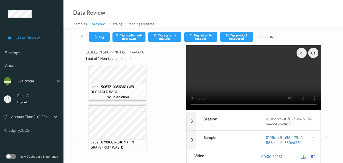
click at [315, 156] on icon at bounding box center [313, 156] width 5 height 5
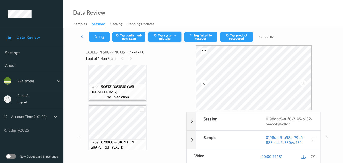
click at [160, 39] on button "Tag system-mistake" at bounding box center [164, 37] width 33 height 10
click at [99, 39] on button "Tag" at bounding box center [99, 37] width 21 height 10
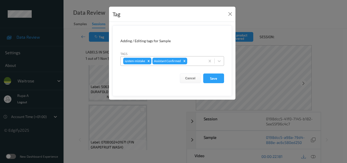
click at [203, 59] on div "system-mistake Assistant Confirmed" at bounding box center [163, 61] width 85 height 9
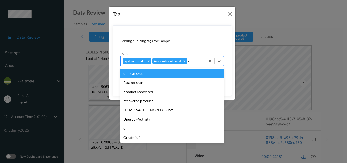
type input "un"
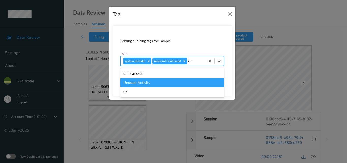
click at [152, 81] on div "Unusual-Activity" at bounding box center [172, 82] width 104 height 9
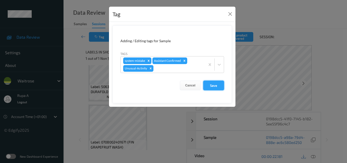
click at [212, 87] on button "Save" at bounding box center [213, 86] width 21 height 10
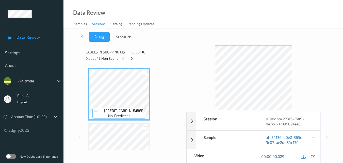
click at [170, 67] on div "Label: [CREDIT_CARD_NUMBER] no-prediction Label: 5000169047620 no-prediction La…" at bounding box center [134, 107] width 97 height 85
click at [133, 59] on icon at bounding box center [132, 58] width 4 height 5
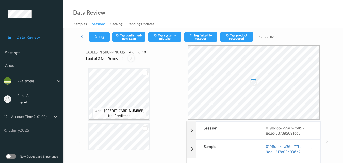
scroll to position [113, 0]
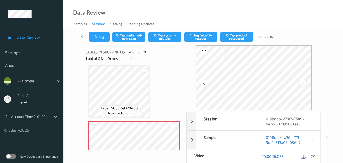
click at [305, 81] on icon at bounding box center [303, 83] width 4 height 5
click at [304, 84] on icon at bounding box center [303, 83] width 4 height 5
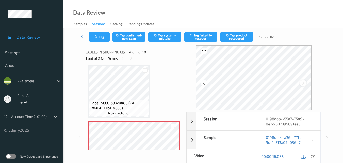
click at [303, 83] on icon at bounding box center [303, 83] width 4 height 5
click at [313, 157] on icon at bounding box center [313, 156] width 5 height 5
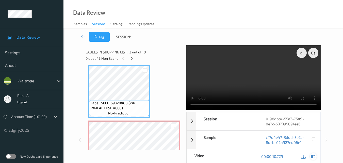
click at [313, 155] on icon at bounding box center [313, 156] width 5 height 5
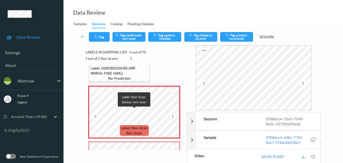
scroll to position [139, 0]
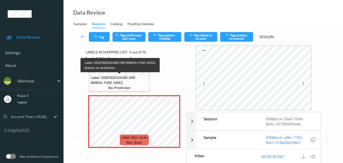
click at [122, 75] on span "Label: 5000169320488 (WR WMEAL FHSE 400G)" at bounding box center [120, 80] width 58 height 10
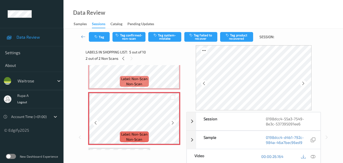
scroll to position [189, 0]
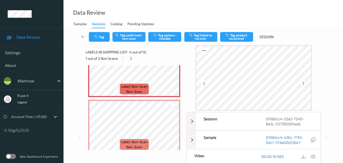
click at [305, 84] on icon at bounding box center [303, 83] width 4 height 5
click at [315, 157] on icon at bounding box center [313, 156] width 5 height 5
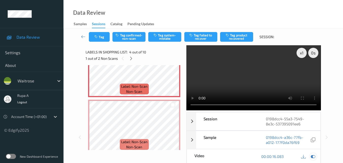
click at [313, 157] on icon at bounding box center [313, 156] width 5 height 5
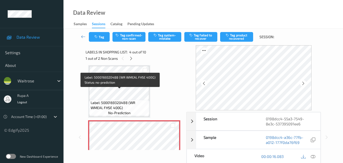
scroll to position [113, 0]
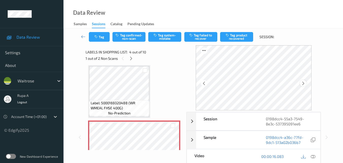
click at [304, 83] on icon at bounding box center [303, 83] width 4 height 5
click at [305, 83] on icon at bounding box center [303, 83] width 4 height 5
click at [306, 83] on icon at bounding box center [303, 83] width 4 height 5
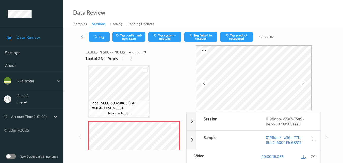
click at [306, 83] on icon at bounding box center [303, 83] width 4 height 5
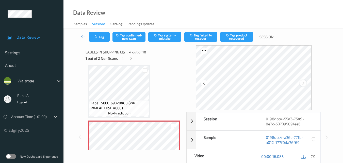
click at [304, 81] on icon at bounding box center [303, 83] width 4 height 5
click at [312, 156] on icon at bounding box center [313, 156] width 5 height 5
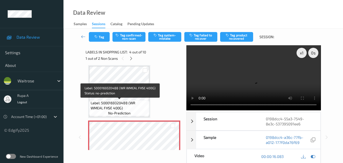
click at [119, 108] on span "Label: 5000169320488 (WR WMEAL FHSE 400G)" at bounding box center [120, 105] width 58 height 10
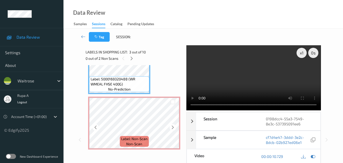
scroll to position [164, 0]
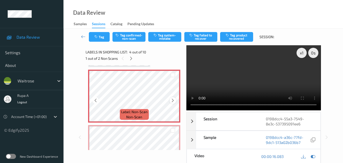
click at [172, 100] on icon at bounding box center [173, 100] width 4 height 5
click at [171, 101] on icon at bounding box center [173, 100] width 4 height 5
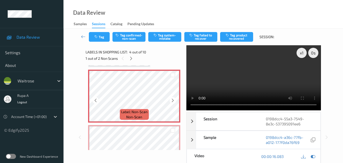
click at [171, 101] on icon at bounding box center [173, 100] width 4 height 5
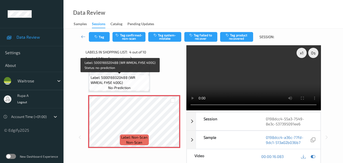
click at [131, 82] on span "Label: 5000169320488 (WR WMEAL FHSE 400G)" at bounding box center [120, 80] width 58 height 10
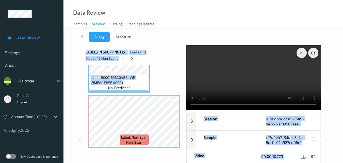
drag, startPoint x: 125, startPoint y: 81, endPoint x: 84, endPoint y: 80, distance: 41.7
click at [84, 80] on div "x 1 0 s Session 0198dcc4-55a3-7549-8e3c-537395091ee6 Session ID 0198dcc4-55a3-7…" at bounding box center [203, 139] width 259 height 189
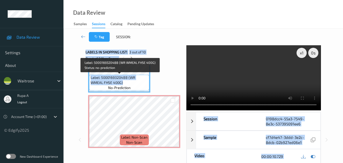
copy div "x 1 0 s Session 0198dcc4-55a3-7549-8e3c-537395091ee6 Session ID 0198dcc4-55a3-7…"
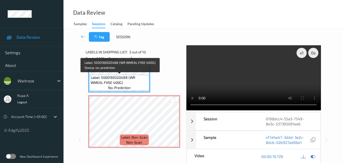
click at [132, 84] on span "Label: 5000169320488 (WR WMEAL FHSE 400G)" at bounding box center [120, 80] width 58 height 10
drag, startPoint x: 122, startPoint y: 82, endPoint x: 91, endPoint y: 78, distance: 31.5
click at [91, 78] on span "Label: 5000169320488 (WR WMEAL FHSE 400G)" at bounding box center [120, 80] width 58 height 10
copy span "Label: 5000169320488 (WR WMEAL FHSE 400G)"
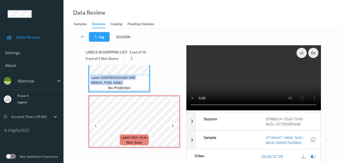
scroll to position [113, 0]
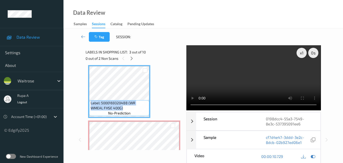
click at [262, 86] on video at bounding box center [253, 77] width 134 height 65
click at [246, 78] on video at bounding box center [253, 77] width 134 height 65
click at [277, 83] on video at bounding box center [253, 77] width 134 height 65
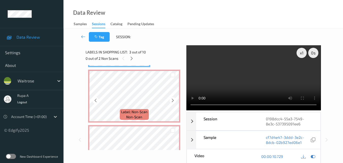
scroll to position [139, 0]
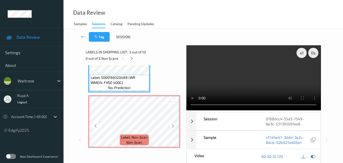
click at [171, 124] on icon at bounding box center [173, 125] width 4 height 5
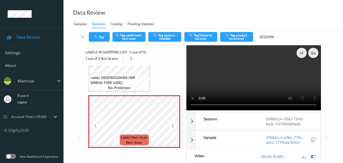
click at [171, 124] on icon at bounding box center [173, 125] width 4 height 5
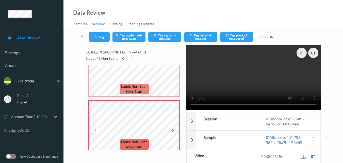
scroll to position [164, 0]
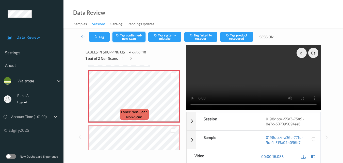
click at [132, 37] on button "Tag confirmed-non-scan" at bounding box center [129, 37] width 33 height 10
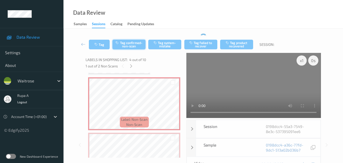
click at [127, 41] on button "Tag confirmed-non-scan" at bounding box center [129, 45] width 33 height 10
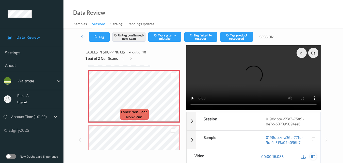
click at [313, 154] on icon at bounding box center [313, 156] width 5 height 5
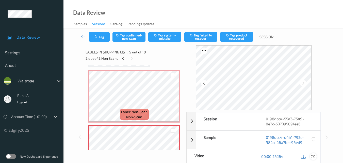
click at [312, 157] on icon at bounding box center [313, 156] width 5 height 5
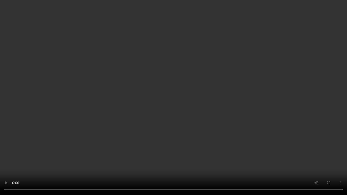
click at [114, 97] on video at bounding box center [173, 97] width 347 height 195
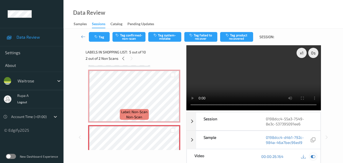
click at [312, 158] on icon at bounding box center [313, 156] width 5 height 5
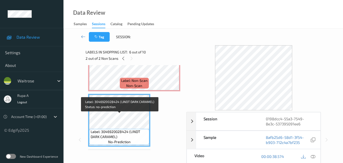
scroll to position [240, 0]
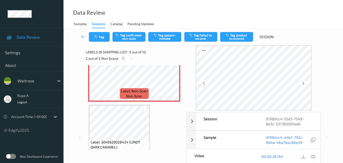
click at [315, 158] on icon at bounding box center [313, 156] width 5 height 5
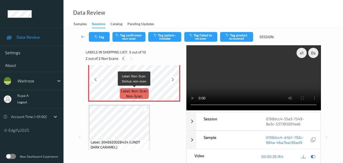
click at [138, 89] on span "Label: Non-Scan" at bounding box center [134, 90] width 26 height 5
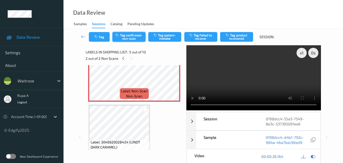
click at [129, 40] on button "Tag confirmed-non-scan" at bounding box center [129, 37] width 33 height 10
drag, startPoint x: 315, startPoint y: 130, endPoint x: 290, endPoint y: 131, distance: 25.2
click at [315, 154] on icon at bounding box center [313, 156] width 5 height 5
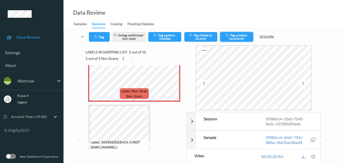
click at [240, 36] on button "Tag product recovered" at bounding box center [236, 37] width 33 height 10
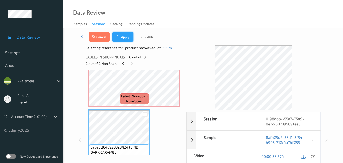
click at [124, 38] on button "Apply" at bounding box center [123, 37] width 21 height 10
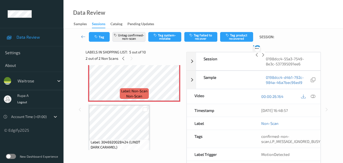
scroll to position [169, 0]
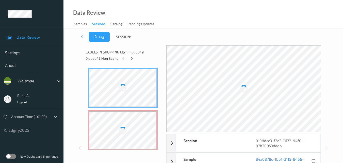
click at [147, 45] on div "Tag Session:" at bounding box center [203, 36] width 259 height 17
click at [130, 60] on icon at bounding box center [132, 58] width 4 height 5
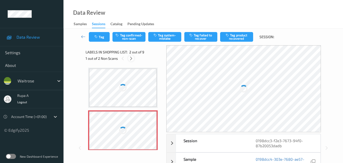
scroll to position [3, 0]
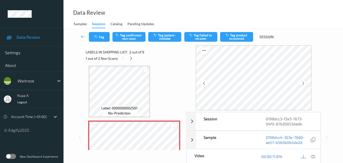
click at [304, 83] on icon at bounding box center [303, 83] width 4 height 5
click at [304, 81] on icon at bounding box center [303, 83] width 4 height 5
click at [305, 80] on div at bounding box center [303, 83] width 6 height 6
click at [314, 157] on icon at bounding box center [313, 156] width 5 height 5
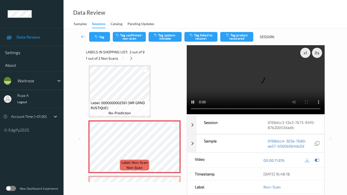
click at [187, 114] on video at bounding box center [256, 79] width 138 height 69
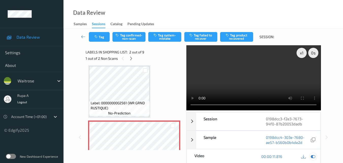
click at [314, 159] on div at bounding box center [313, 156] width 7 height 7
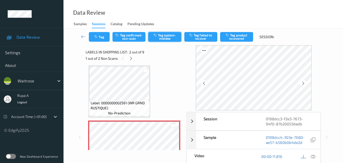
click at [172, 37] on button "Tag system-mistake" at bounding box center [164, 37] width 33 height 10
click at [172, 38] on button "Tag system-mistake" at bounding box center [164, 37] width 33 height 10
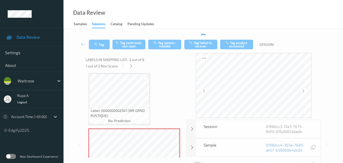
drag, startPoint x: 302, startPoint y: 163, endPoint x: 277, endPoint y: 28, distance: 136.7
click at [277, 28] on div "Data Review Samples Sessions Catalog Pending Updates" at bounding box center [204, 14] width 280 height 28
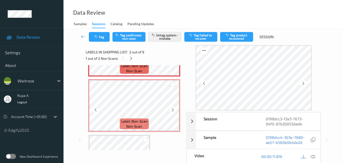
scroll to position [104, 0]
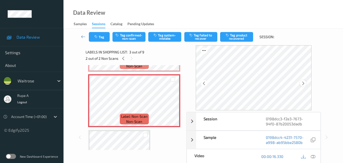
click at [305, 83] on icon at bounding box center [303, 83] width 4 height 5
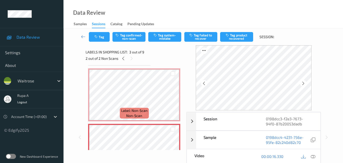
scroll to position [53, 0]
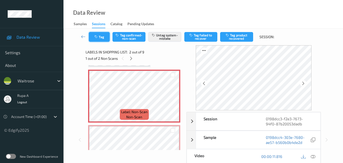
click at [105, 38] on button "Tag" at bounding box center [99, 37] width 21 height 10
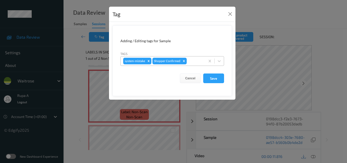
click at [188, 61] on input "text" at bounding box center [188, 60] width 1 height 5
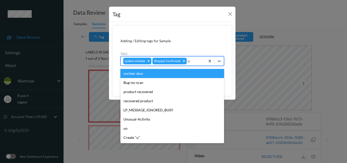
type input "un"
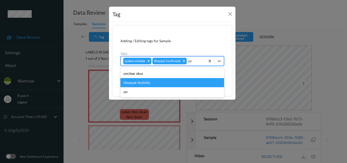
click at [158, 81] on div "Unusual-Activity" at bounding box center [172, 82] width 104 height 9
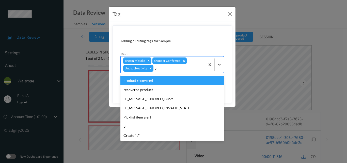
type input "pi"
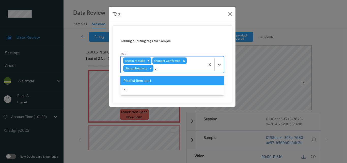
click at [152, 82] on div "Picklist item alert" at bounding box center [172, 80] width 104 height 9
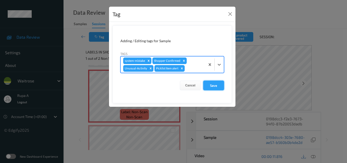
click at [219, 88] on button "Save" at bounding box center [213, 86] width 21 height 10
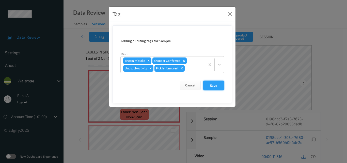
click at [209, 83] on button "Save" at bounding box center [213, 86] width 21 height 10
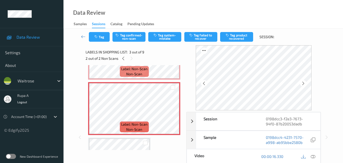
scroll to position [104, 0]
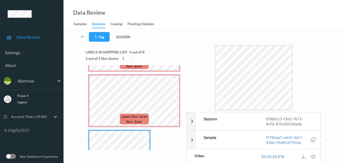
click at [160, 45] on div "Labels in shopping list: 4 out of 9 2 out of 2 Non Scans" at bounding box center [134, 55] width 97 height 20
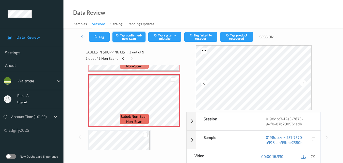
click at [127, 39] on button "Tag confirmed-non-scan" at bounding box center [129, 37] width 33 height 10
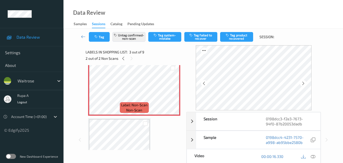
scroll to position [130, 0]
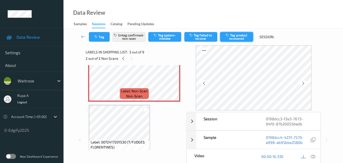
click at [235, 36] on button "Tag product recovered" at bounding box center [236, 37] width 33 height 10
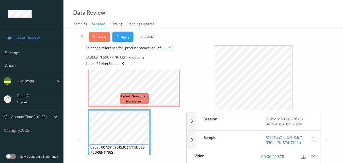
click at [128, 37] on button "Apply" at bounding box center [123, 37] width 21 height 10
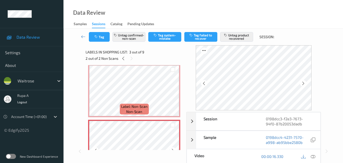
scroll to position [58, 0]
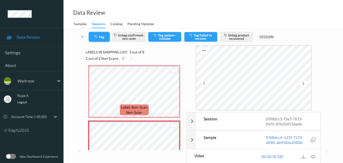
click at [90, 38] on button "Tag" at bounding box center [99, 37] width 21 height 10
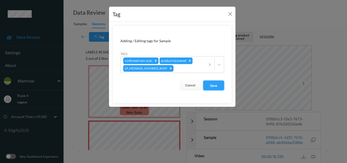
click at [215, 89] on button "Save" at bounding box center [213, 86] width 21 height 10
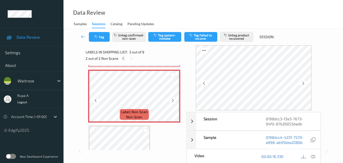
scroll to position [134, 0]
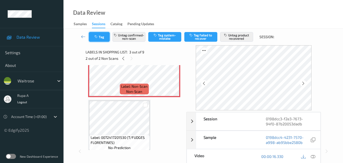
click at [103, 41] on button "Tag" at bounding box center [99, 37] width 21 height 10
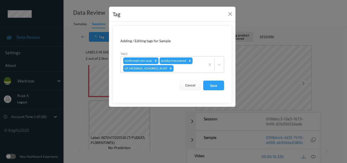
click at [207, 88] on button "Save" at bounding box center [213, 86] width 21 height 10
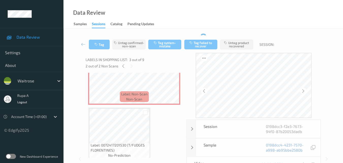
scroll to position [160, 0]
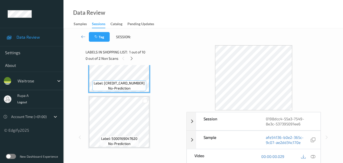
scroll to position [76, 0]
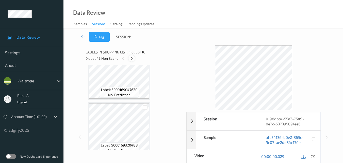
click at [131, 58] on icon at bounding box center [132, 58] width 4 height 5
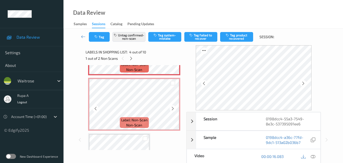
scroll to position [215, 0]
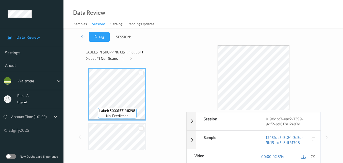
click at [151, 47] on div "Labels in shopping list: 1 out of 11 0 out of 1 Non Scans" at bounding box center [134, 55] width 97 height 20
click at [134, 61] on div "0 out of 1 Non Scans" at bounding box center [134, 58] width 97 height 6
click at [132, 58] on icon at bounding box center [131, 58] width 4 height 5
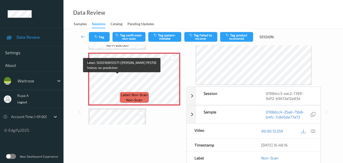
scroll to position [109, 0]
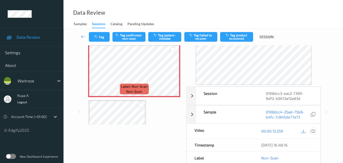
click at [313, 130] on icon at bounding box center [313, 131] width 5 height 5
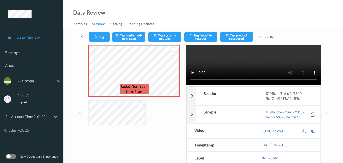
scroll to position [0, 0]
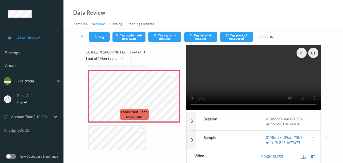
click at [313, 157] on icon at bounding box center [313, 156] width 5 height 5
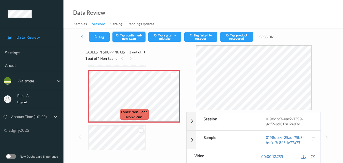
click at [134, 35] on button "Tag confirmed-non-scan" at bounding box center [129, 37] width 33 height 10
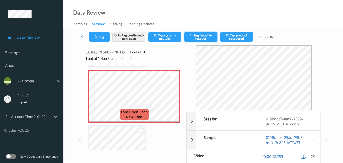
click at [210, 39] on button "Tag failed to recover" at bounding box center [200, 37] width 33 height 10
click at [203, 37] on button "Tag failed to recover" at bounding box center [200, 37] width 33 height 10
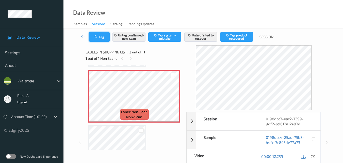
click at [103, 36] on button "Tag" at bounding box center [99, 37] width 21 height 10
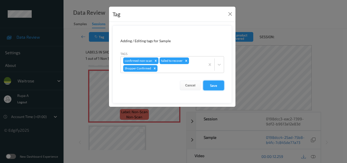
click at [218, 89] on button "Save" at bounding box center [213, 86] width 21 height 10
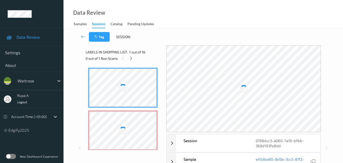
click at [149, 44] on div "Tag Session:" at bounding box center [203, 36] width 259 height 17
click at [131, 60] on icon at bounding box center [131, 58] width 4 height 5
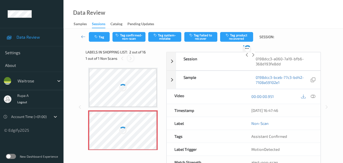
scroll to position [3, 0]
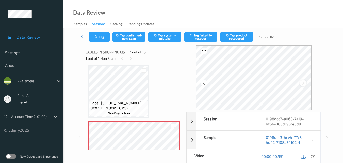
click at [306, 81] on icon at bounding box center [303, 83] width 4 height 5
click at [315, 158] on icon at bounding box center [313, 156] width 5 height 5
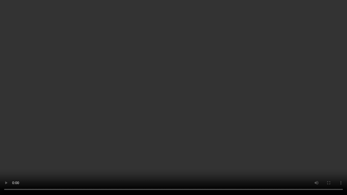
drag, startPoint x: 2, startPoint y: 192, endPoint x: 78, endPoint y: 134, distance: 95.4
drag, startPoint x: 3, startPoint y: 190, endPoint x: 152, endPoint y: 155, distance: 152.4
click at [152, 154] on video at bounding box center [173, 97] width 347 height 195
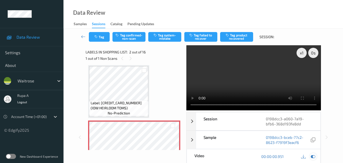
click at [314, 156] on icon at bounding box center [313, 156] width 5 height 5
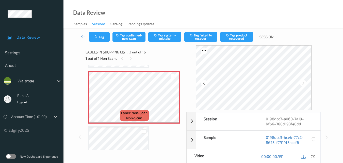
scroll to position [51, 0]
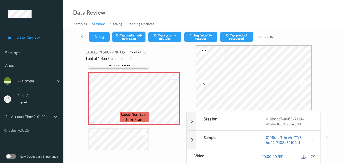
click at [128, 40] on button "Tag confirmed-non-scan" at bounding box center [129, 37] width 33 height 10
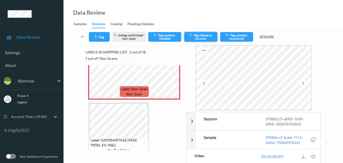
click at [204, 38] on button "Tag failed to recover" at bounding box center [200, 37] width 33 height 10
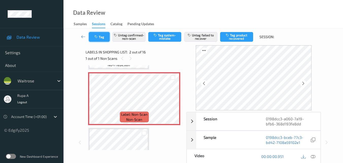
click at [99, 39] on button "Tag" at bounding box center [99, 37] width 21 height 10
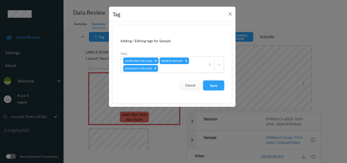
click at [212, 88] on button "Save" at bounding box center [213, 86] width 21 height 10
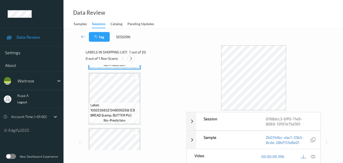
click at [132, 58] on icon at bounding box center [131, 58] width 4 height 5
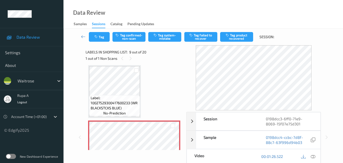
scroll to position [416, 0]
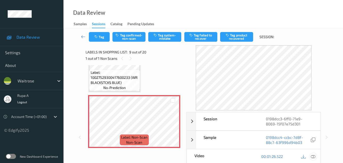
click at [314, 155] on icon at bounding box center [313, 156] width 5 height 5
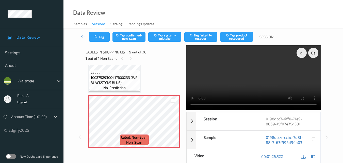
drag, startPoint x: 315, startPoint y: 155, endPoint x: 315, endPoint y: 152, distance: 3.6
click at [315, 155] on icon at bounding box center [313, 156] width 5 height 5
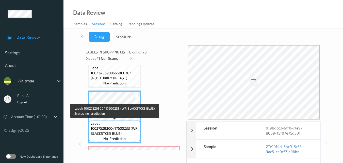
scroll to position [390, 0]
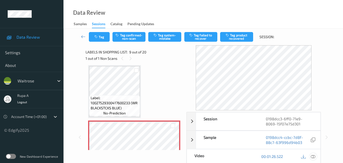
click at [311, 156] on div at bounding box center [313, 156] width 7 height 7
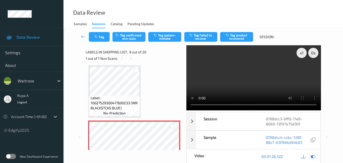
click at [312, 158] on icon at bounding box center [313, 156] width 5 height 5
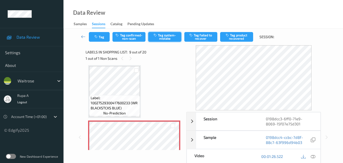
click at [171, 39] on button "Tag system-mistake" at bounding box center [164, 37] width 33 height 10
click at [104, 38] on button "Tag" at bounding box center [99, 37] width 21 height 10
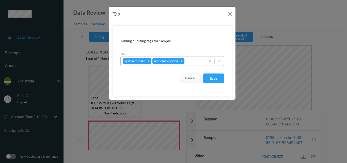
click at [193, 62] on div at bounding box center [193, 61] width 17 height 6
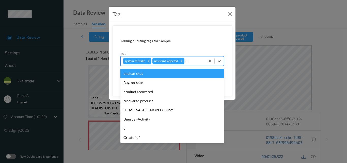
type input "un"
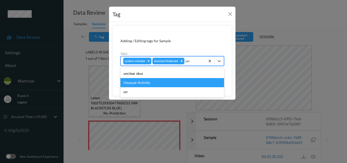
click at [163, 80] on div "Unusual-Activity" at bounding box center [172, 82] width 104 height 9
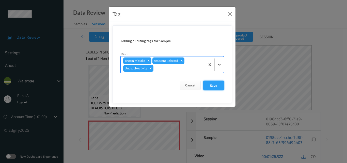
click at [215, 88] on button "Save" at bounding box center [213, 86] width 21 height 10
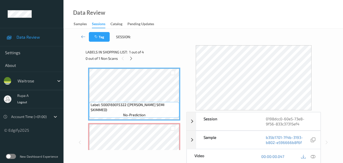
click at [161, 52] on div "Labels in shopping list: 1 out of 4" at bounding box center [134, 52] width 97 height 6
click at [131, 58] on icon at bounding box center [131, 58] width 4 height 5
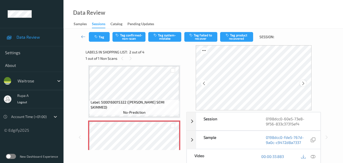
click at [306, 85] on div at bounding box center [303, 83] width 6 height 6
click at [313, 155] on icon at bounding box center [313, 156] width 5 height 5
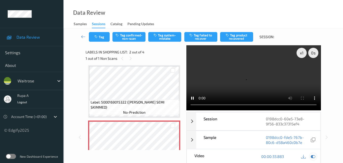
click at [316, 157] on div at bounding box center [313, 156] width 7 height 7
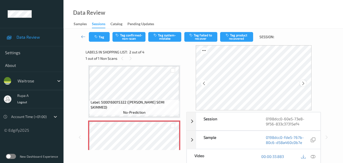
click at [305, 83] on icon at bounding box center [303, 83] width 4 height 5
click at [317, 155] on div at bounding box center [313, 156] width 7 height 7
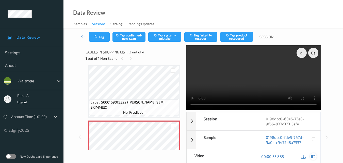
click at [315, 157] on icon at bounding box center [313, 156] width 5 height 5
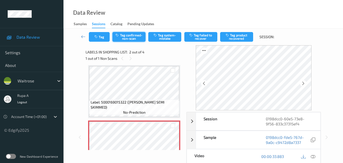
click at [119, 34] on icon "button" at bounding box center [118, 35] width 4 height 4
click at [94, 38] on button "Tag" at bounding box center [99, 37] width 21 height 10
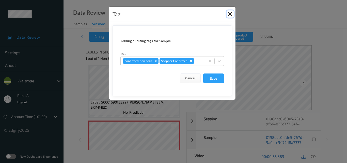
click at [230, 14] on button "Close" at bounding box center [230, 13] width 7 height 7
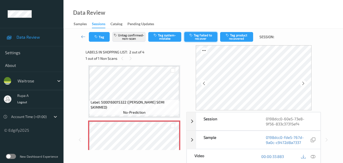
click at [198, 39] on button "Tag failed to recover" at bounding box center [200, 37] width 33 height 10
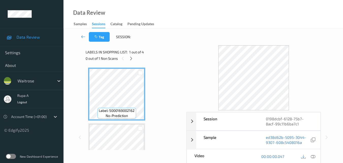
click at [159, 61] on div "0 out of 1 Non Scans" at bounding box center [134, 58] width 97 height 6
click at [130, 57] on icon at bounding box center [131, 58] width 4 height 5
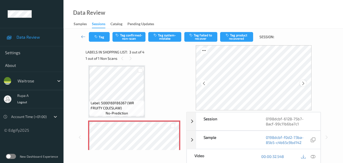
click at [304, 84] on icon at bounding box center [303, 83] width 4 height 5
click at [313, 157] on icon at bounding box center [313, 156] width 5 height 5
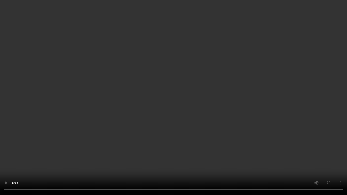
click at [81, 151] on video at bounding box center [173, 97] width 347 height 195
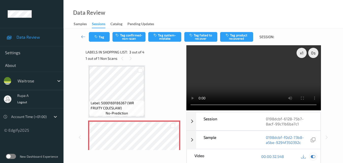
click at [314, 158] on icon at bounding box center [313, 156] width 5 height 5
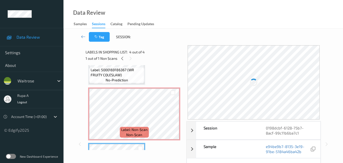
scroll to position [88, 0]
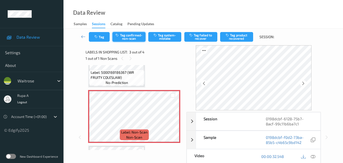
click at [137, 36] on button "Tag confirmed-non-scan" at bounding box center [129, 37] width 33 height 10
click at [120, 33] on button "Untag confirmed-non-scan" at bounding box center [129, 37] width 33 height 10
click at [171, 36] on button "Tag system-mistake" at bounding box center [164, 37] width 33 height 10
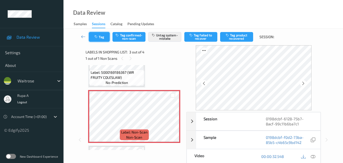
click at [101, 37] on button "Tag" at bounding box center [99, 37] width 21 height 10
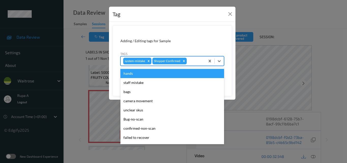
click at [192, 58] on div at bounding box center [195, 61] width 15 height 6
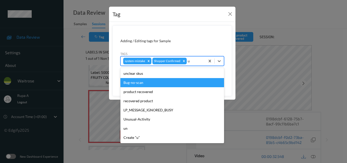
type input "un"
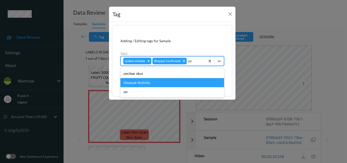
click at [162, 85] on div "Unusual-Activity" at bounding box center [172, 82] width 104 height 9
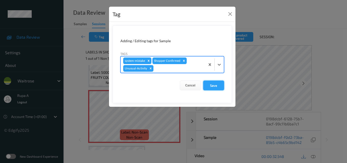
click at [213, 86] on button "Save" at bounding box center [213, 86] width 21 height 10
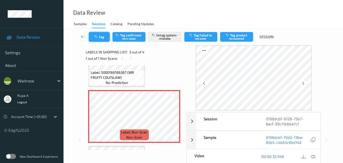
click at [98, 37] on icon "button" at bounding box center [96, 37] width 4 height 4
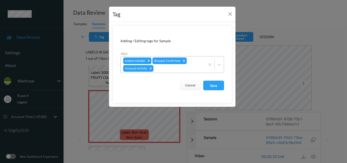
drag, startPoint x: 222, startPoint y: 83, endPoint x: 216, endPoint y: 63, distance: 21.3
click at [222, 84] on button "Save" at bounding box center [213, 86] width 21 height 10
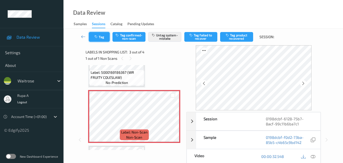
click at [101, 36] on button "Tag" at bounding box center [99, 37] width 21 height 10
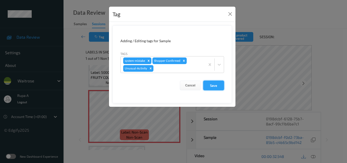
click at [219, 89] on button "Save" at bounding box center [213, 86] width 21 height 10
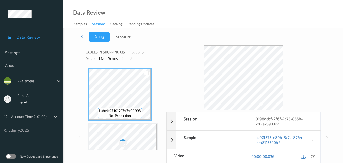
click at [170, 17] on div "Data Review Samples Sessions Catalog Pending Updates" at bounding box center [204, 14] width 280 height 28
click at [133, 58] on icon at bounding box center [131, 58] width 4 height 5
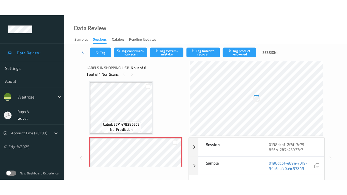
scroll to position [224, 0]
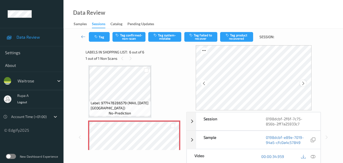
click at [306, 82] on icon at bounding box center [303, 83] width 4 height 5
click at [310, 158] on div at bounding box center [308, 156] width 17 height 7
click at [306, 81] on icon at bounding box center [303, 83] width 4 height 5
click at [312, 156] on icon at bounding box center [313, 156] width 5 height 5
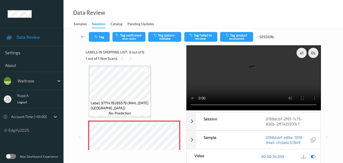
scroll to position [218, 0]
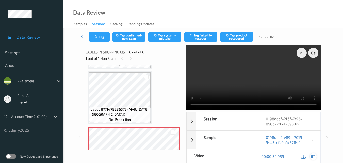
click at [313, 156] on icon at bounding box center [313, 156] width 5 height 5
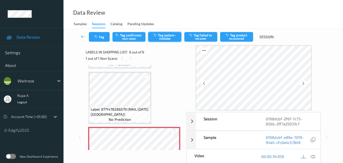
click at [175, 40] on button "Tag system-mistake" at bounding box center [164, 37] width 33 height 10
click at [96, 39] on button "Tag" at bounding box center [99, 37] width 21 height 10
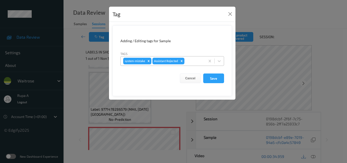
click at [203, 61] on div "system-mistake Assistant Rejected" at bounding box center [163, 61] width 85 height 9
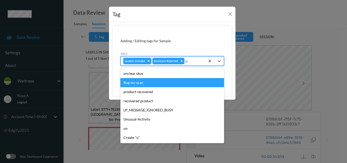
type input "un"
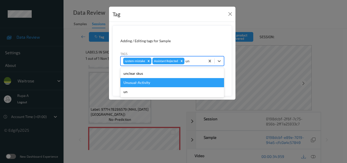
click at [144, 81] on div "Unusual-Activity" at bounding box center [172, 82] width 104 height 9
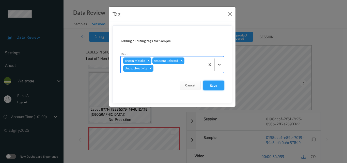
click at [209, 88] on button "Save" at bounding box center [213, 86] width 21 height 10
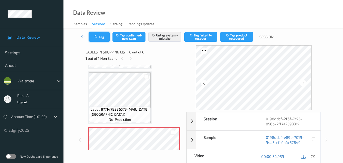
click at [100, 36] on button "Tag" at bounding box center [99, 37] width 21 height 10
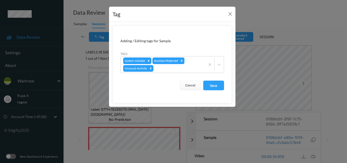
click at [214, 89] on button "Save" at bounding box center [213, 86] width 21 height 10
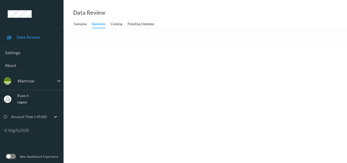
click at [150, 40] on div at bounding box center [205, 35] width 283 height 15
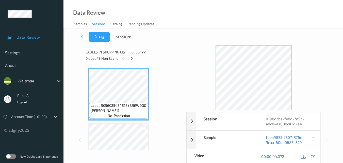
click at [132, 60] on icon at bounding box center [132, 58] width 4 height 5
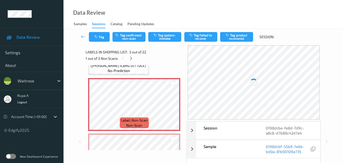
scroll to position [109, 0]
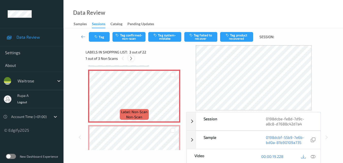
click at [132, 61] on div at bounding box center [131, 58] width 6 height 6
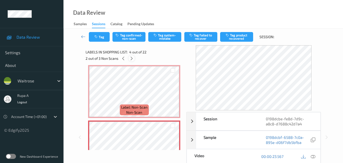
click at [130, 59] on icon at bounding box center [132, 58] width 4 height 5
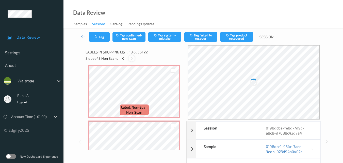
scroll to position [612, 0]
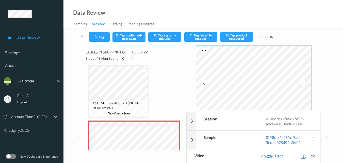
click at [305, 84] on icon at bounding box center [303, 83] width 4 height 5
click at [204, 85] on icon at bounding box center [204, 83] width 4 height 5
click at [122, 61] on div at bounding box center [123, 58] width 6 height 6
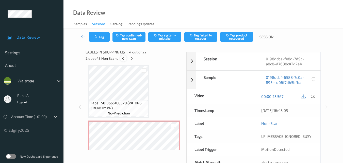
scroll to position [113, 0]
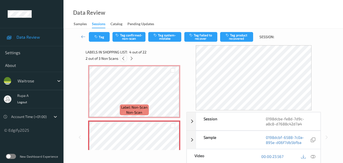
click at [122, 61] on div at bounding box center [123, 58] width 6 height 6
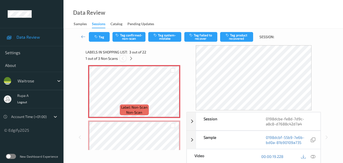
scroll to position [58, 0]
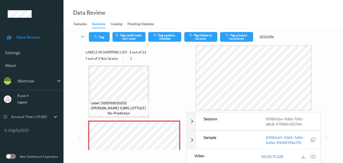
click at [312, 156] on icon at bounding box center [313, 156] width 5 height 5
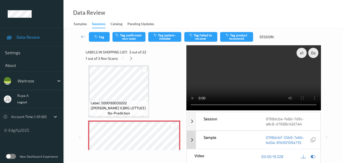
click at [313, 153] on div at bounding box center [313, 156] width 7 height 7
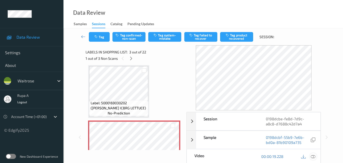
click at [316, 156] on div at bounding box center [313, 156] width 7 height 7
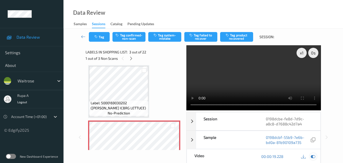
click at [313, 157] on icon at bounding box center [313, 156] width 5 height 5
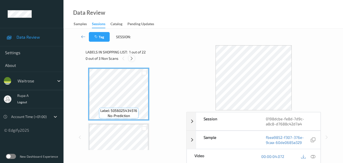
click at [134, 58] on div at bounding box center [132, 58] width 6 height 6
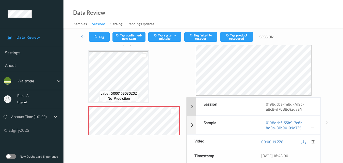
scroll to position [25, 0]
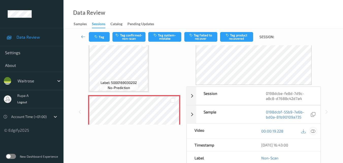
click at [314, 130] on icon at bounding box center [313, 131] width 5 height 5
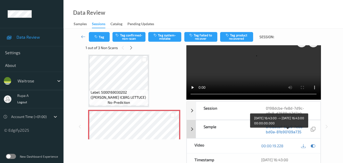
scroll to position [0, 0]
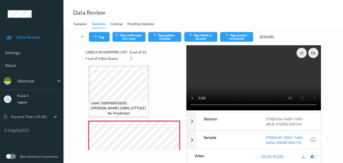
drag, startPoint x: 315, startPoint y: 156, endPoint x: 314, endPoint y: 147, distance: 9.0
click at [315, 156] on icon at bounding box center [313, 156] width 5 height 5
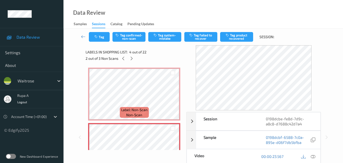
scroll to position [109, 0]
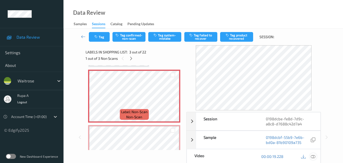
click at [311, 157] on icon at bounding box center [313, 156] width 5 height 5
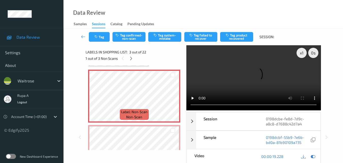
scroll to position [134, 0]
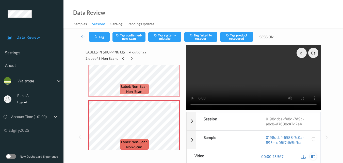
click at [313, 155] on icon at bounding box center [313, 156] width 5 height 5
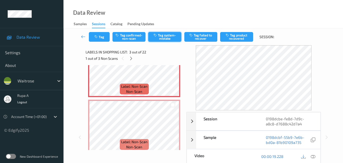
click at [177, 39] on button "Tag system-mistake" at bounding box center [164, 37] width 33 height 10
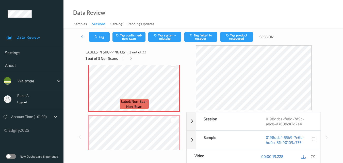
scroll to position [109, 0]
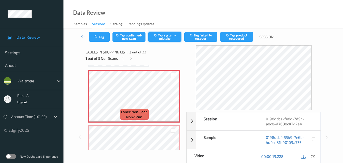
click at [160, 37] on button "Tag system-mistake" at bounding box center [164, 37] width 33 height 10
click at [166, 40] on button "Tag system-mistake" at bounding box center [164, 37] width 33 height 10
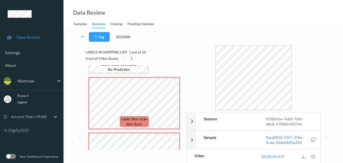
click at [132, 60] on icon at bounding box center [132, 58] width 4 height 5
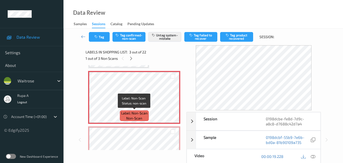
scroll to position [109, 0]
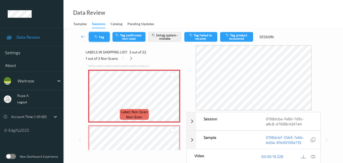
click at [104, 38] on button "Tag" at bounding box center [99, 37] width 21 height 10
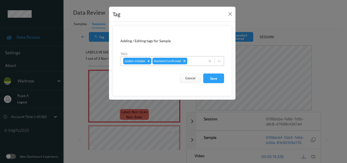
click at [185, 60] on icon "Remove Assistant Confirmed" at bounding box center [185, 61] width 4 height 4
click at [232, 15] on button "Close" at bounding box center [230, 13] width 7 height 7
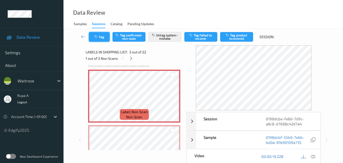
click at [104, 37] on button "Tag" at bounding box center [99, 37] width 21 height 10
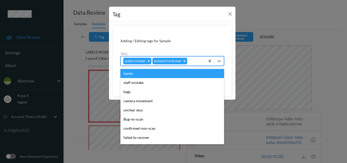
click at [198, 61] on div at bounding box center [195, 61] width 14 height 6
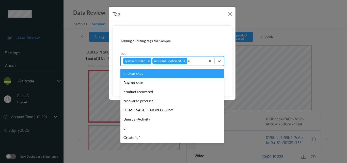
type input "un"
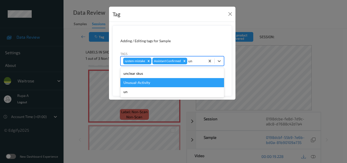
click at [166, 82] on div "Unusual-Activity" at bounding box center [172, 82] width 104 height 9
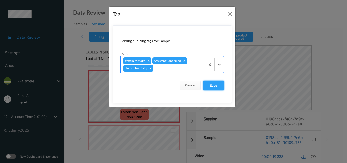
click at [220, 87] on button "Save" at bounding box center [213, 86] width 21 height 10
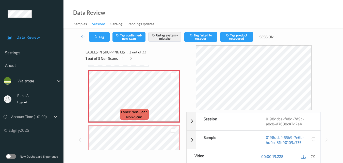
scroll to position [134, 0]
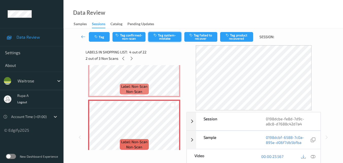
click at [163, 38] on button "Tag system-mistake" at bounding box center [164, 37] width 33 height 10
click at [104, 37] on button "Tag" at bounding box center [99, 37] width 21 height 10
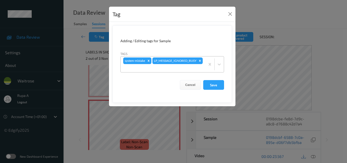
click at [188, 65] on div "system-mistake LP_MESSAGE_IGNORED_BUSY" at bounding box center [163, 64] width 85 height 16
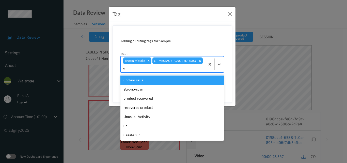
type input "un"
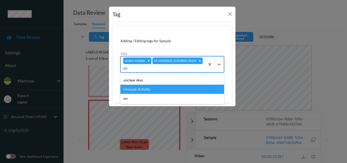
click at [146, 89] on div "Unusual-Activity" at bounding box center [172, 89] width 104 height 9
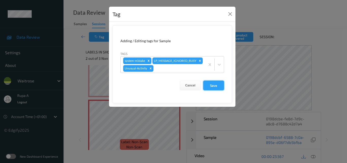
click at [217, 90] on button "Save" at bounding box center [213, 86] width 21 height 10
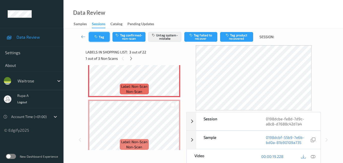
click at [91, 39] on button "Tag" at bounding box center [99, 37] width 21 height 10
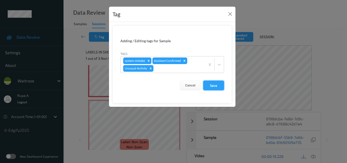
click at [216, 83] on button "Save" at bounding box center [213, 86] width 21 height 10
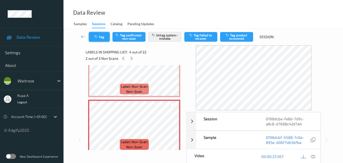
click at [104, 40] on button "Tag" at bounding box center [99, 37] width 21 height 10
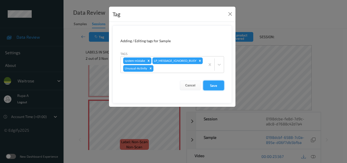
click at [217, 90] on button "Save" at bounding box center [213, 86] width 21 height 10
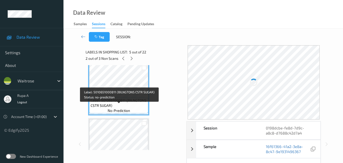
scroll to position [236, 0]
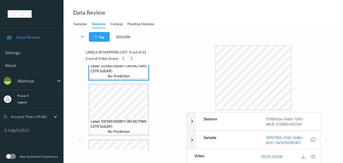
click at [131, 59] on icon at bounding box center [132, 58] width 4 height 5
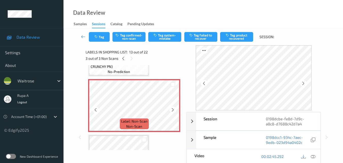
scroll to position [637, 0]
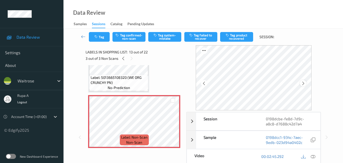
click at [304, 82] on icon at bounding box center [303, 83] width 4 height 5
click at [313, 155] on icon at bounding box center [313, 156] width 5 height 5
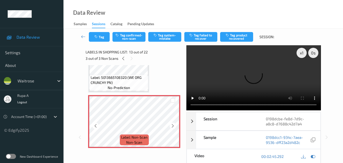
scroll to position [662, 0]
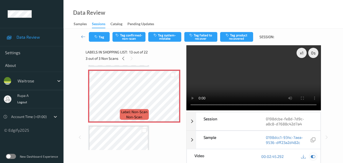
click at [312, 157] on icon at bounding box center [313, 156] width 5 height 5
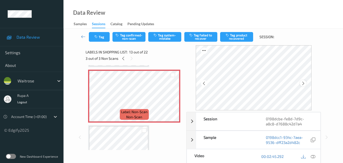
click at [305, 84] on icon at bounding box center [303, 83] width 4 height 5
click at [312, 154] on icon at bounding box center [313, 156] width 5 height 5
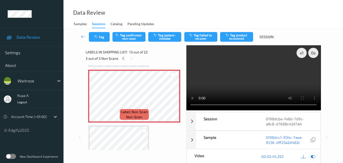
click at [314, 159] on div at bounding box center [313, 156] width 7 height 7
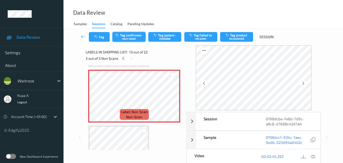
click at [132, 41] on button "Tag confirmed-non-scan" at bounding box center [129, 37] width 33 height 10
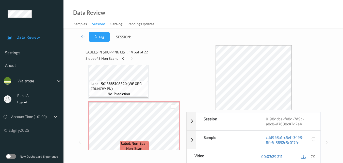
scroll to position [628, 0]
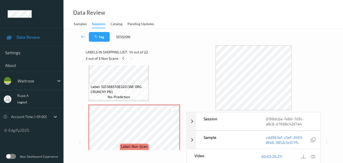
click at [136, 94] on div "Label: 5013665108320 (WE ORG CRUNCHY PN) no-prediction" at bounding box center [118, 92] width 59 height 16
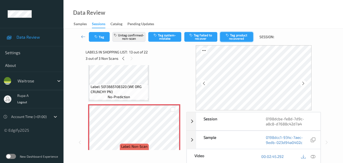
click at [227, 38] on button "Tag product recovered" at bounding box center [236, 37] width 33 height 10
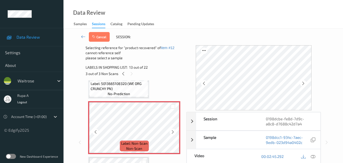
scroll to position [704, 0]
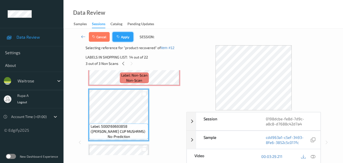
click at [123, 37] on button "Apply" at bounding box center [123, 37] width 21 height 10
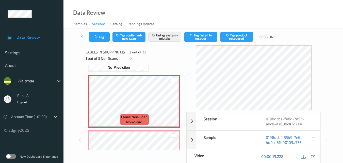
scroll to position [129, 0]
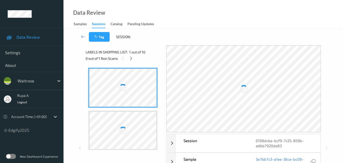
click at [170, 28] on div "Tag Session:" at bounding box center [203, 36] width 259 height 17
click at [131, 57] on icon at bounding box center [131, 58] width 4 height 5
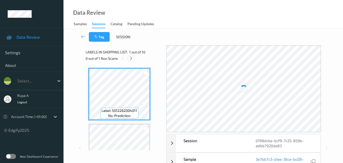
click at [130, 60] on icon at bounding box center [131, 58] width 4 height 5
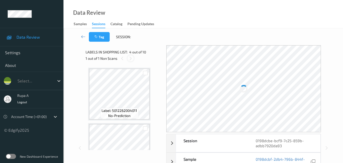
scroll to position [113, 0]
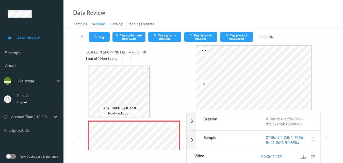
click at [304, 82] on icon at bounding box center [303, 83] width 4 height 5
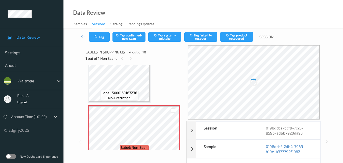
scroll to position [139, 0]
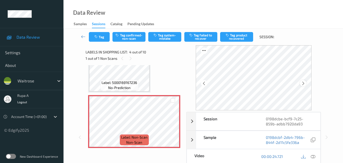
click at [304, 81] on icon at bounding box center [303, 83] width 4 height 5
click at [314, 155] on icon at bounding box center [313, 156] width 5 height 5
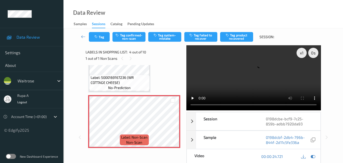
scroll to position [134, 0]
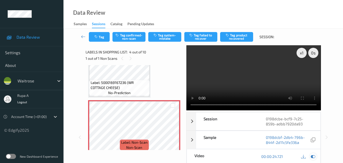
click at [315, 158] on icon at bounding box center [313, 156] width 5 height 5
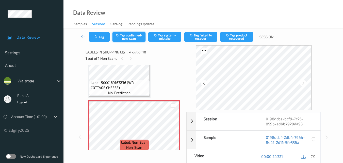
click at [133, 39] on button "Tag confirmed-non-scan" at bounding box center [129, 37] width 33 height 10
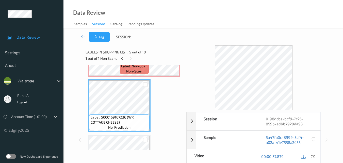
scroll to position [184, 0]
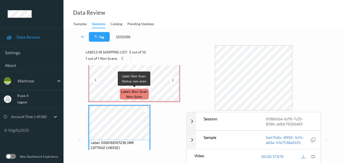
click at [123, 89] on span "Label: Non-Scan" at bounding box center [134, 91] width 26 height 5
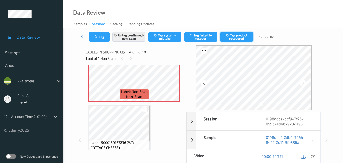
click at [242, 36] on button "Tag product recovered" at bounding box center [236, 37] width 33 height 10
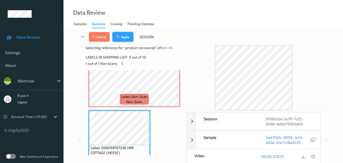
click at [127, 37] on button "Apply" at bounding box center [123, 37] width 21 height 10
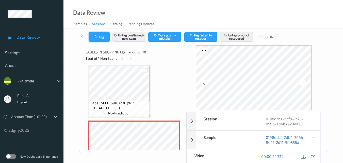
click at [96, 39] on button "Tag" at bounding box center [99, 37] width 21 height 10
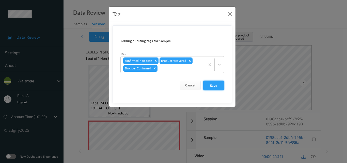
click at [211, 90] on button "Save" at bounding box center [213, 86] width 21 height 10
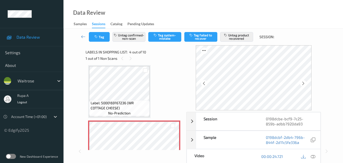
click at [102, 44] on div "Tag Untag confirmed-non-scan Tag system-mistake Tag failed to recover Untag pro…" at bounding box center [203, 36] width 259 height 17
click at [101, 41] on button "Tag" at bounding box center [99, 37] width 21 height 10
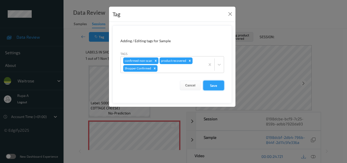
click at [217, 87] on button "Save" at bounding box center [213, 86] width 21 height 10
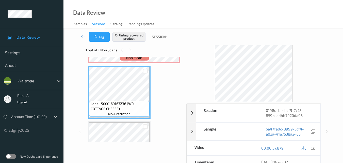
scroll to position [0, 0]
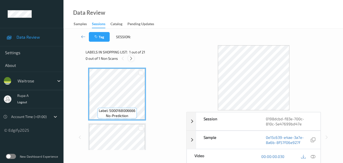
click at [130, 61] on div at bounding box center [131, 58] width 6 height 6
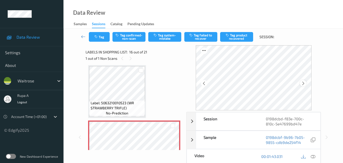
click at [303, 81] on icon at bounding box center [303, 83] width 4 height 5
click at [306, 82] on div at bounding box center [303, 83] width 6 height 6
click at [306, 82] on icon at bounding box center [303, 83] width 4 height 5
click at [313, 157] on icon at bounding box center [313, 156] width 5 height 5
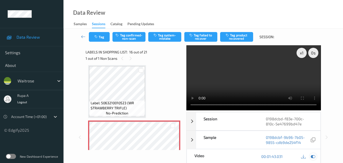
click at [315, 157] on icon at bounding box center [313, 156] width 5 height 5
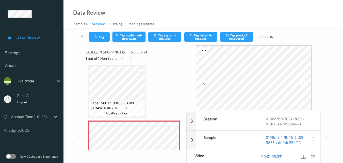
click at [130, 40] on button "Tag confirmed-non-scan" at bounding box center [129, 37] width 33 height 10
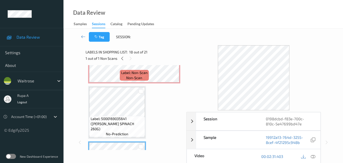
scroll to position [854, 0]
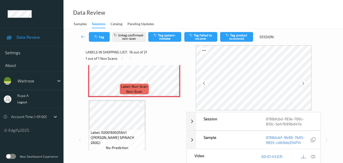
click at [303, 83] on icon at bounding box center [303, 83] width 4 height 5
click at [315, 158] on icon at bounding box center [313, 156] width 5 height 5
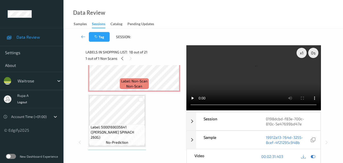
scroll to position [829, 0]
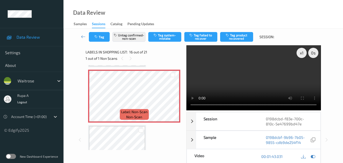
click at [196, 73] on video at bounding box center [253, 77] width 134 height 65
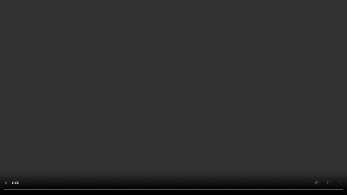
click at [289, 132] on video at bounding box center [173, 97] width 347 height 195
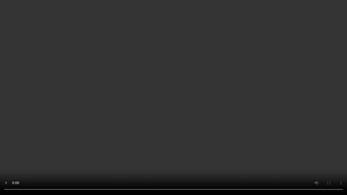
click at [289, 132] on video at bounding box center [173, 97] width 347 height 195
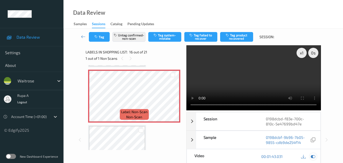
click at [314, 157] on icon at bounding box center [313, 156] width 5 height 5
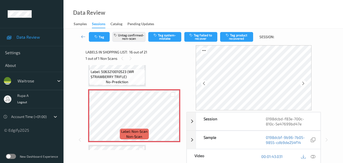
scroll to position [803, 0]
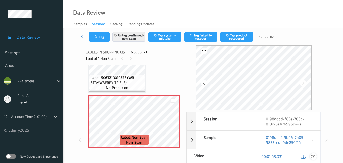
click at [315, 157] on icon at bounding box center [313, 156] width 5 height 5
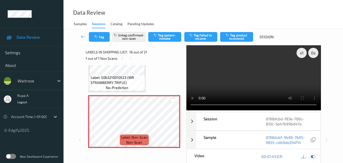
click at [313, 157] on icon at bounding box center [313, 156] width 5 height 5
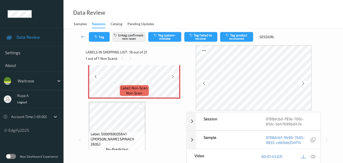
scroll to position [854, 0]
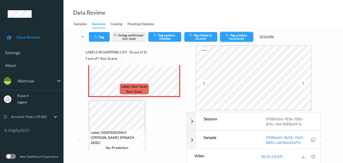
click at [237, 39] on button "Tag product recovered" at bounding box center [236, 37] width 33 height 10
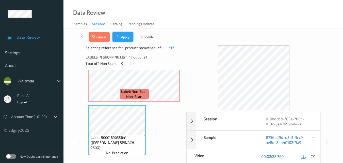
click at [118, 40] on button "Apply" at bounding box center [123, 37] width 21 height 10
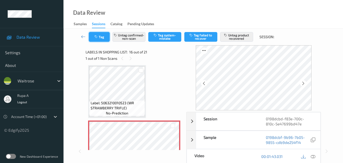
click at [93, 39] on button "Tag" at bounding box center [99, 37] width 21 height 10
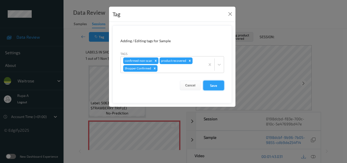
click at [209, 87] on button "Save" at bounding box center [213, 86] width 21 height 10
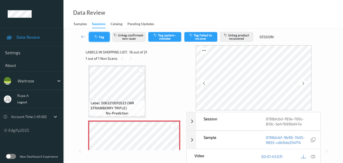
click at [107, 36] on button "Tag" at bounding box center [99, 37] width 21 height 10
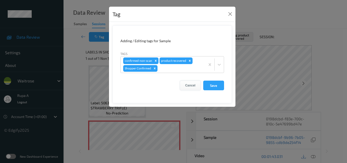
click at [199, 85] on button "Cancel" at bounding box center [190, 86] width 21 height 10
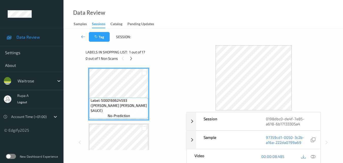
click at [152, 47] on div "Labels in shopping list: 1 out of 17 0 out of 1 Non Scans" at bounding box center [134, 55] width 97 height 20
click at [132, 59] on icon at bounding box center [131, 58] width 4 height 5
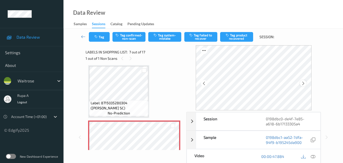
click at [305, 80] on div at bounding box center [303, 83] width 6 height 6
click at [313, 157] on icon at bounding box center [313, 156] width 5 height 5
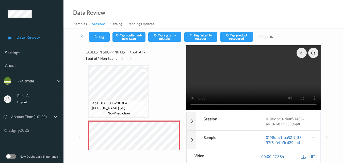
click at [315, 156] on icon at bounding box center [313, 156] width 5 height 5
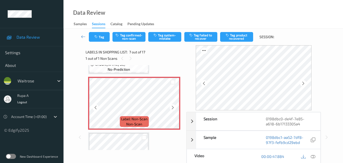
scroll to position [330, 0]
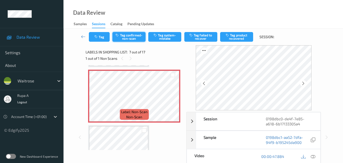
click at [135, 40] on button "Tag confirmed-non-scan" at bounding box center [129, 37] width 33 height 10
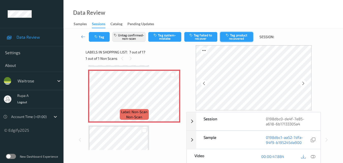
click at [238, 38] on button "Tag product recovered" at bounding box center [236, 37] width 33 height 10
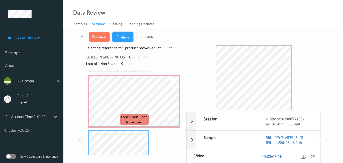
click at [123, 36] on button "Apply" at bounding box center [123, 37] width 21 height 10
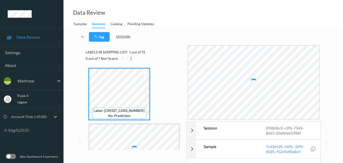
click at [132, 60] on icon at bounding box center [131, 58] width 4 height 5
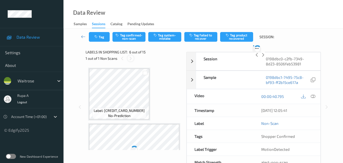
scroll to position [224, 0]
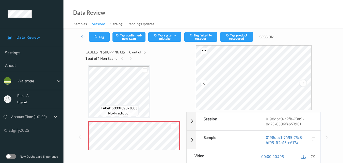
click at [306, 84] on icon at bounding box center [303, 83] width 4 height 5
click at [315, 157] on icon at bounding box center [313, 156] width 5 height 5
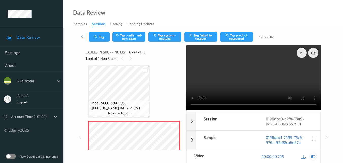
click at [314, 157] on icon at bounding box center [313, 156] width 5 height 5
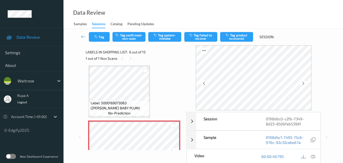
scroll to position [249, 0]
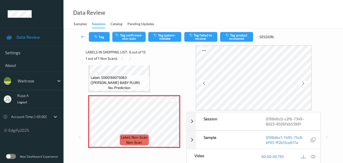
click at [135, 38] on button "Tag confirmed-non-scan" at bounding box center [129, 37] width 33 height 10
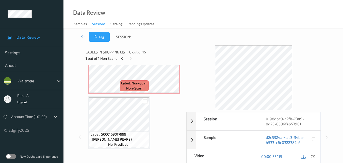
scroll to position [300, 0]
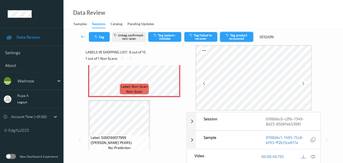
click at [234, 37] on button "Tag product recovered" at bounding box center [236, 37] width 33 height 10
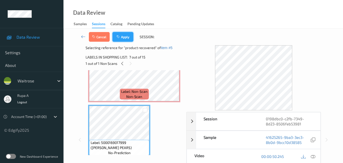
click at [124, 41] on button "Apply" at bounding box center [123, 37] width 21 height 10
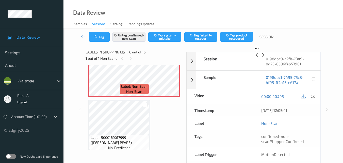
scroll to position [224, 0]
